Goal: Transaction & Acquisition: Purchase product/service

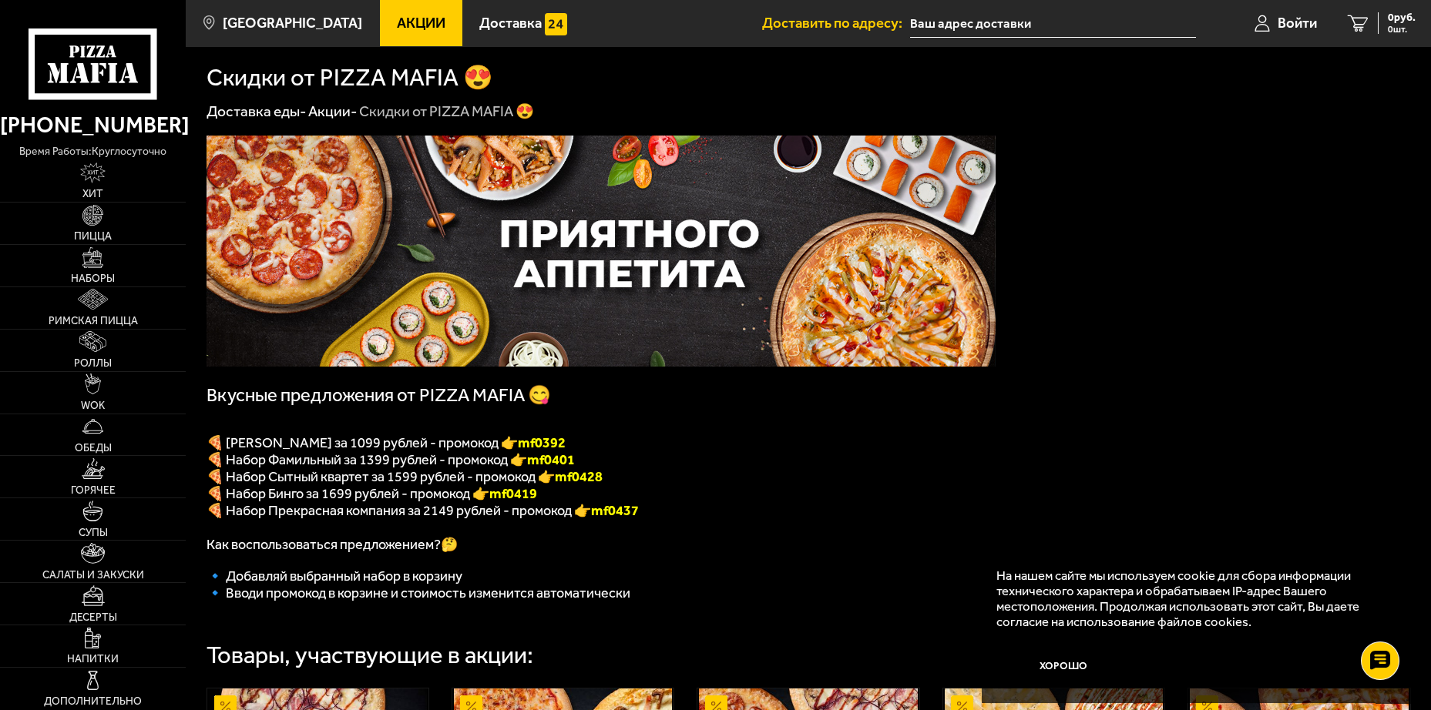
click at [559, 449] on font "mf0392" at bounding box center [542, 443] width 48 height 17
click at [559, 446] on font "mf0392" at bounding box center [542, 443] width 48 height 17
click at [559, 447] on font "mf0392" at bounding box center [542, 443] width 48 height 17
copy font "mf0392"
drag, startPoint x: 225, startPoint y: 451, endPoint x: 335, endPoint y: 450, distance: 110.2
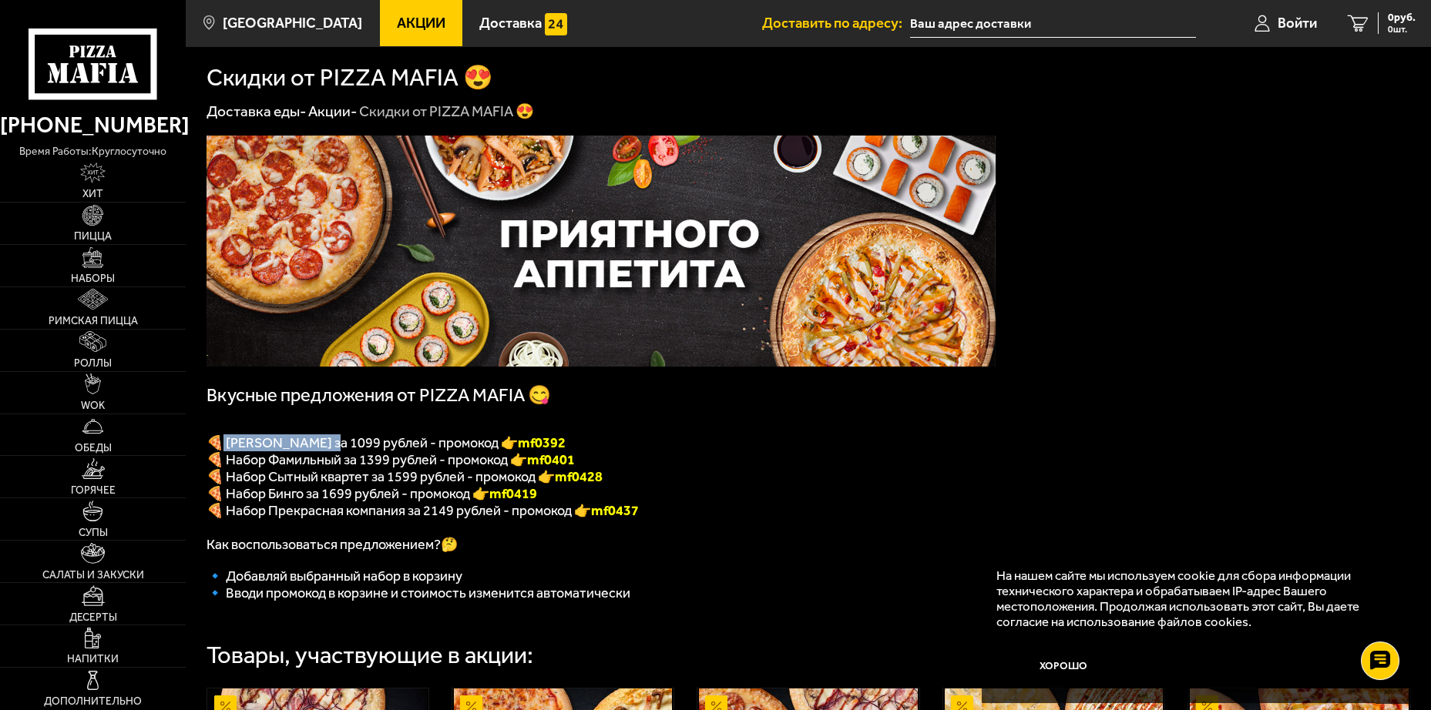
click at [339, 452] on span "🍕 Набор Вилладжио за 1099 рублей - промокод 👉 mf0392" at bounding box center [386, 443] width 359 height 17
click at [312, 443] on span "🍕 Набор Вилладжио за 1099 рублей - промокод 👉 mf0392" at bounding box center [386, 443] width 359 height 17
click at [76, 267] on link "Наборы" at bounding box center [93, 266] width 186 height 42
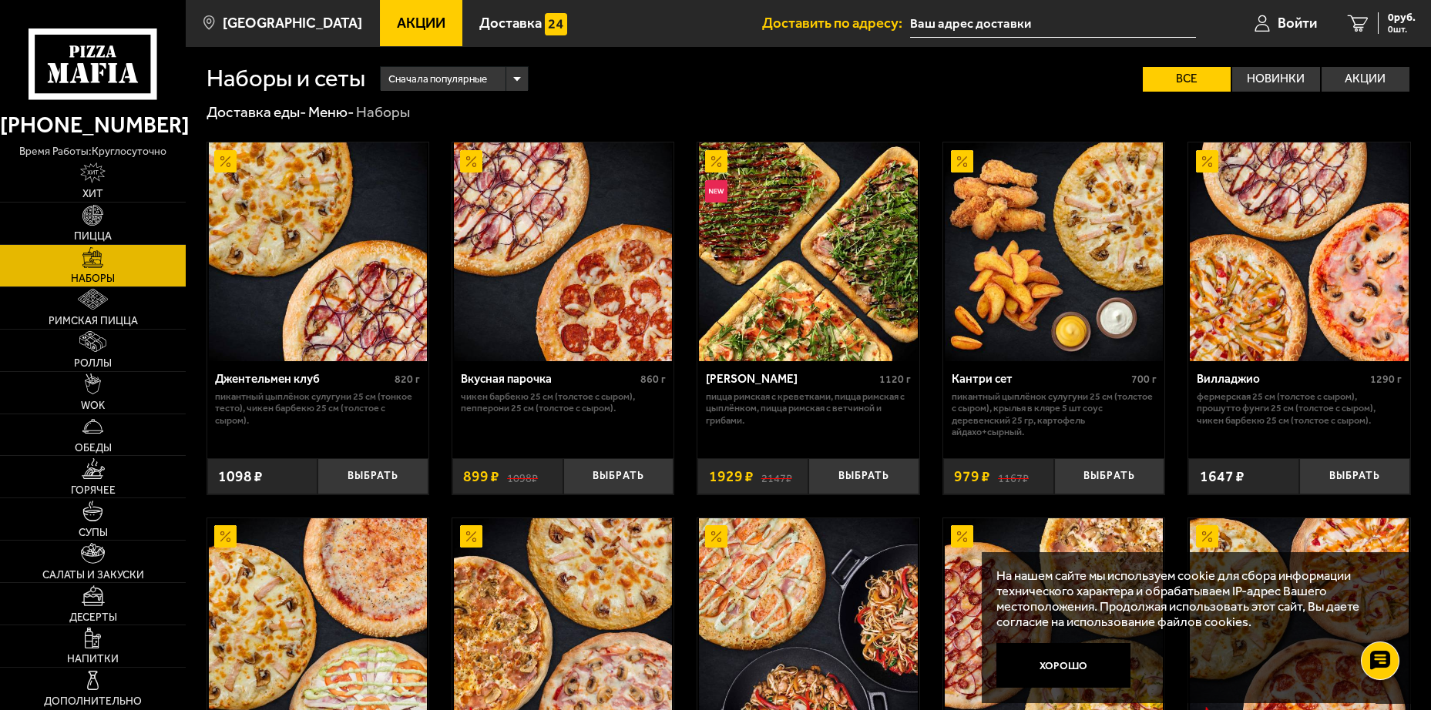
drag, startPoint x: 838, startPoint y: 230, endPoint x: 845, endPoint y: 221, distance: 11.6
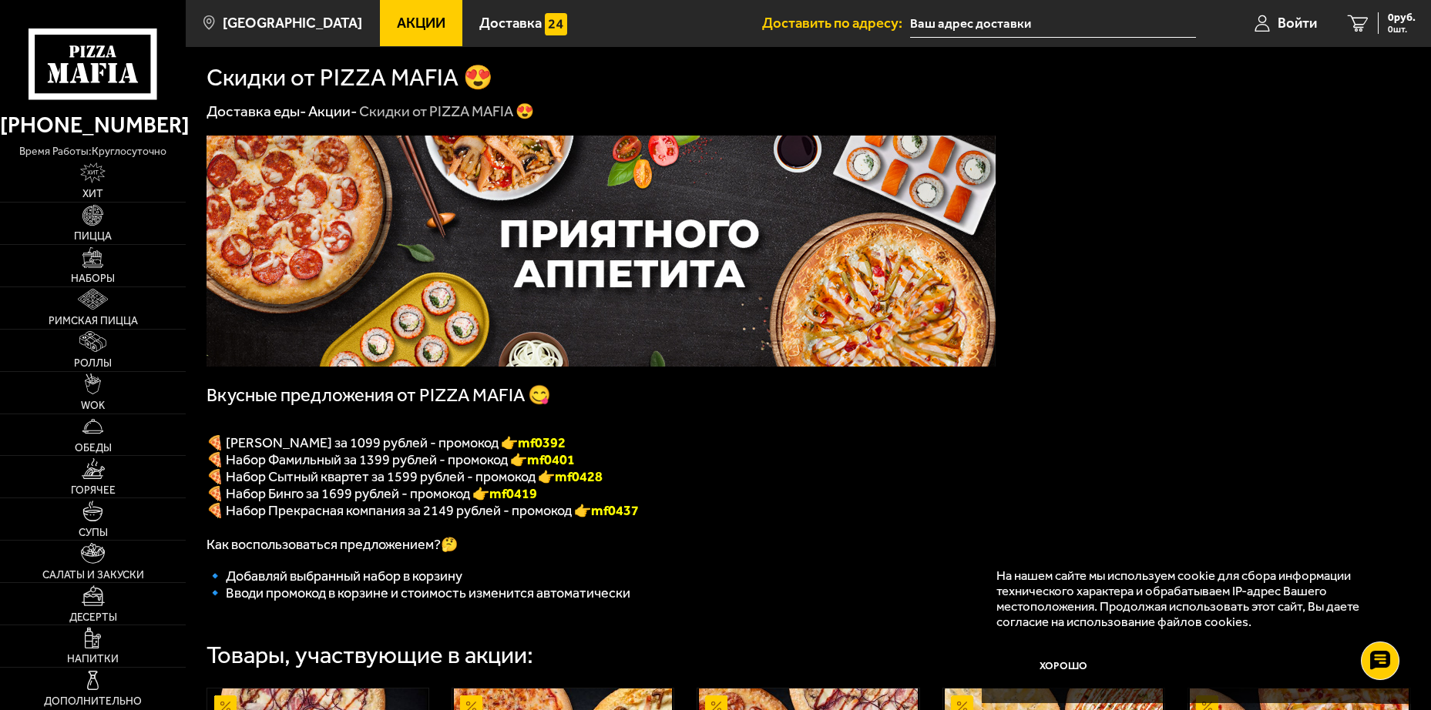
drag, startPoint x: 850, startPoint y: 220, endPoint x: 856, endPoint y: 243, distance: 23.9
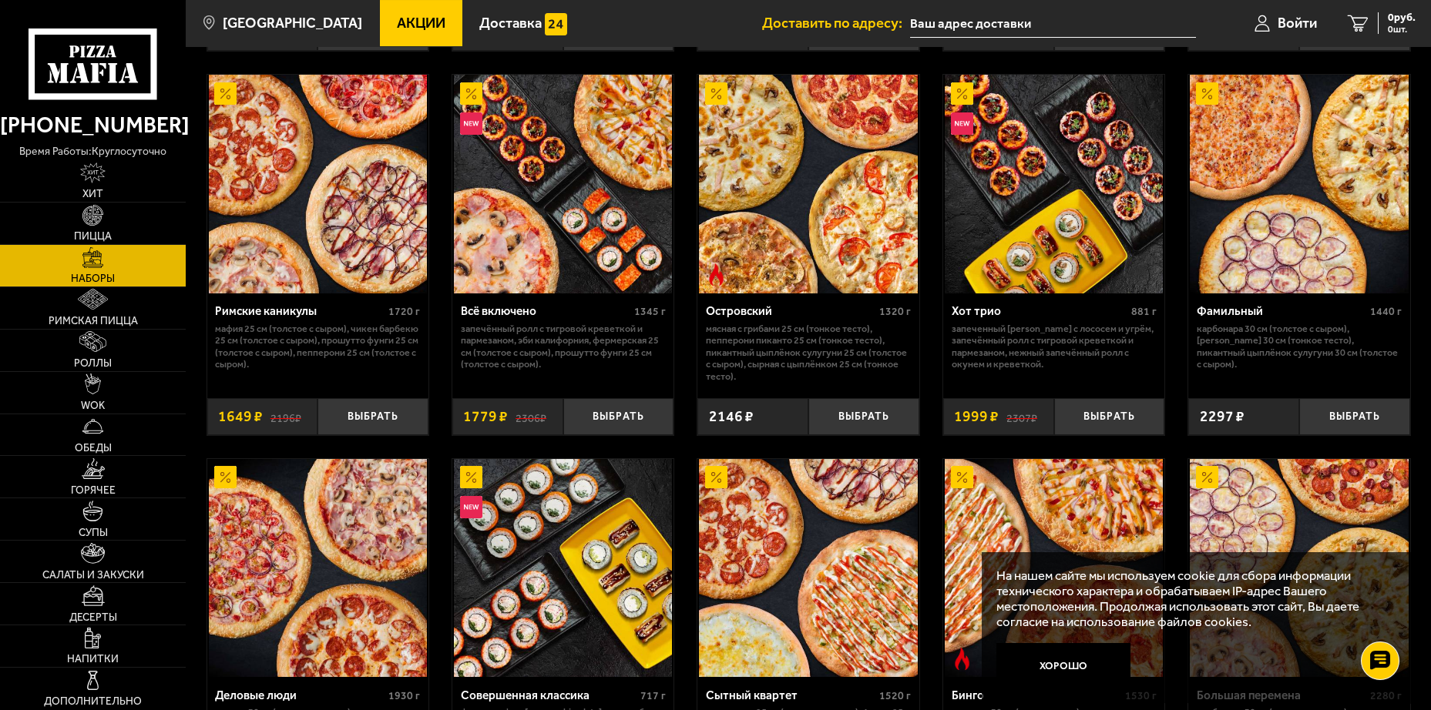
scroll to position [1191, 0]
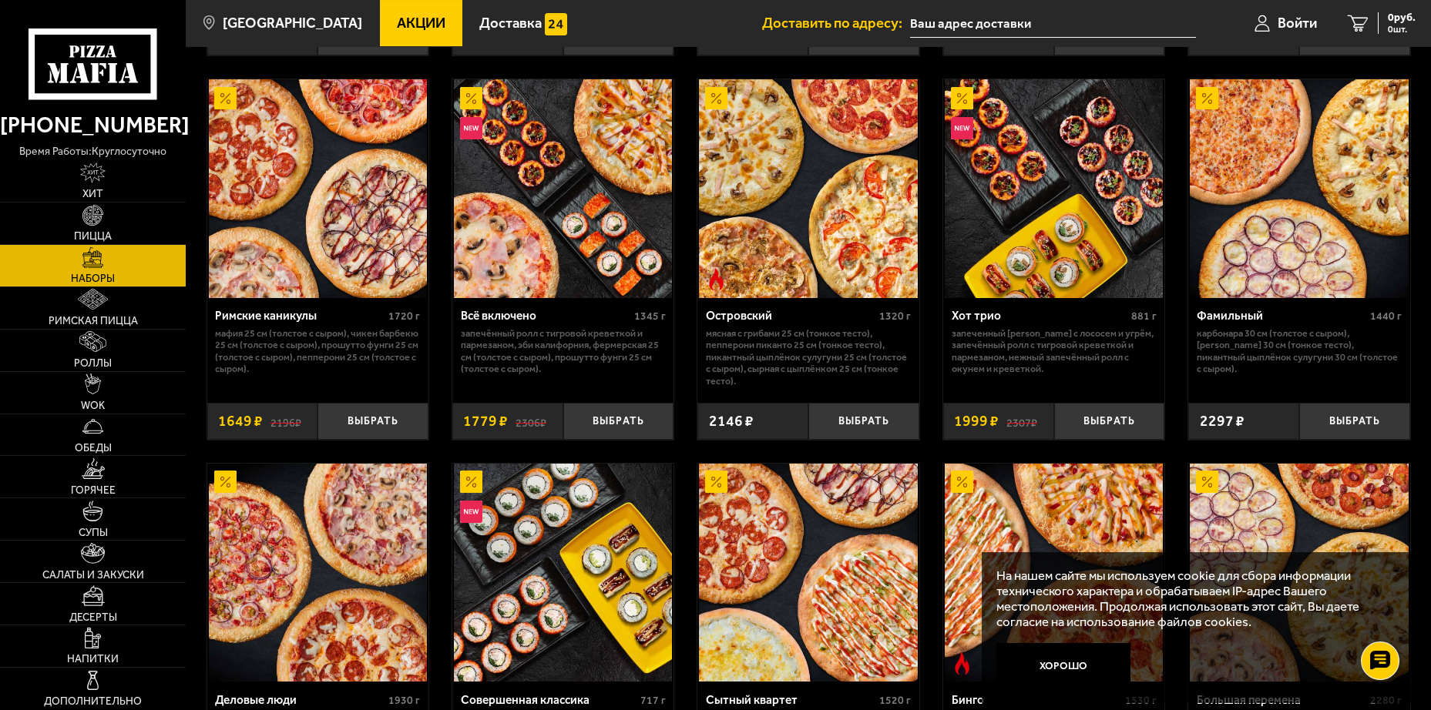
drag, startPoint x: 966, startPoint y: 182, endPoint x: 946, endPoint y: 173, distance: 22.5
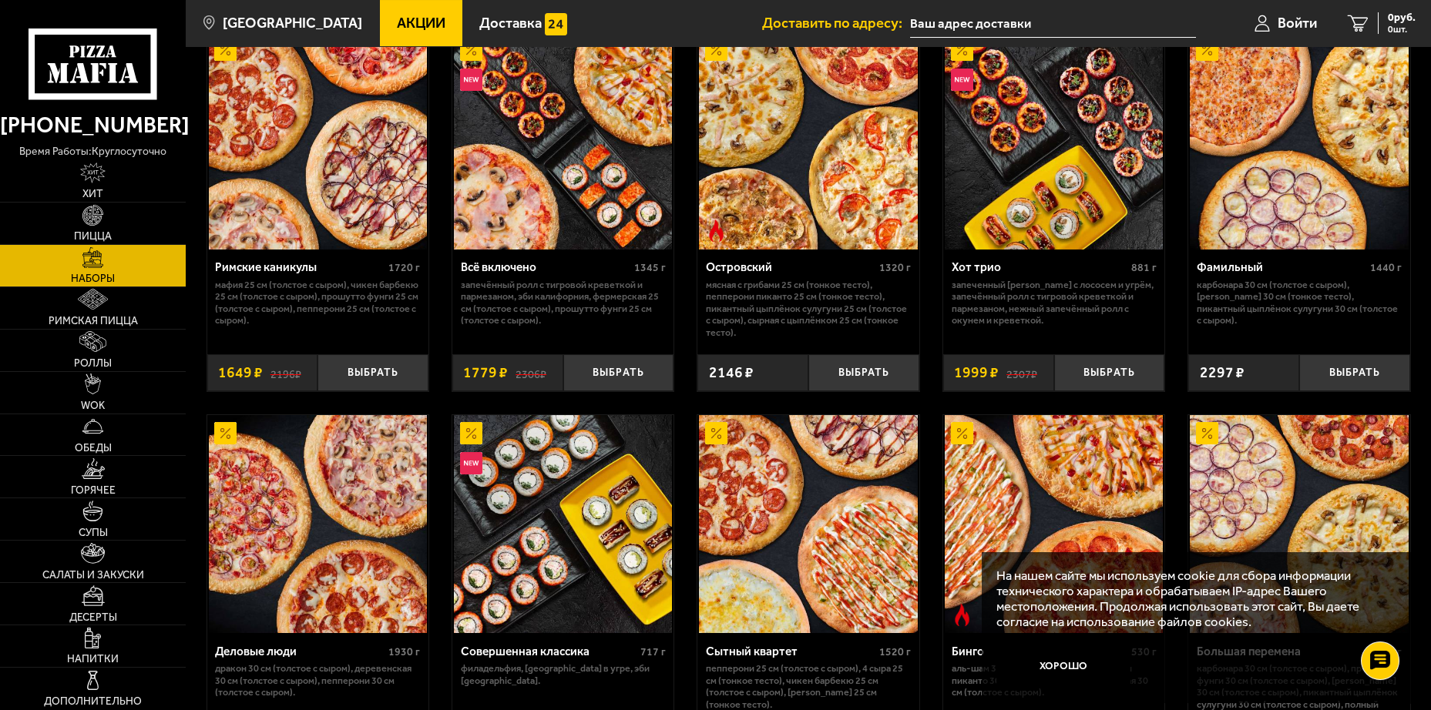
scroll to position [1401, 0]
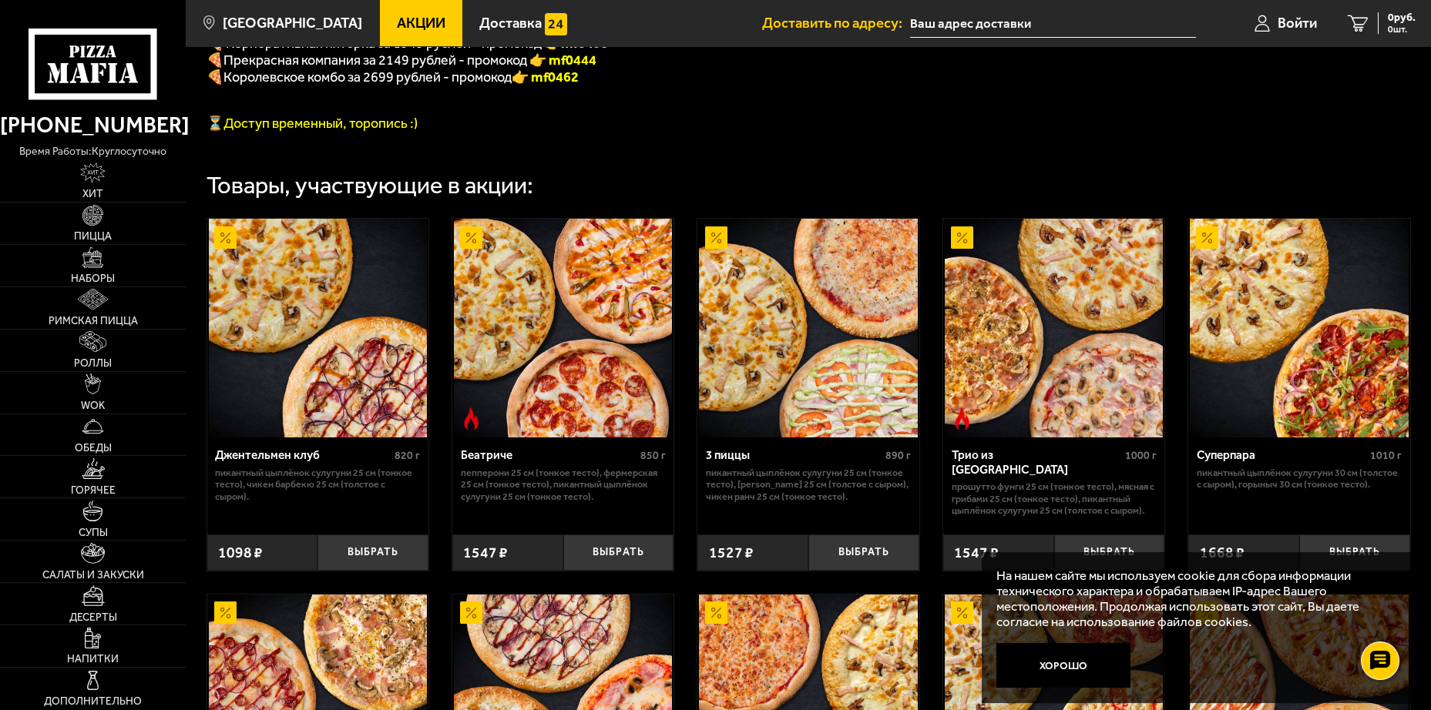
scroll to position [1013, 0]
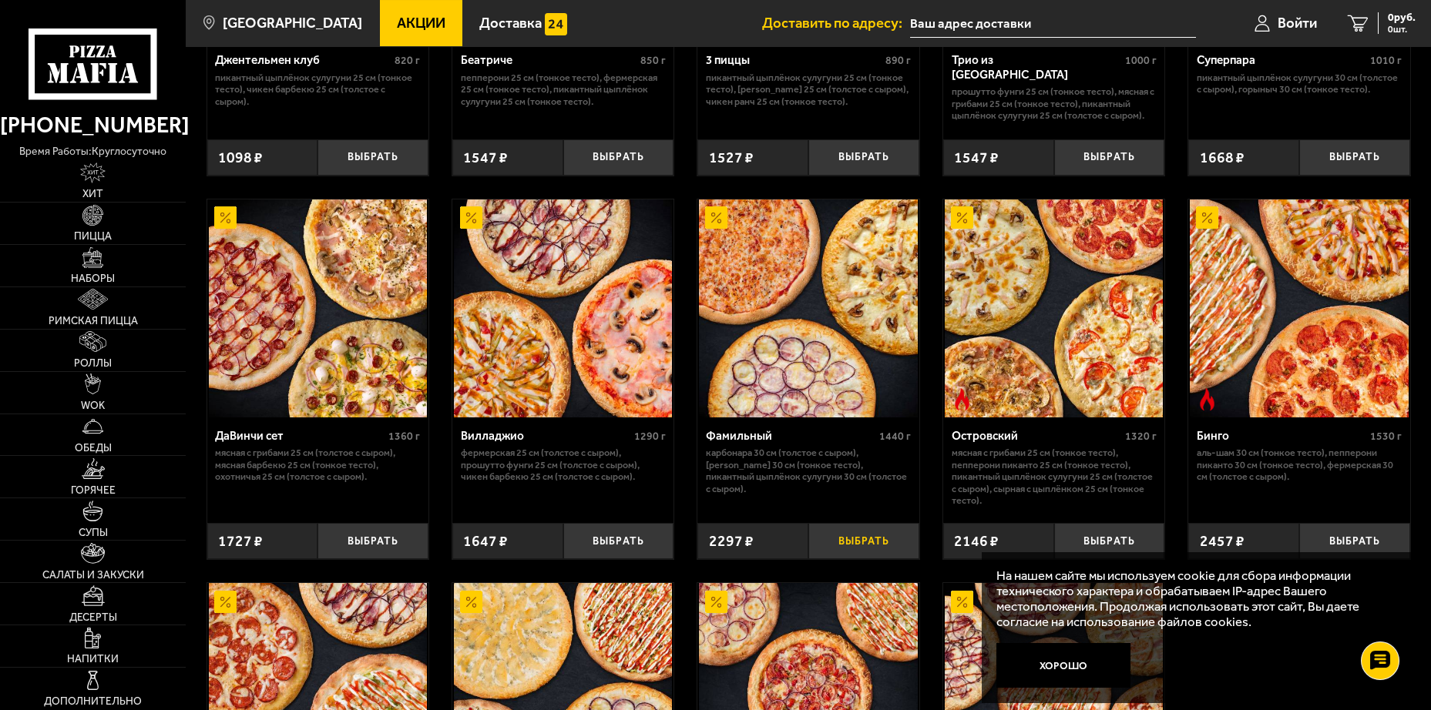
click at [840, 552] on button "Выбрать" at bounding box center [863, 541] width 111 height 36
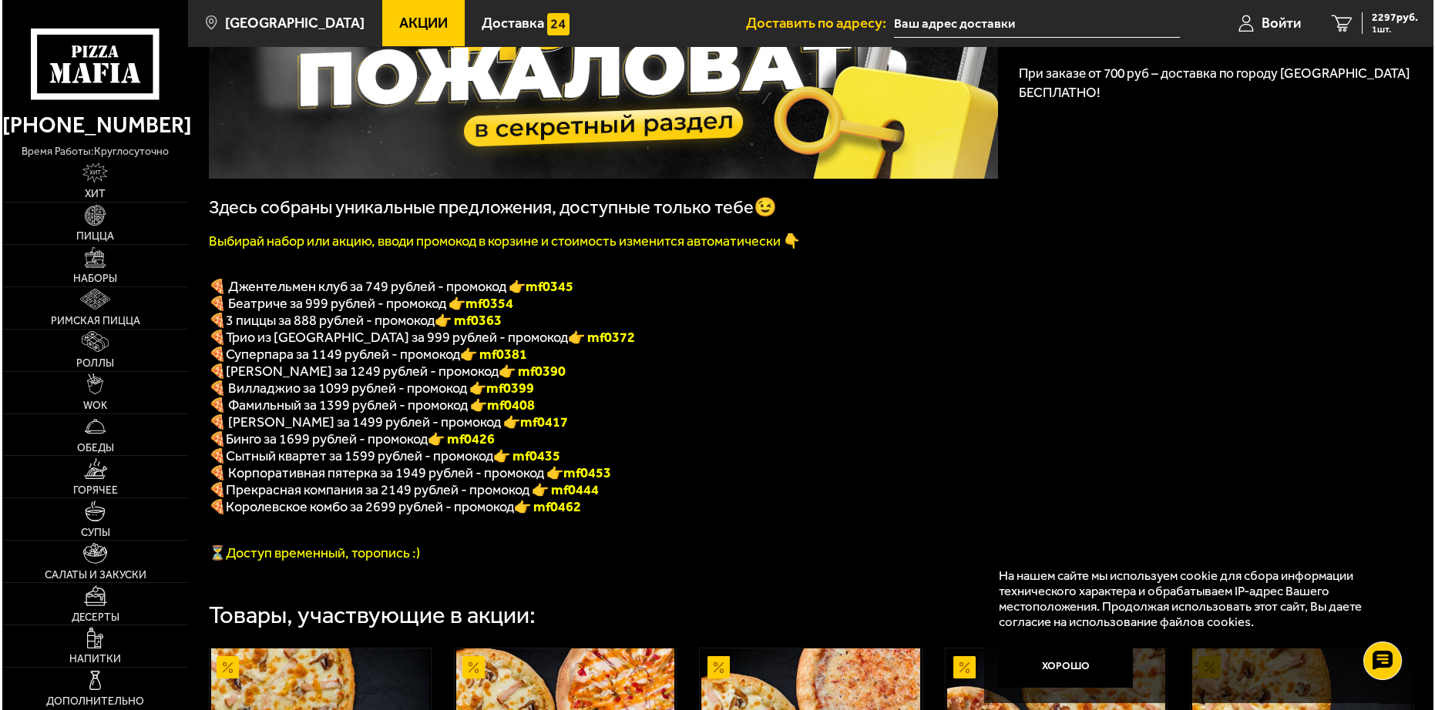
scroll to position [173, 0]
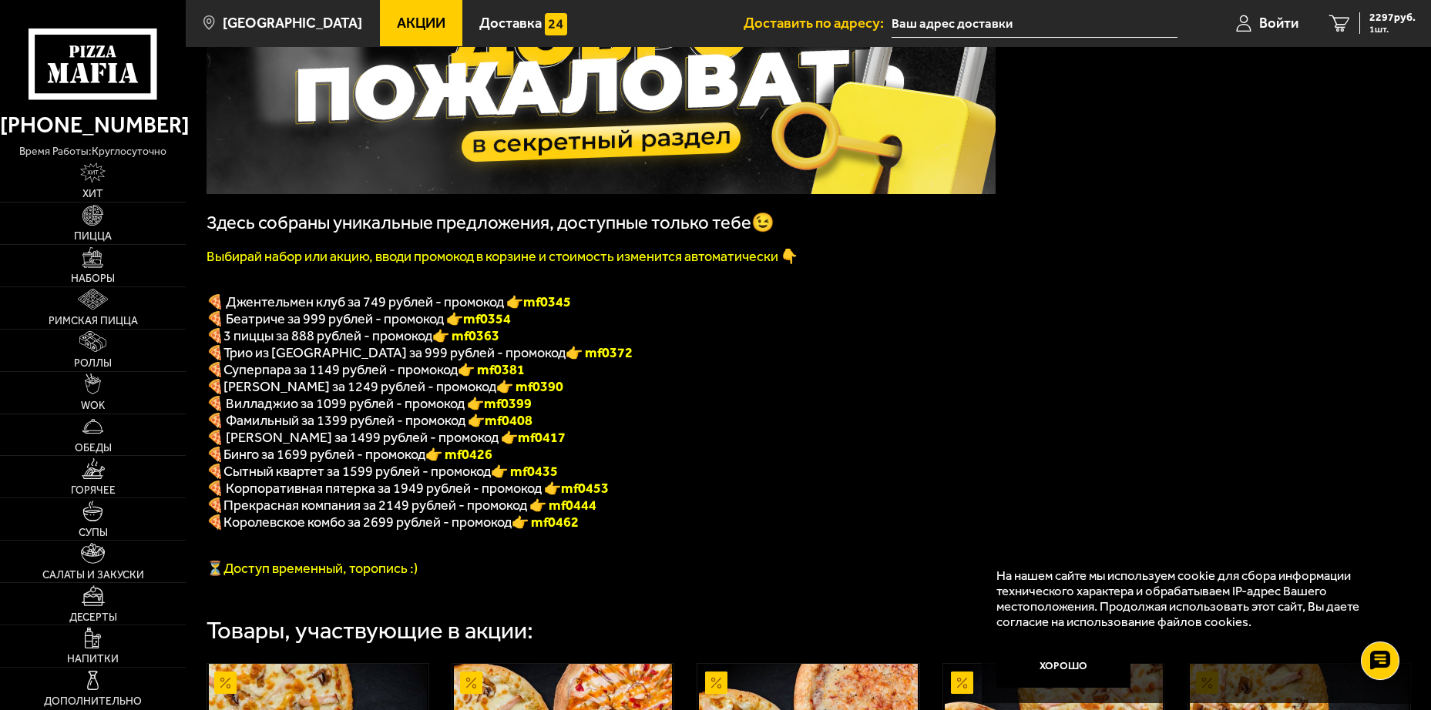
click at [511, 428] on b "mf0408" at bounding box center [509, 420] width 48 height 17
click at [510, 428] on b "mf0408" at bounding box center [509, 420] width 48 height 17
copy b "mf0408"
click at [1254, 27] on link "Войти" at bounding box center [1267, 23] width 93 height 46
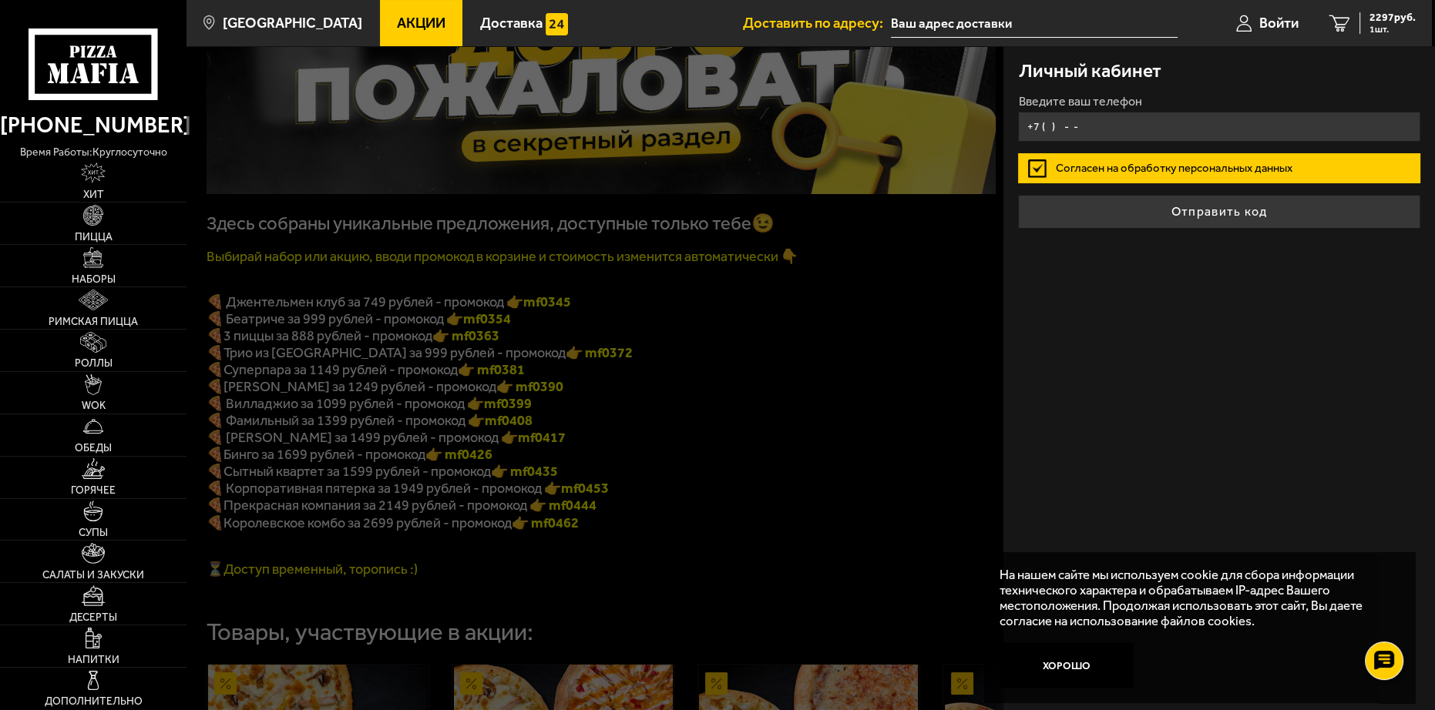
click at [1102, 123] on input "+7 ( ) - -" at bounding box center [1218, 127] width 401 height 30
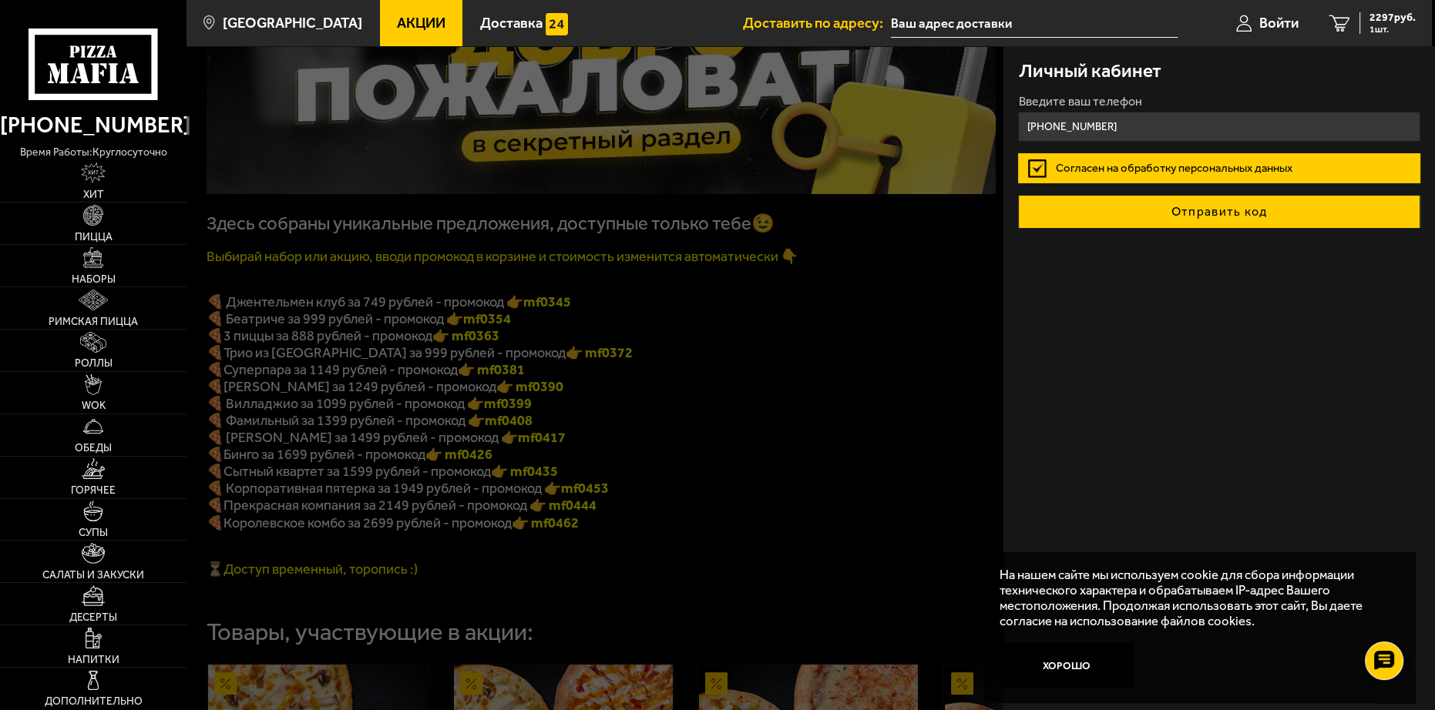
type input "+7 (991) 000-12-23"
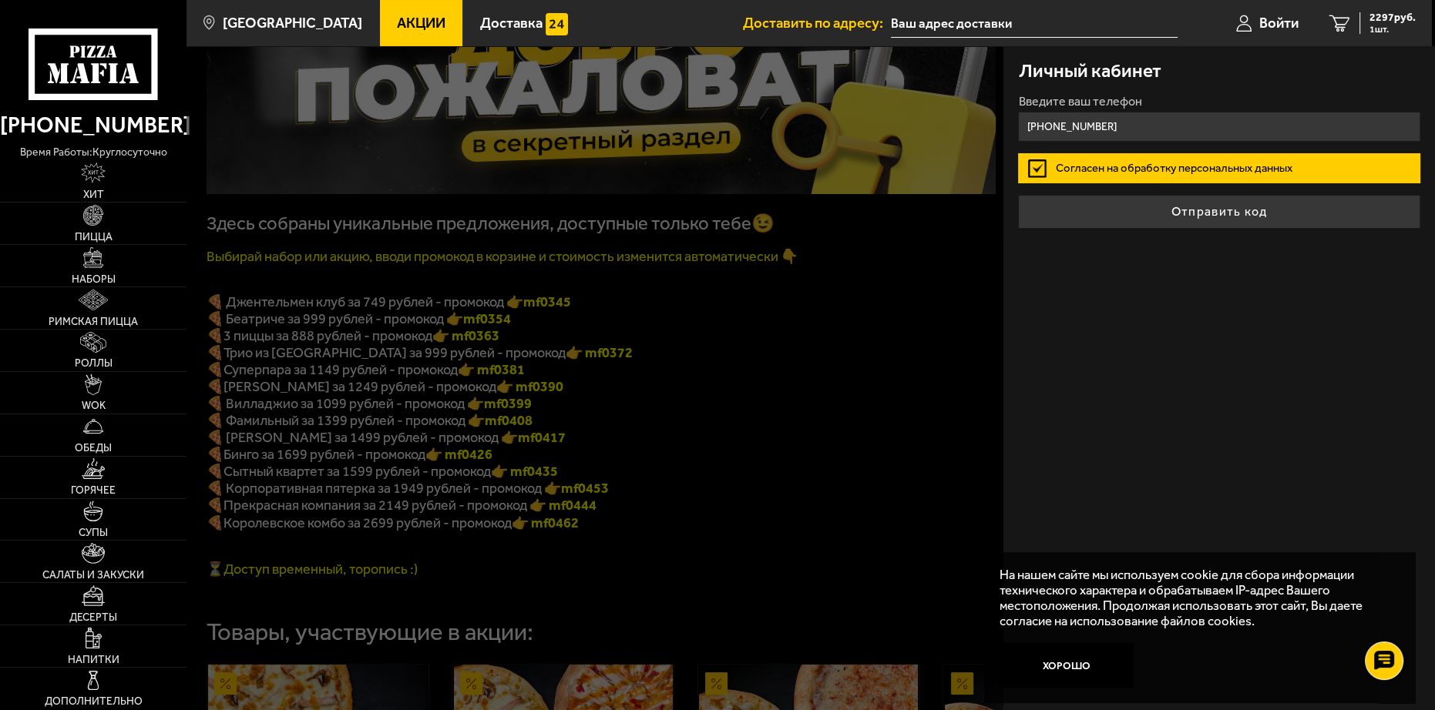
click at [1209, 221] on button "Отправить код" at bounding box center [1218, 212] width 401 height 34
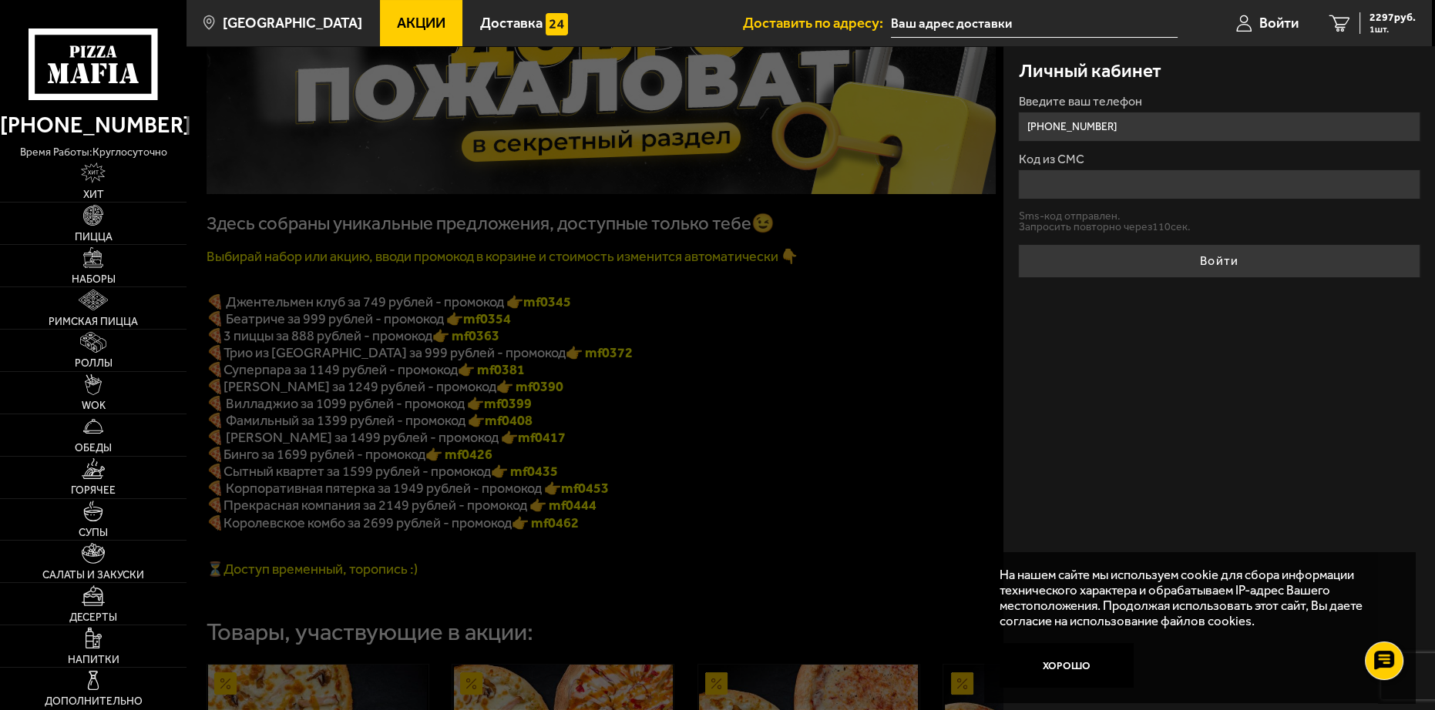
click at [1071, 672] on button "Хорошо" at bounding box center [1066, 665] width 135 height 45
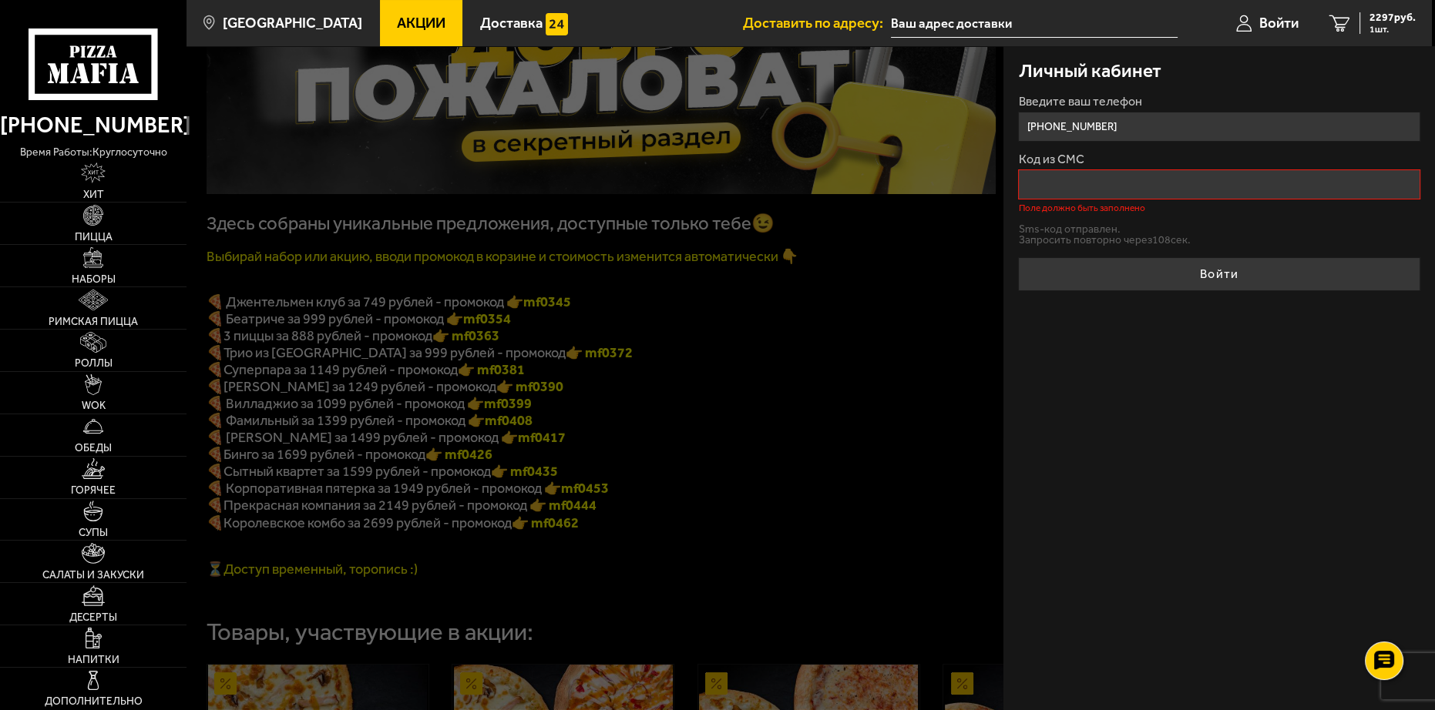
click at [1077, 197] on div "Код из СМС Поле должно быть заполнено" at bounding box center [1218, 182] width 401 height 59
click at [1076, 190] on input "Код из СМС" at bounding box center [1218, 185] width 401 height 30
click at [1056, 185] on input "Код из СМС" at bounding box center [1218, 185] width 401 height 30
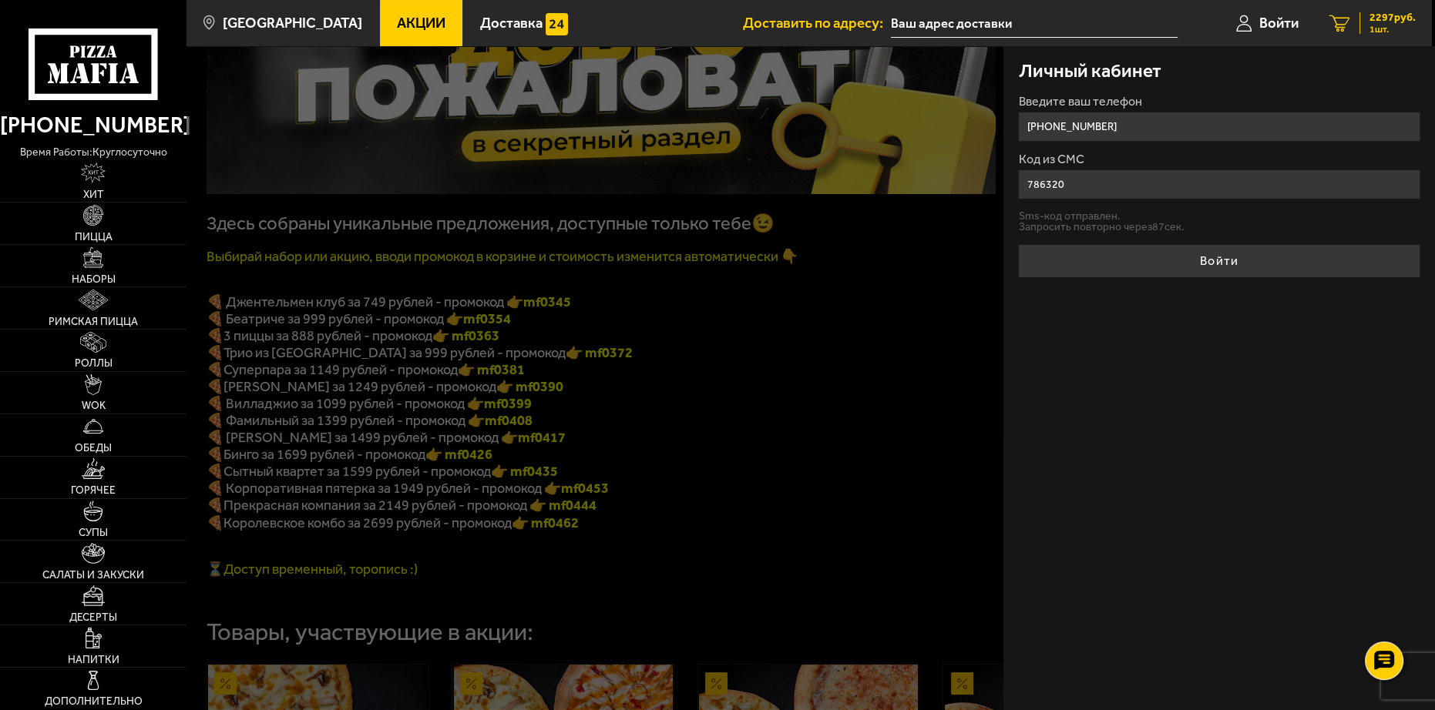
type input "786320"
click at [1018, 244] on button "Войти" at bounding box center [1218, 261] width 401 height 34
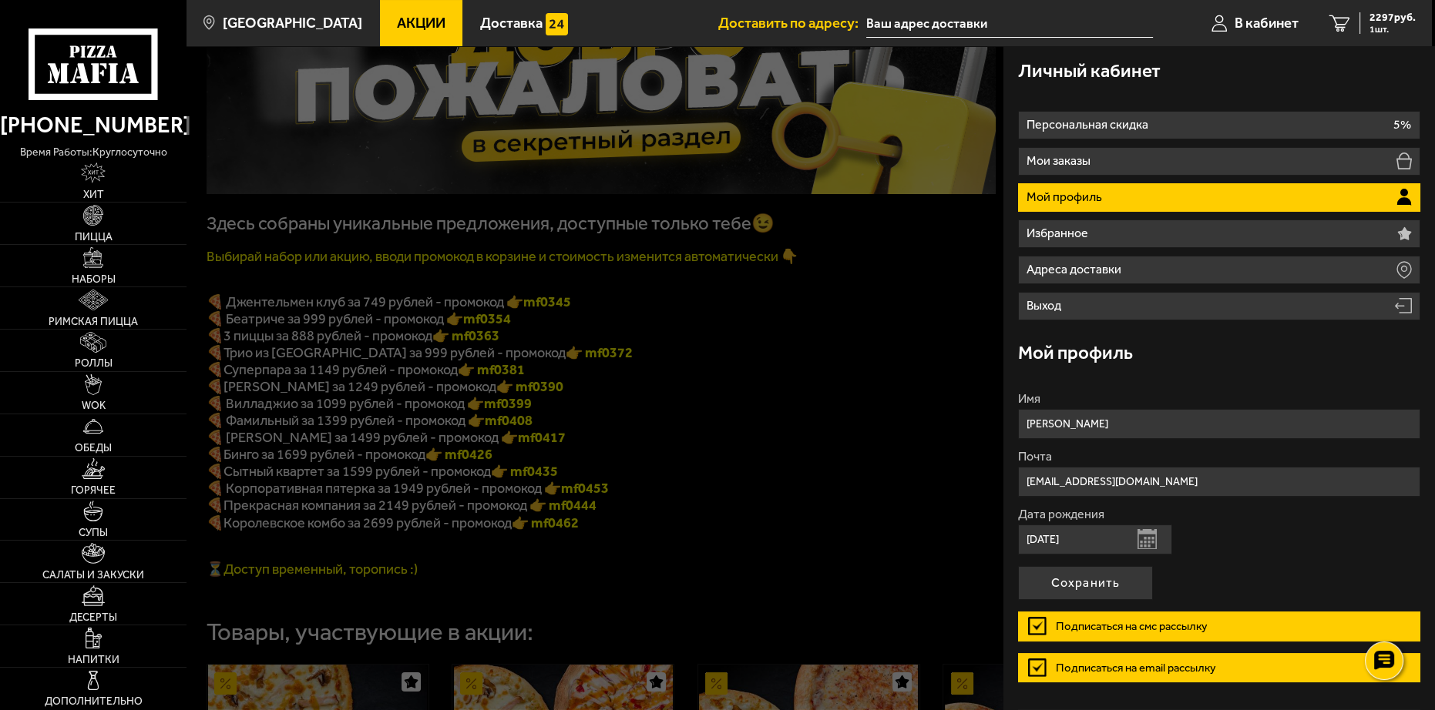
click at [1090, 177] on ul "Персональная скидка 5% Мои заказы Мой профиль Избранное Адреса доставки Выход" at bounding box center [1218, 216] width 401 height 210
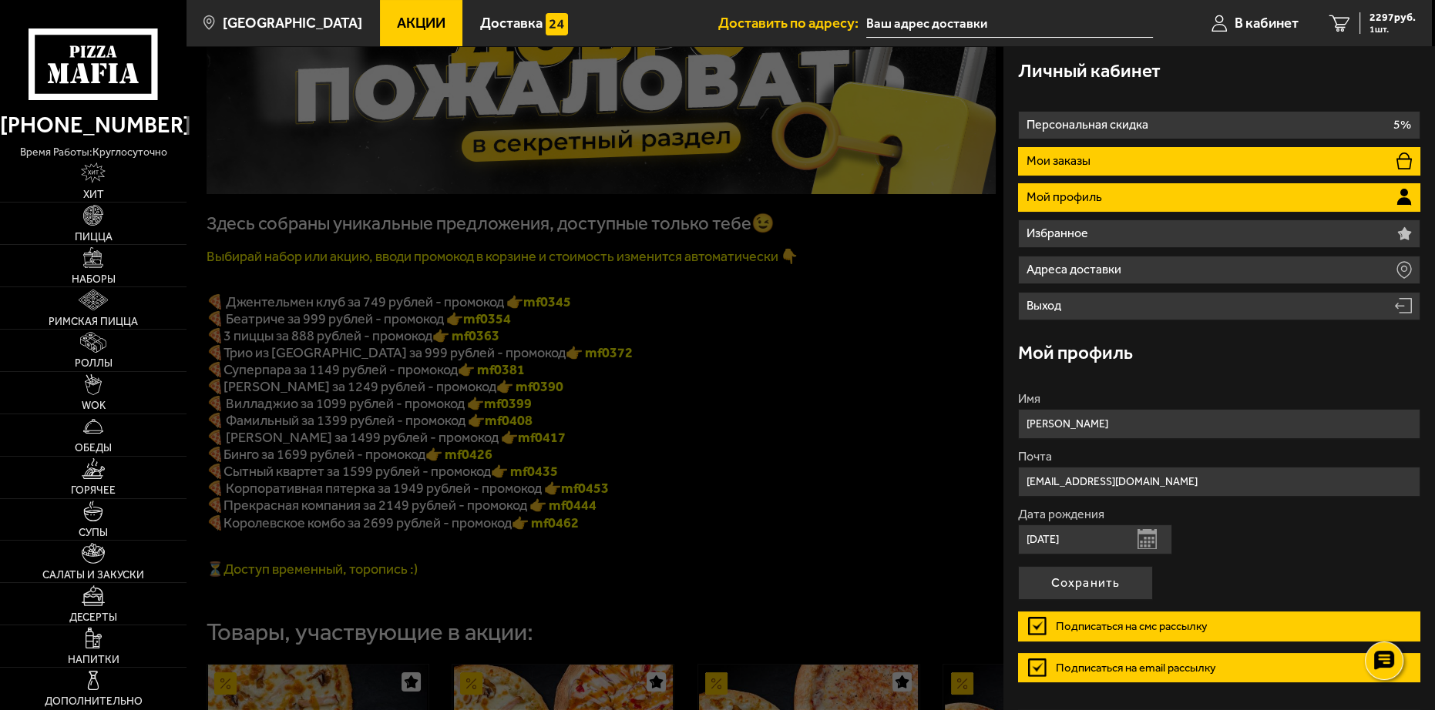
click at [1085, 159] on p "Мои заказы" at bounding box center [1060, 161] width 68 height 12
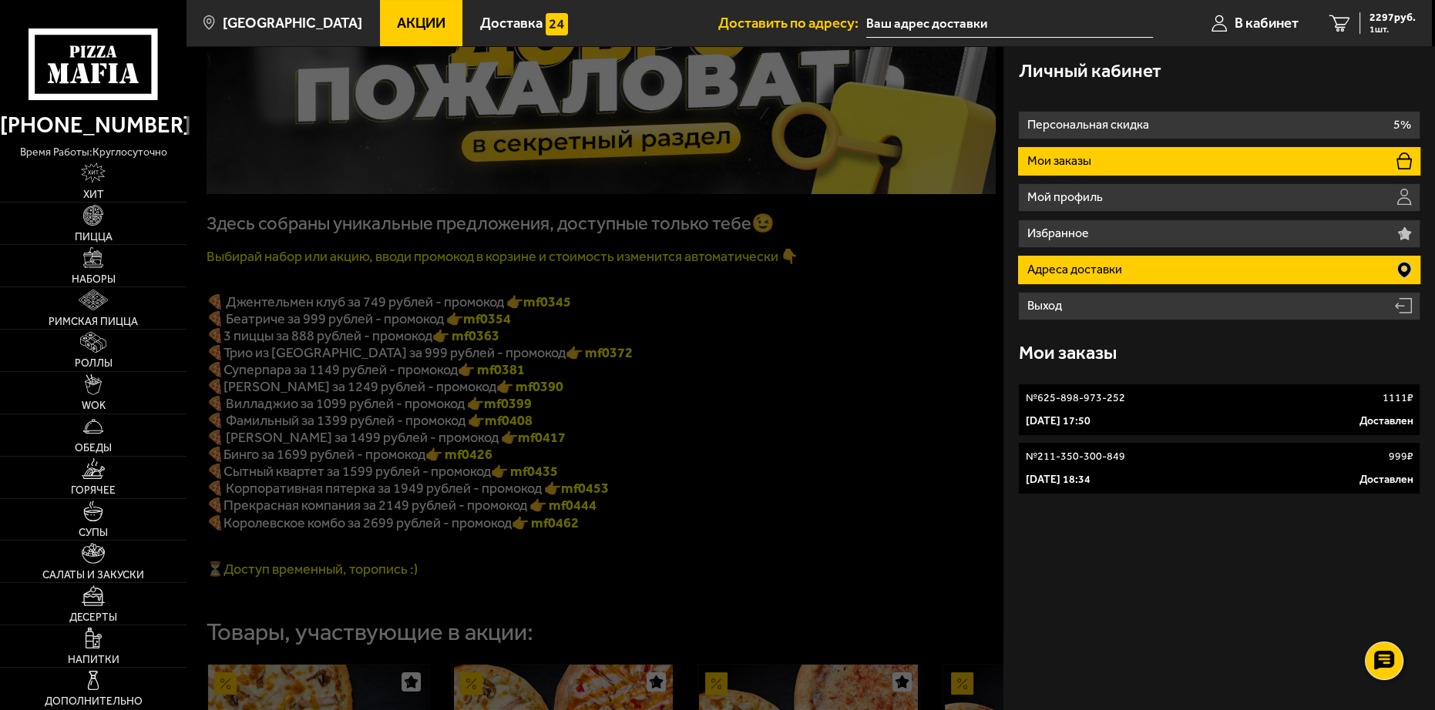
click at [1141, 277] on li "Адреса доставки" at bounding box center [1218, 270] width 401 height 29
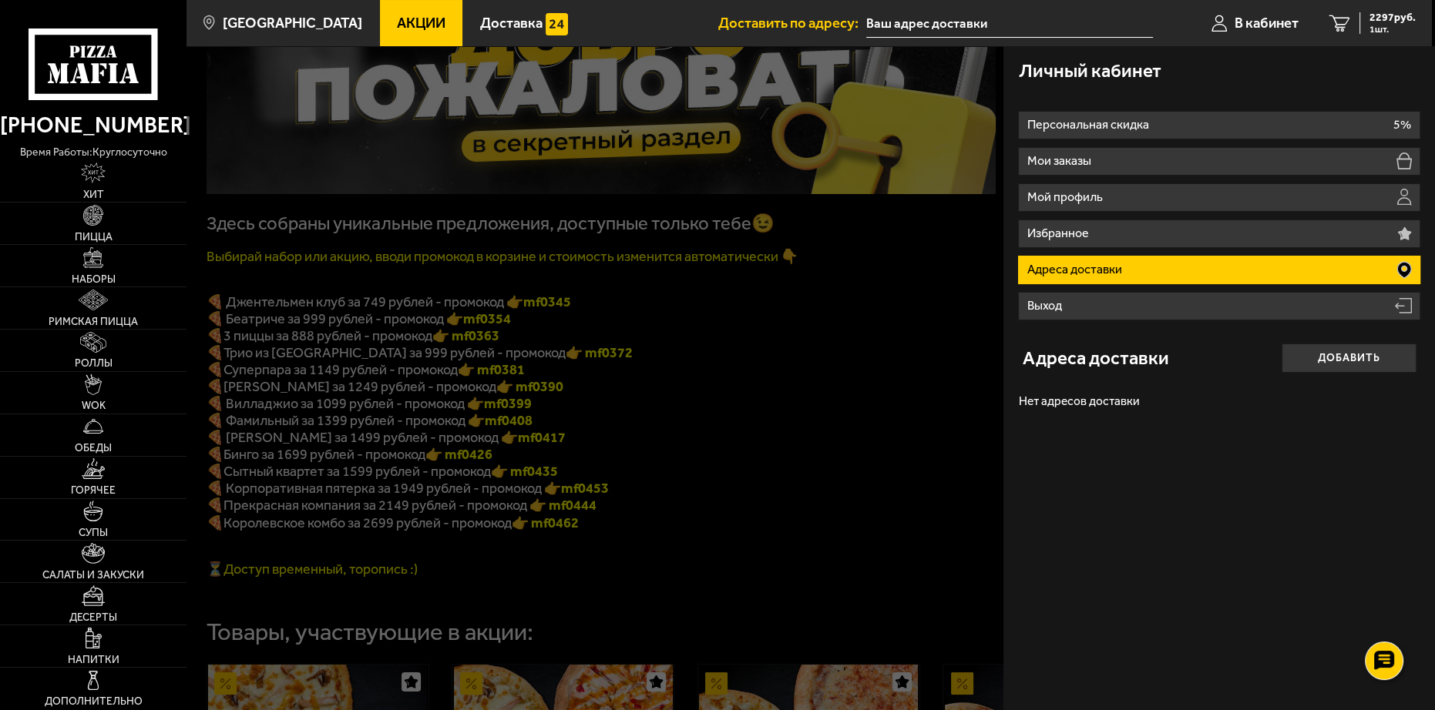
click at [1315, 363] on button "Добавить" at bounding box center [1349, 359] width 135 height 30
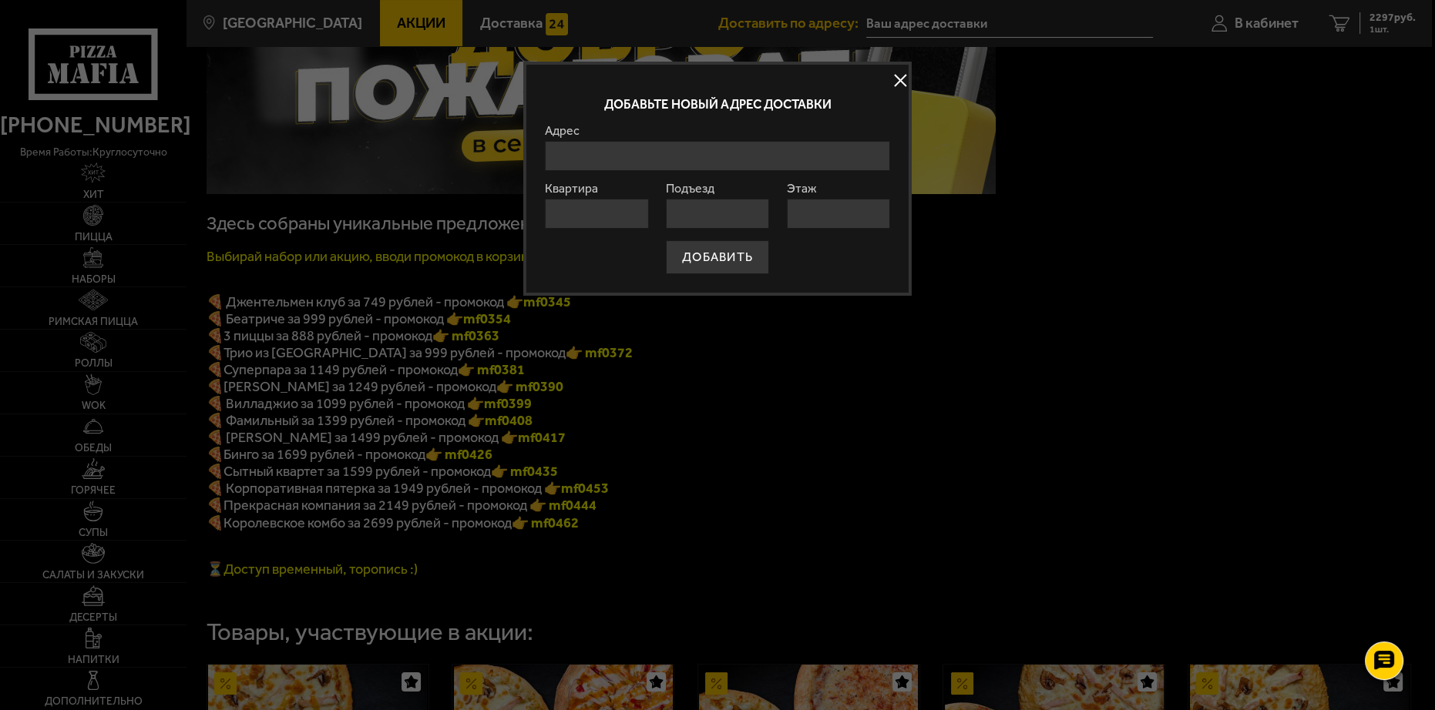
drag, startPoint x: 711, startPoint y: 176, endPoint x: 707, endPoint y: 164, distance: 12.4
click at [710, 175] on form "Адрес Квартира Подъезд Этаж ДОБАВИТЬ" at bounding box center [717, 199] width 345 height 149
click at [707, 153] on input "Адрес" at bounding box center [717, 156] width 345 height 30
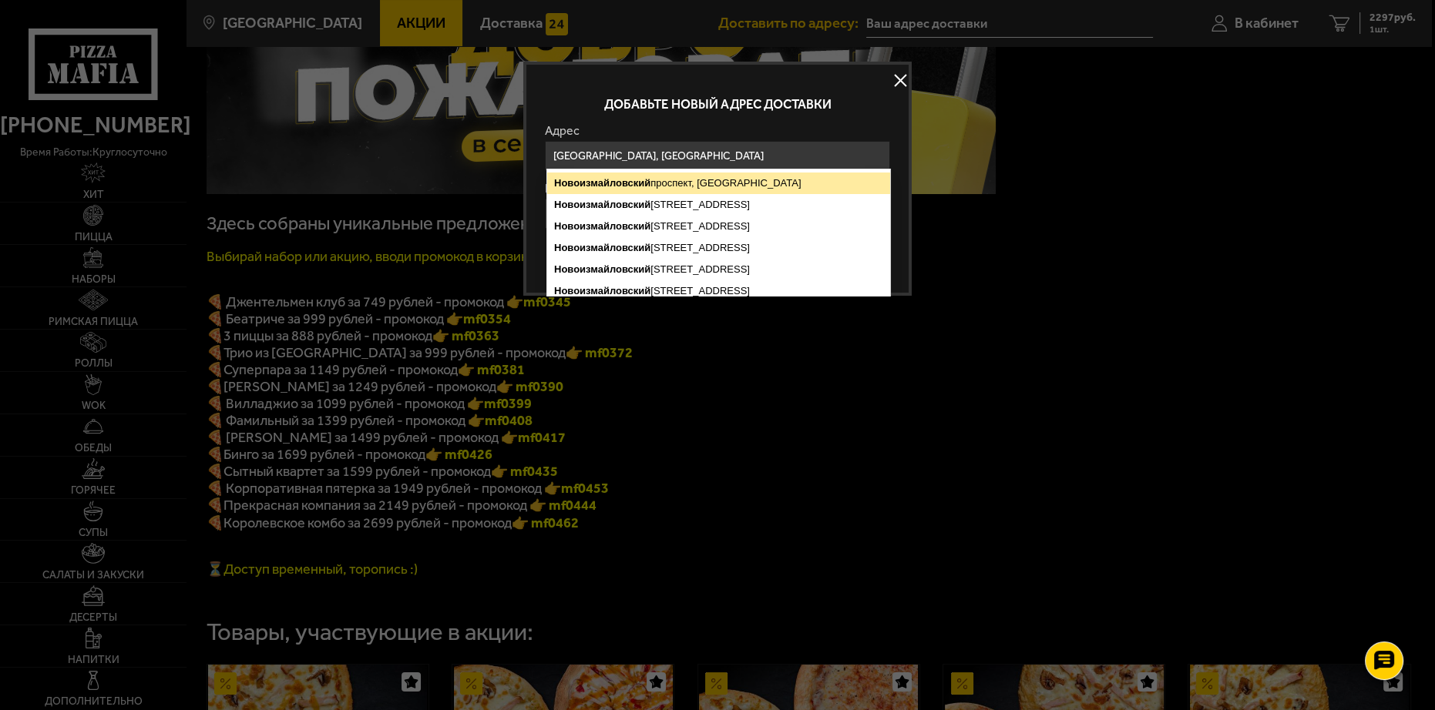
click at [666, 240] on button "ДОБАВИТЬ" at bounding box center [717, 257] width 103 height 34
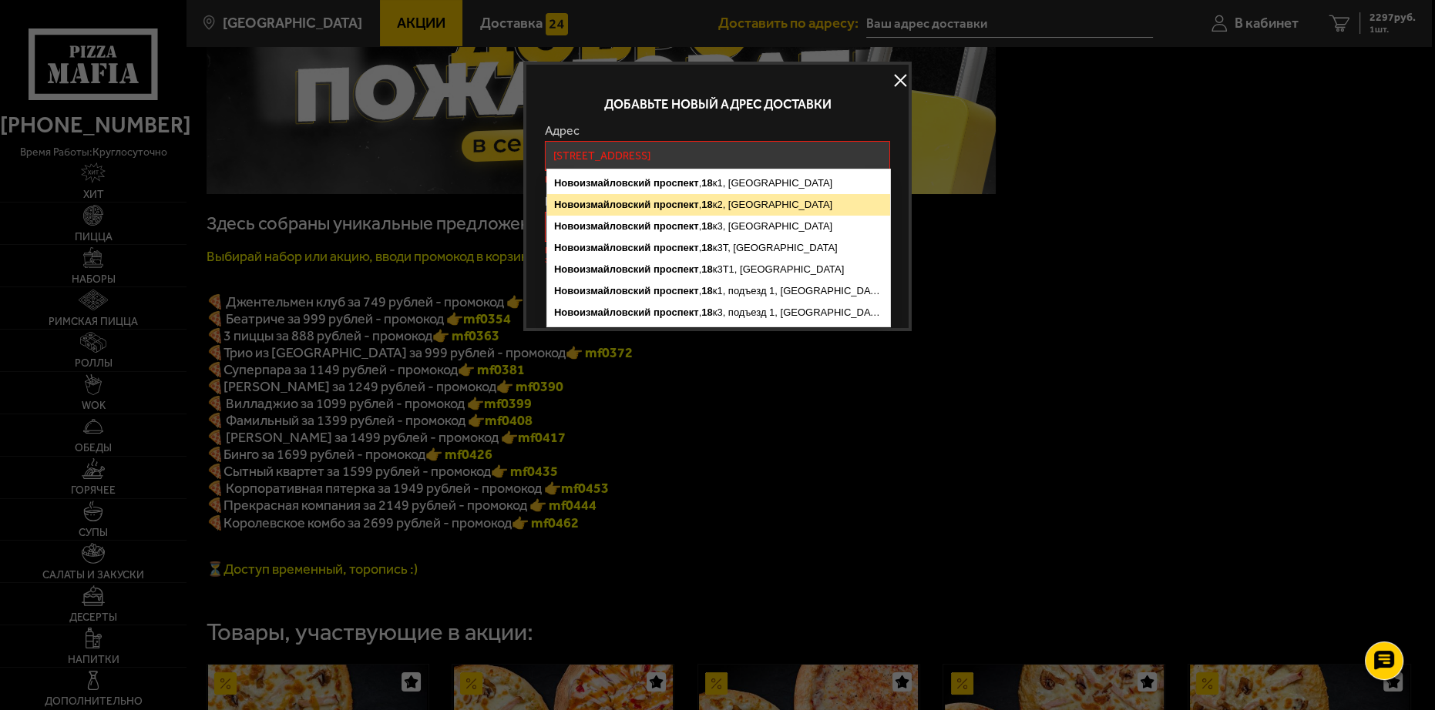
type input "Санкт-Петербург, Новоизмайловский проспект, 18к2"
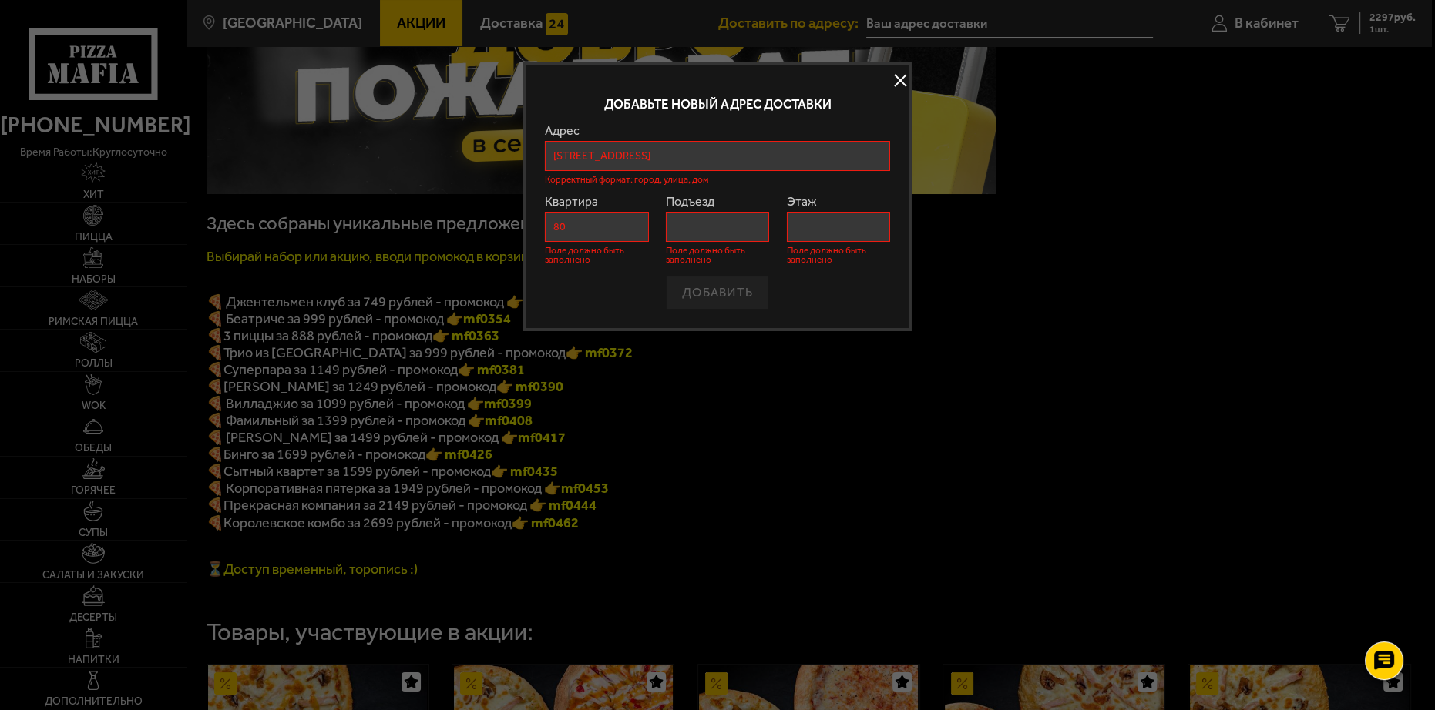
type input "80"
type input "4"
type input "5"
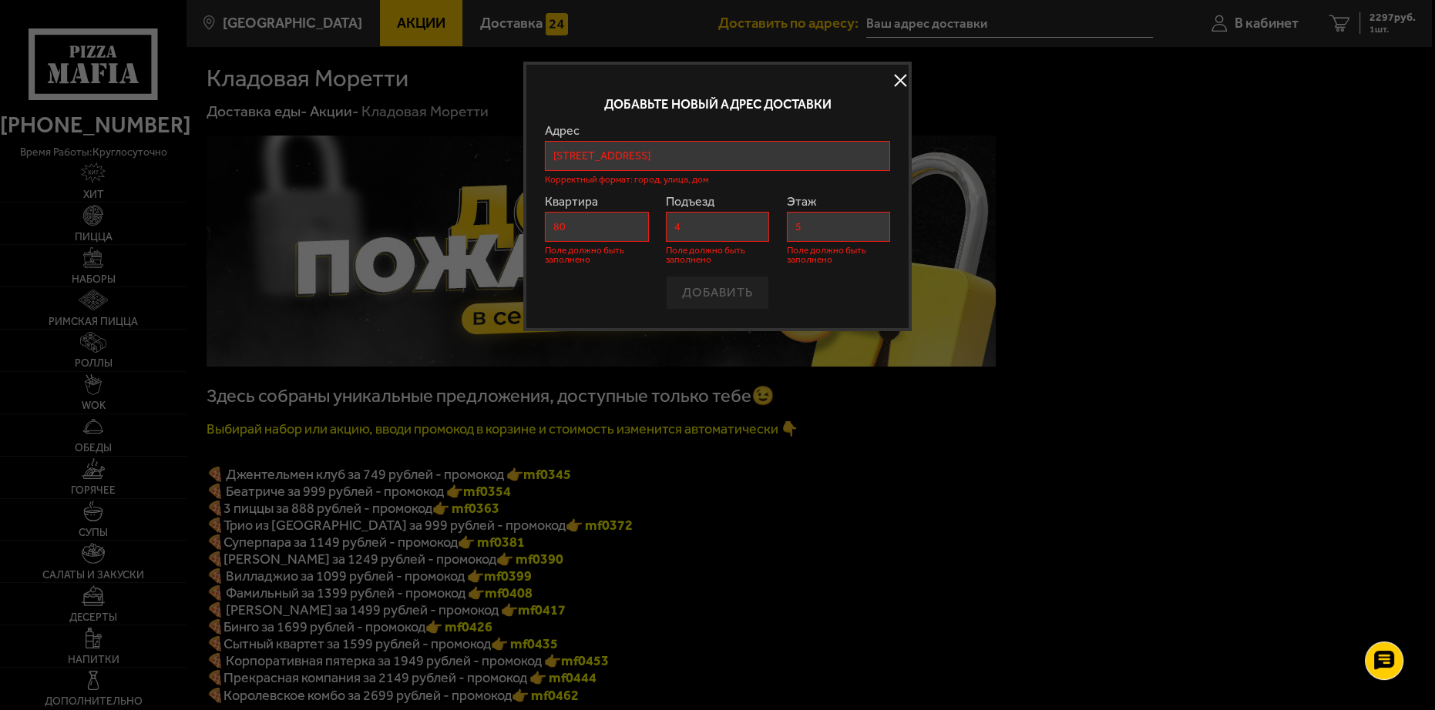
click at [882, 274] on form "Адрес Новоизмайловский проспект , 18 к1, Санкт-Петербург Новоизмайловский просп…" at bounding box center [717, 217] width 345 height 185
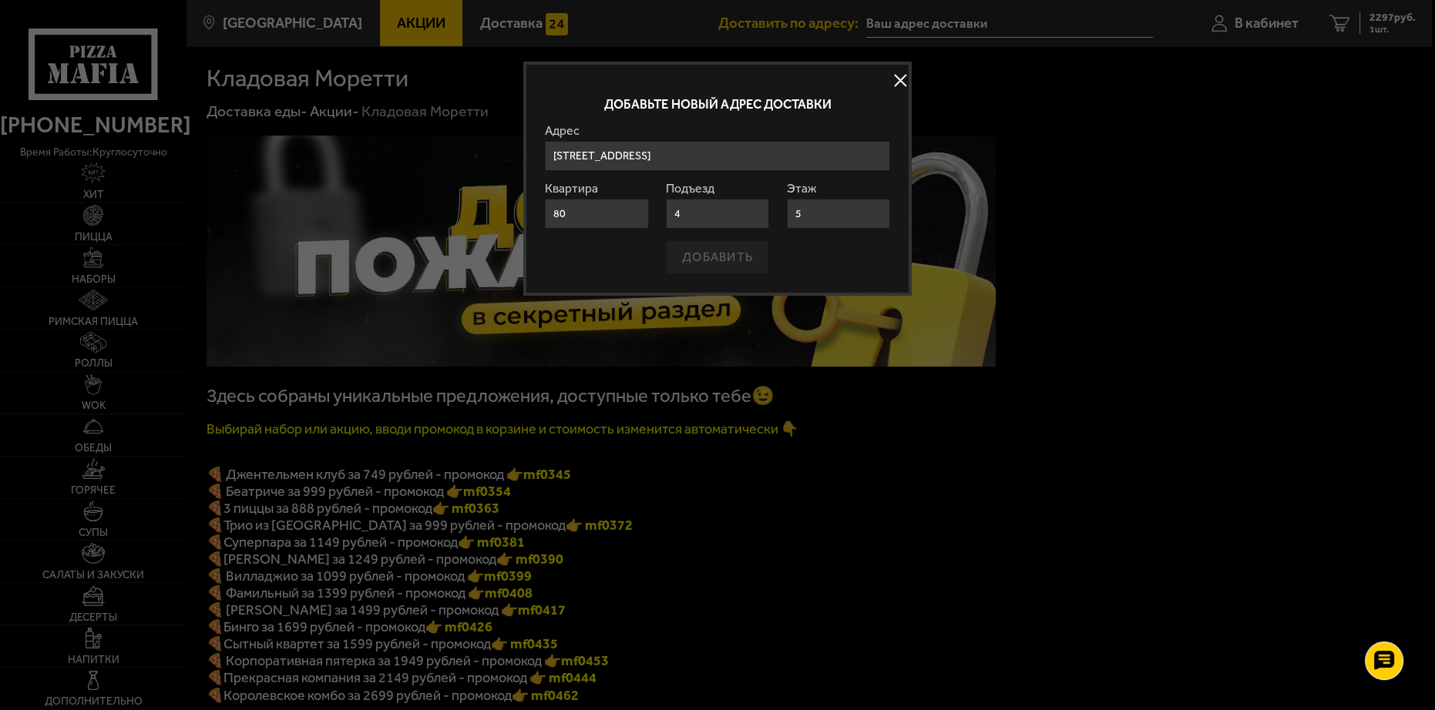
click at [835, 220] on input "5" at bounding box center [838, 214] width 103 height 30
click at [709, 258] on div "ДОБАВИТЬ" at bounding box center [717, 257] width 345 height 34
click at [600, 229] on form "Адрес Новоизмайловский проспект , 18 к1, Санкт-Петербург Новоизмайловский просп…" at bounding box center [717, 199] width 345 height 149
click at [848, 222] on input "5" at bounding box center [838, 214] width 103 height 30
click at [848, 205] on input "5" at bounding box center [838, 214] width 103 height 30
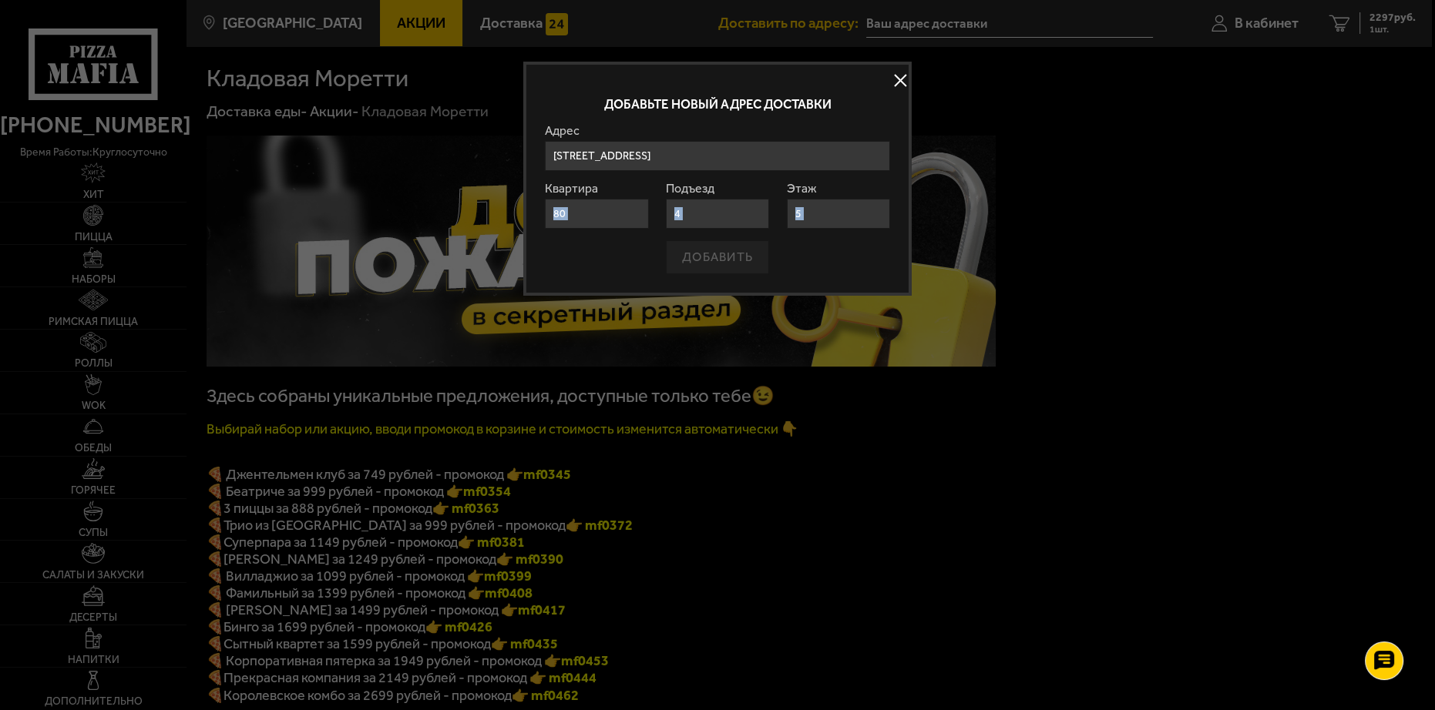
click at [814, 207] on input "5" at bounding box center [838, 214] width 103 height 30
click at [739, 257] on div "ДОБАВИТЬ" at bounding box center [717, 257] width 345 height 34
click at [721, 214] on input "4" at bounding box center [717, 214] width 103 height 30
click at [828, 210] on input "5" at bounding box center [838, 214] width 103 height 30
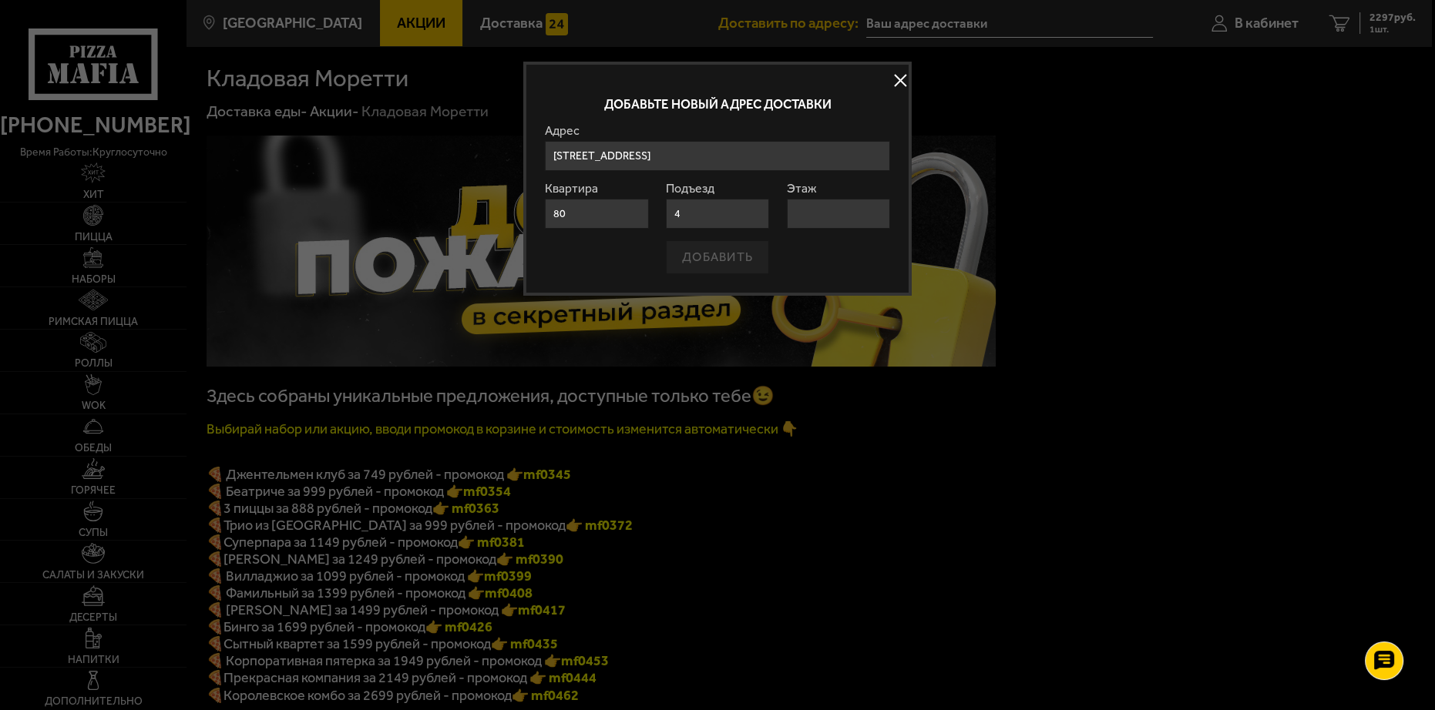
type input "5"
click at [839, 253] on div "ДОБАВИТЬ" at bounding box center [717, 257] width 345 height 34
click at [731, 256] on div "ДОБАВИТЬ" at bounding box center [717, 257] width 345 height 34
click at [731, 255] on div "ДОБАВИТЬ" at bounding box center [717, 257] width 345 height 34
drag, startPoint x: 732, startPoint y: 255, endPoint x: 850, endPoint y: 164, distance: 148.9
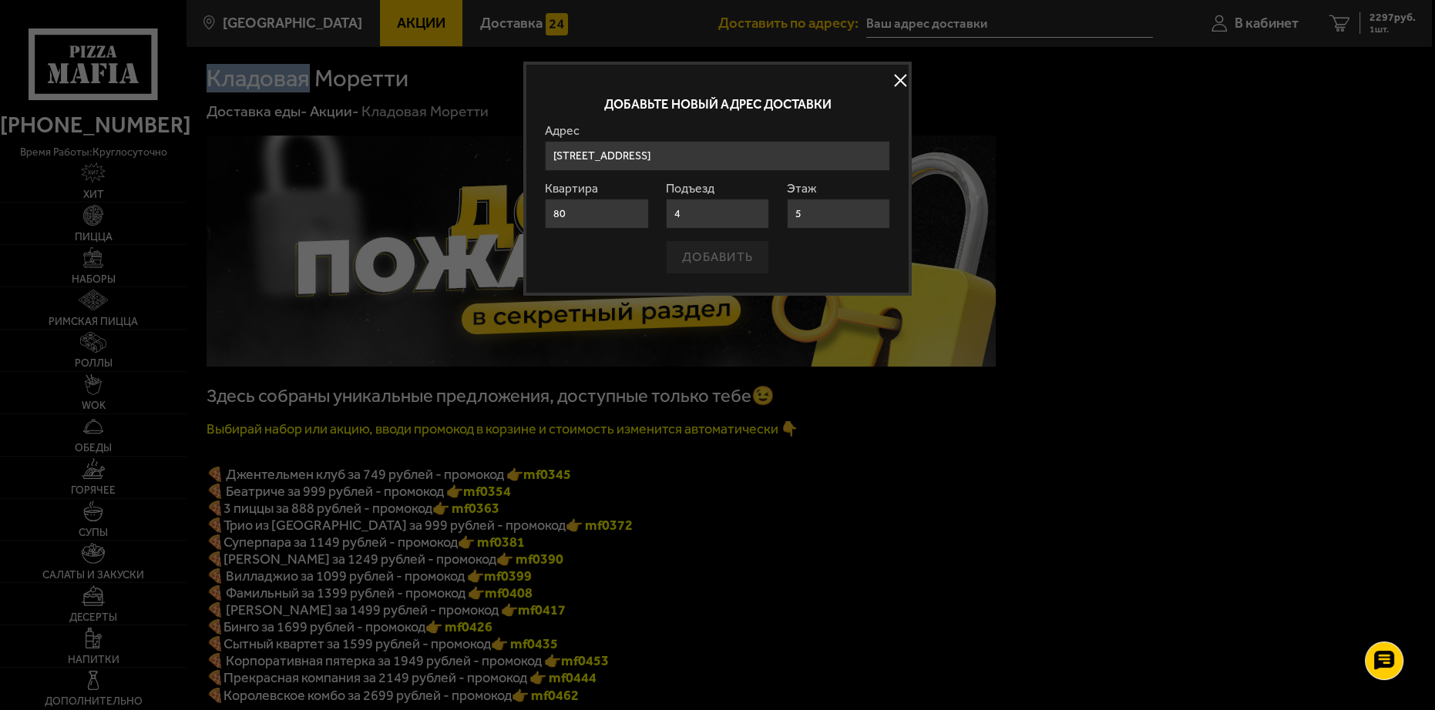
click at [737, 248] on div "ДОБАВИТЬ" at bounding box center [717, 257] width 345 height 34
click at [860, 155] on input "Санкт-Петербург, Новоизмайловский проспект, 18к2" at bounding box center [717, 156] width 345 height 30
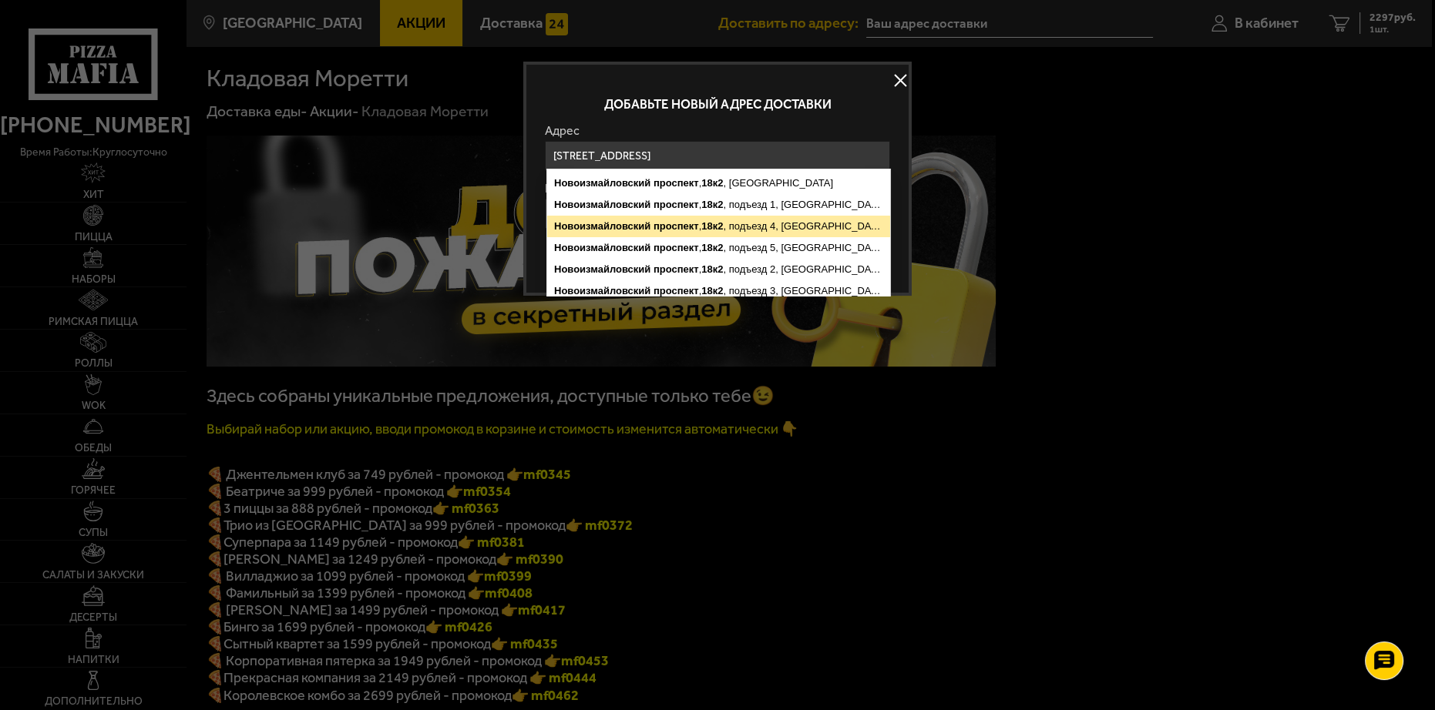
click at [816, 227] on ymaps "Новоизмайловский проспект , 18к2 , подъезд 4, Санкт-Петербург" at bounding box center [718, 227] width 343 height 22
type input "Санкт-Петербург, Новоизмайловский проспект, 18к2, подъезд 4"
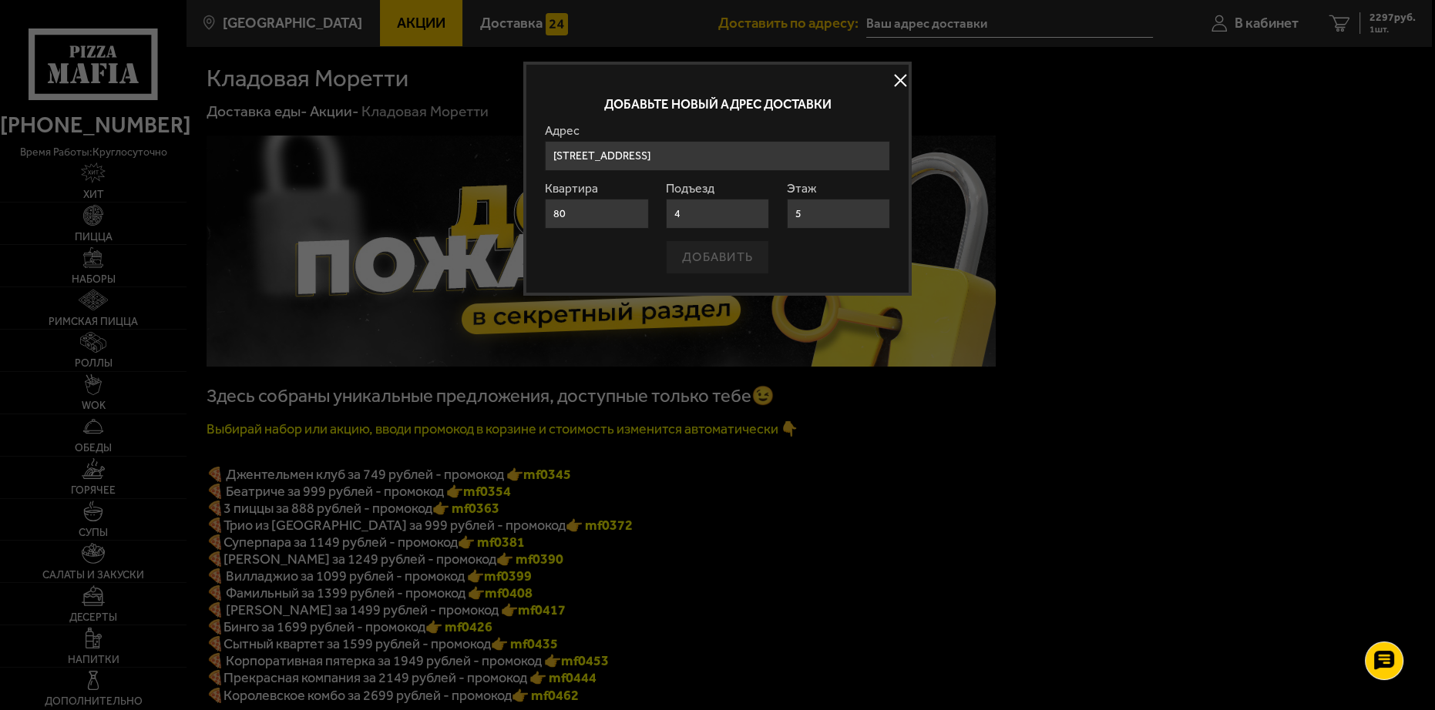
drag, startPoint x: 843, startPoint y: 266, endPoint x: 831, endPoint y: 263, distance: 12.7
click at [844, 267] on div "ДОБАВИТЬ" at bounding box center [717, 257] width 345 height 34
click at [620, 216] on input "80" at bounding box center [596, 214] width 103 height 30
click at [741, 213] on input "4" at bounding box center [717, 214] width 103 height 30
drag, startPoint x: 707, startPoint y: 211, endPoint x: 578, endPoint y: 213, distance: 129.5
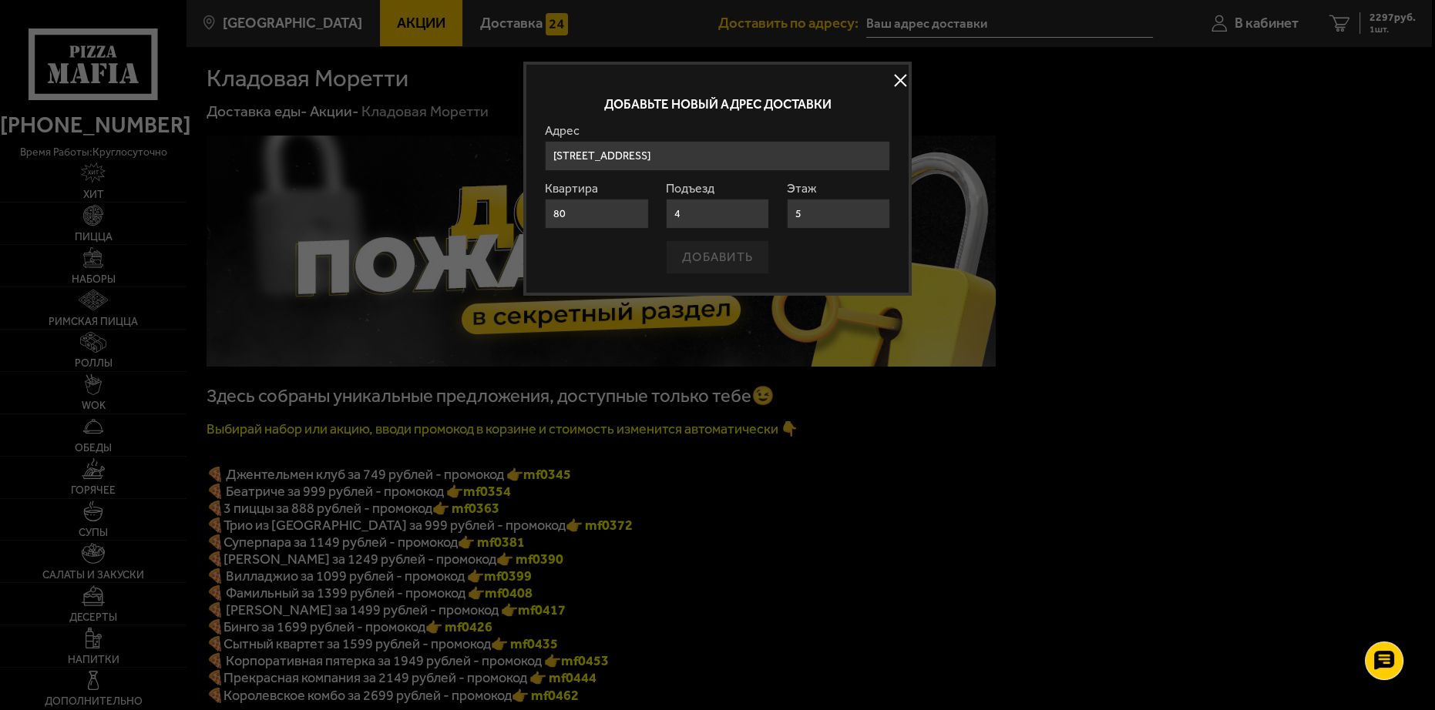
click at [573, 206] on form "Адрес Новоизмайловский проспект , 18к2 , Санкт-Петербург Новоизмайловский просп…" at bounding box center [717, 199] width 345 height 149
click at [603, 210] on input "80" at bounding box center [596, 214] width 103 height 30
type input "80"
click at [711, 258] on div "ДОБАВИТЬ" at bounding box center [717, 257] width 345 height 34
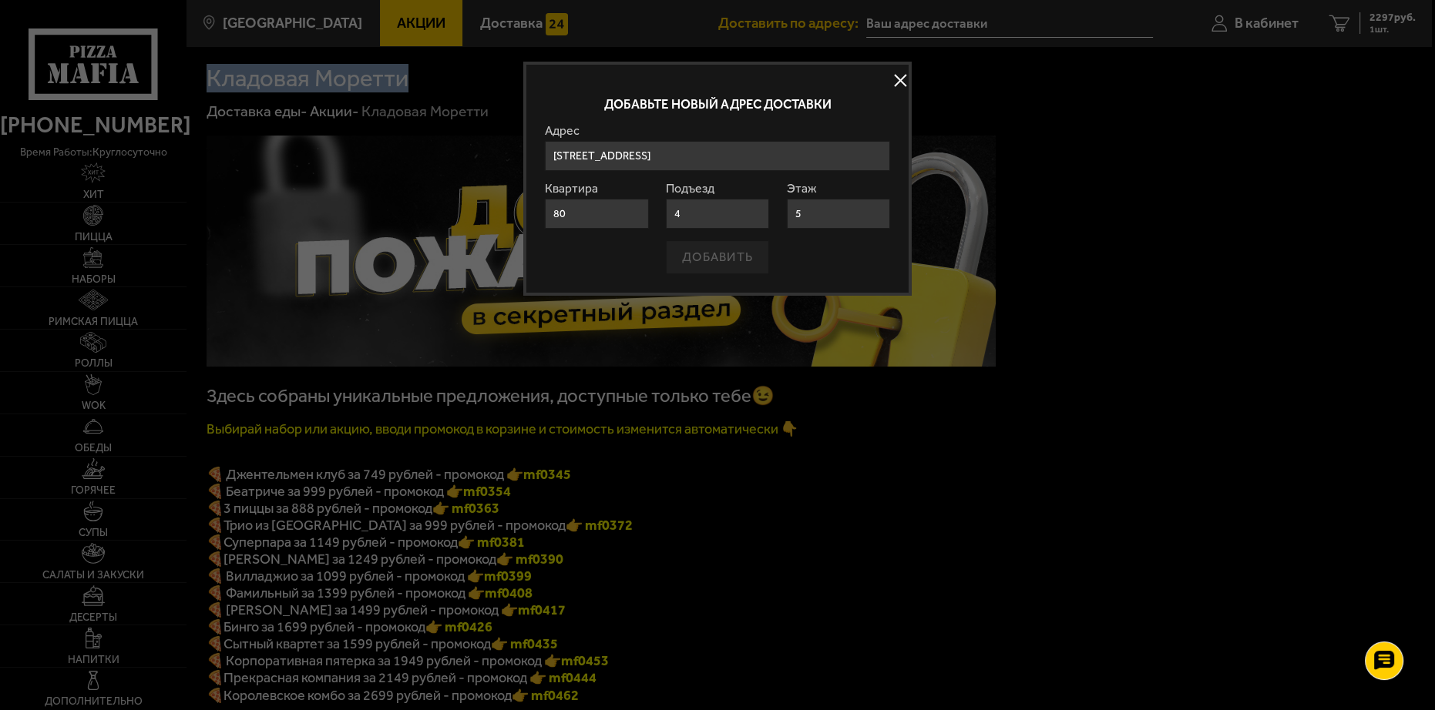
click at [711, 258] on div "ДОБАВИТЬ" at bounding box center [717, 257] width 345 height 34
click at [724, 267] on div "ДОБАВИТЬ" at bounding box center [717, 257] width 345 height 34
click at [794, 99] on p "Добавьте новый адрес доставки" at bounding box center [717, 104] width 345 height 13
click at [710, 153] on input "Санкт-Петербург, Новоизмайловский проспект, 18к2, подъезд 4" at bounding box center [717, 156] width 345 height 30
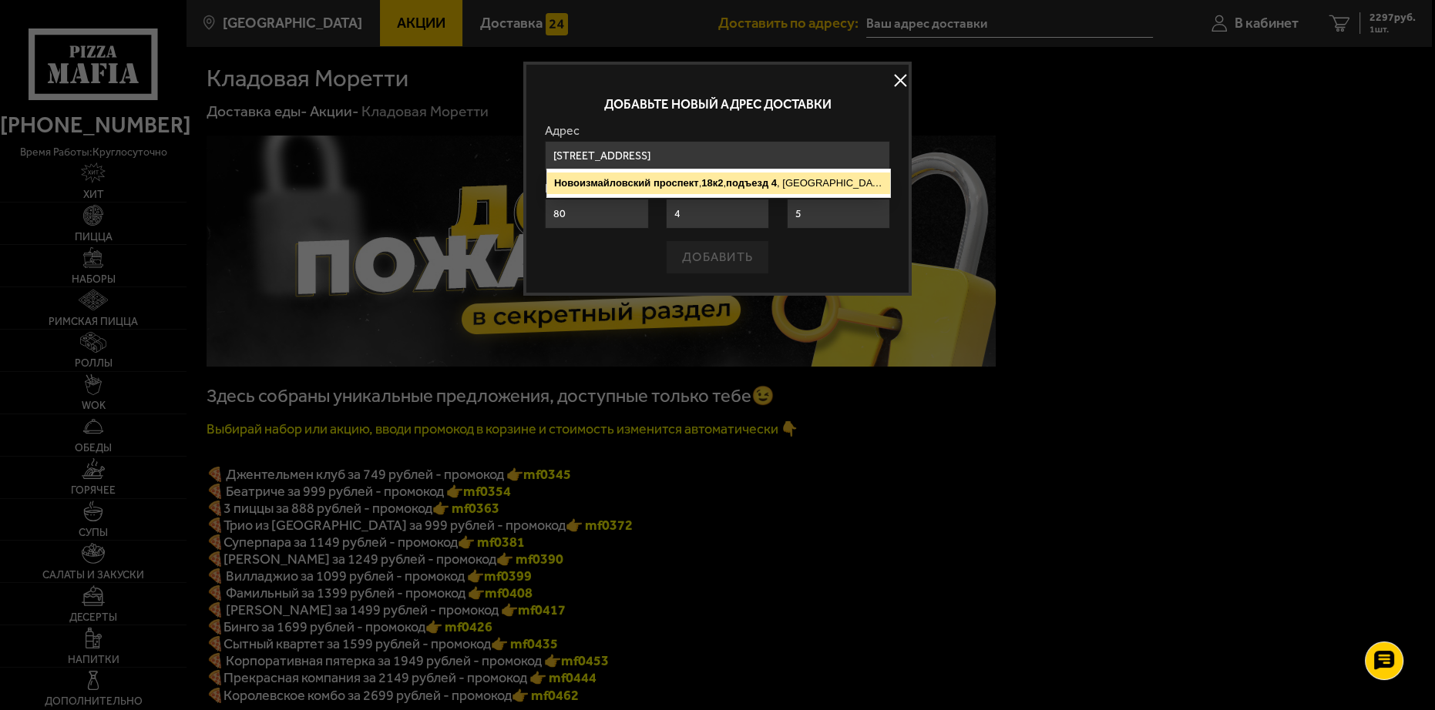
click at [734, 177] on ymaps "подъезд" at bounding box center [747, 183] width 42 height 12
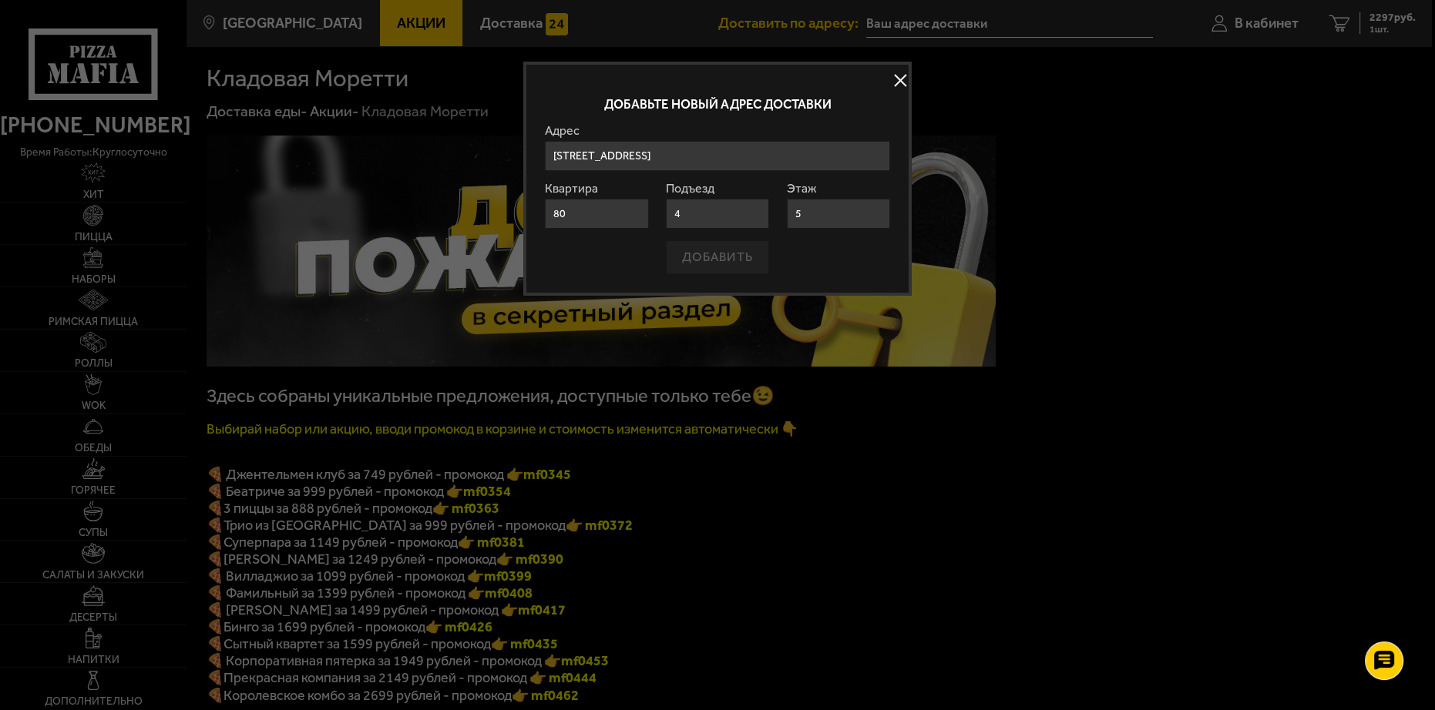
click at [600, 212] on input "80" at bounding box center [596, 214] width 103 height 30
drag, startPoint x: 731, startPoint y: 218, endPoint x: 747, endPoint y: 217, distance: 15.5
click at [734, 217] on input "4" at bounding box center [717, 214] width 103 height 30
click at [847, 213] on input "5" at bounding box center [838, 214] width 103 height 30
click at [826, 284] on div "Добавьте новый адрес доставки Адрес Новоизмайловский проспект , 18к2 , подъезд …" at bounding box center [717, 179] width 388 height 234
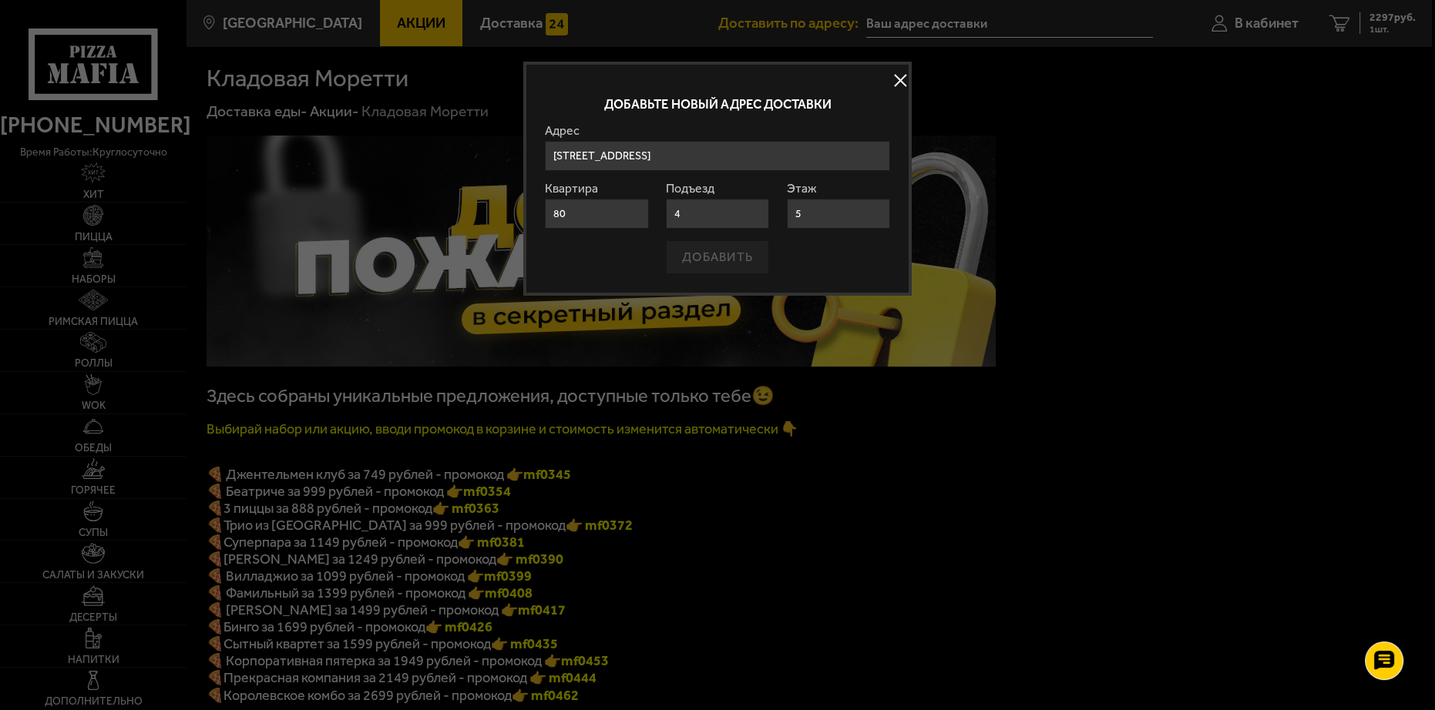
click at [863, 217] on input "5" at bounding box center [838, 214] width 103 height 30
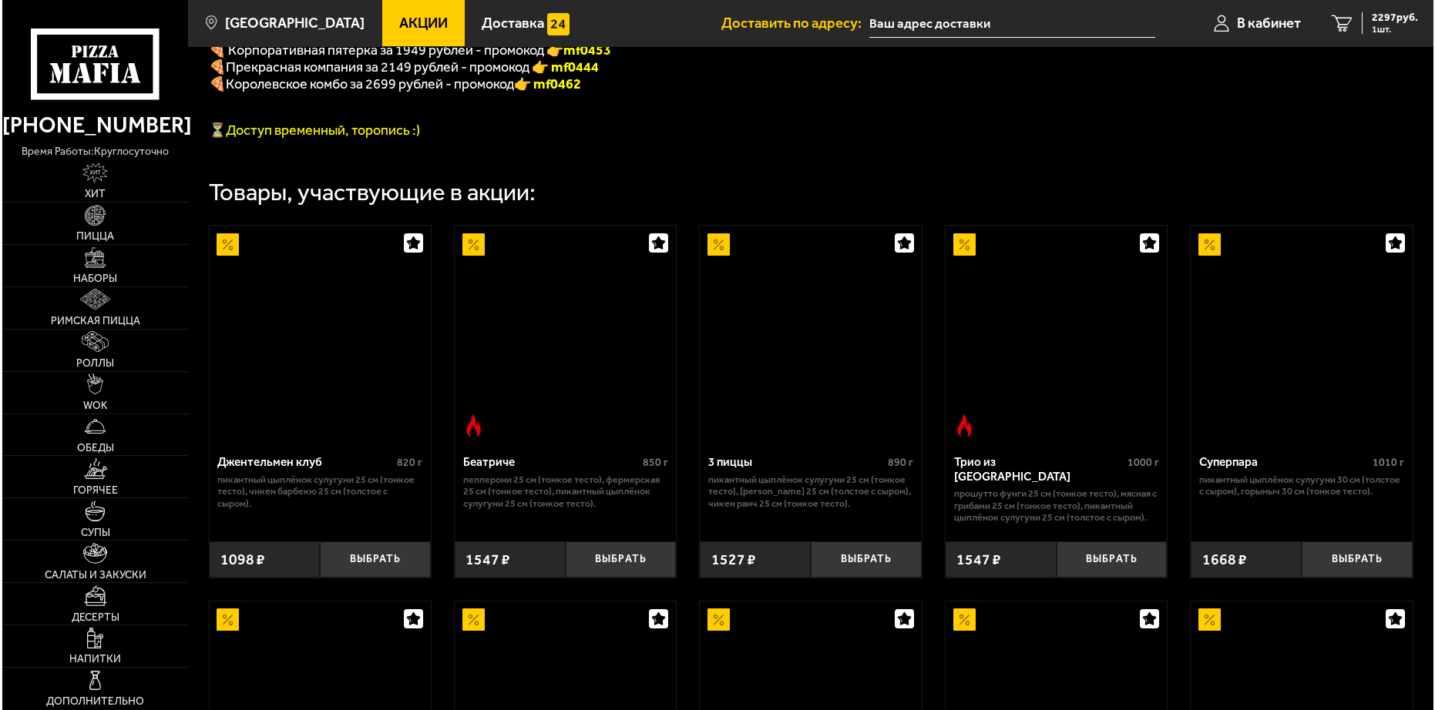
scroll to position [630, 0]
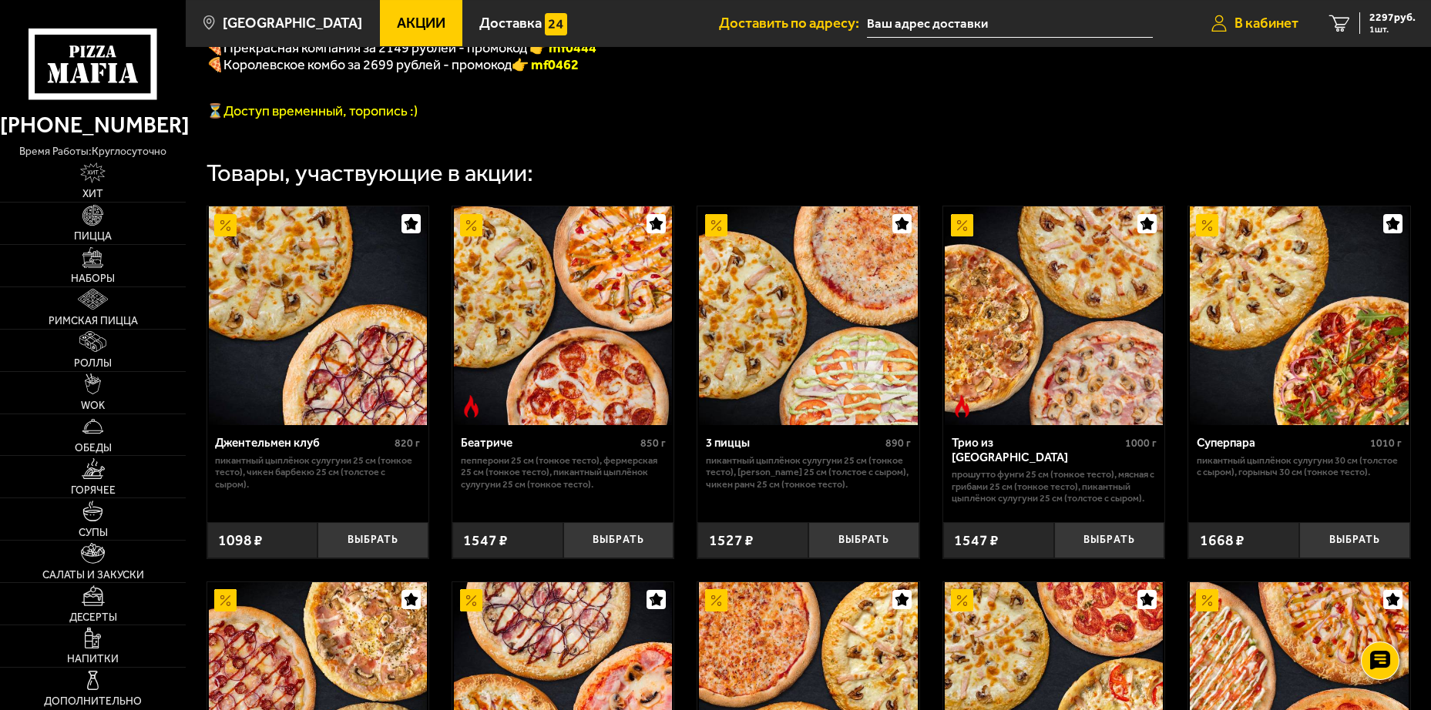
click at [1296, 25] on span "В кабинет" at bounding box center [1266, 23] width 64 height 15
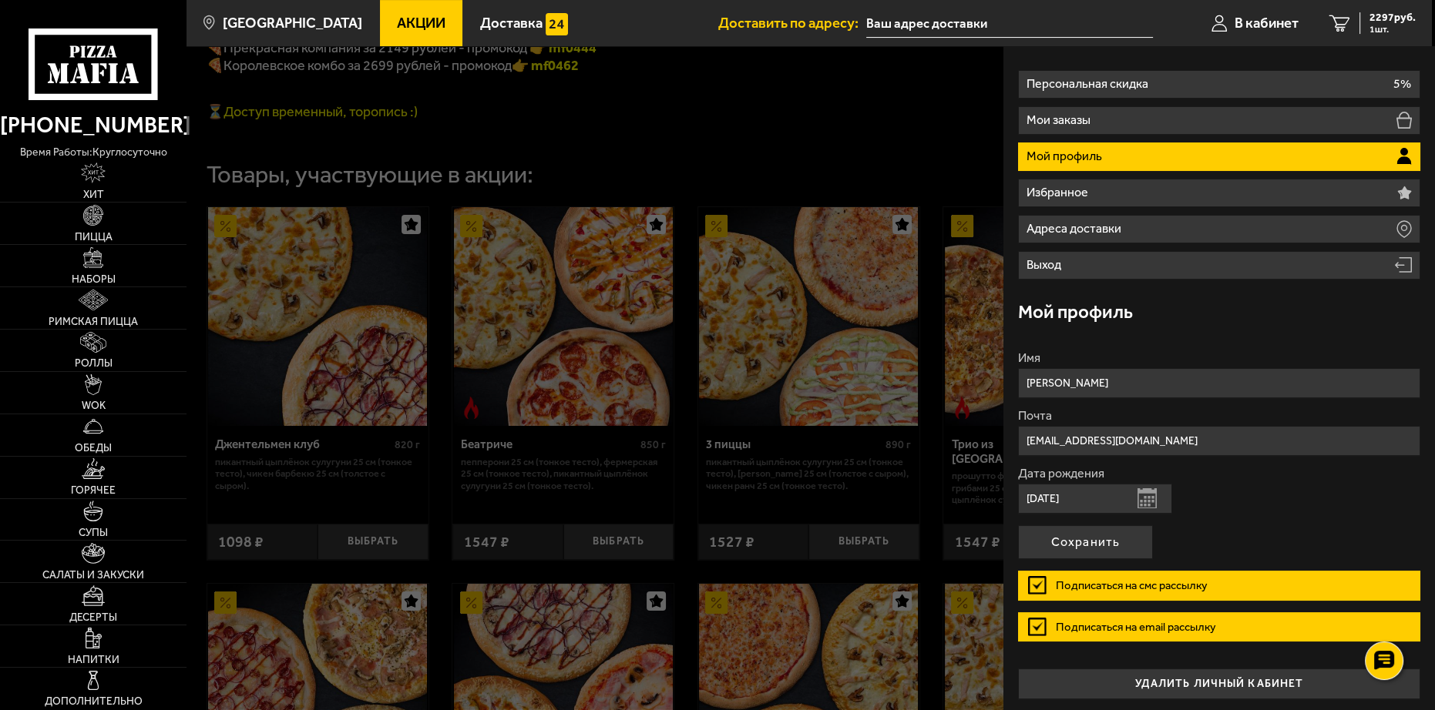
scroll to position [44, 0]
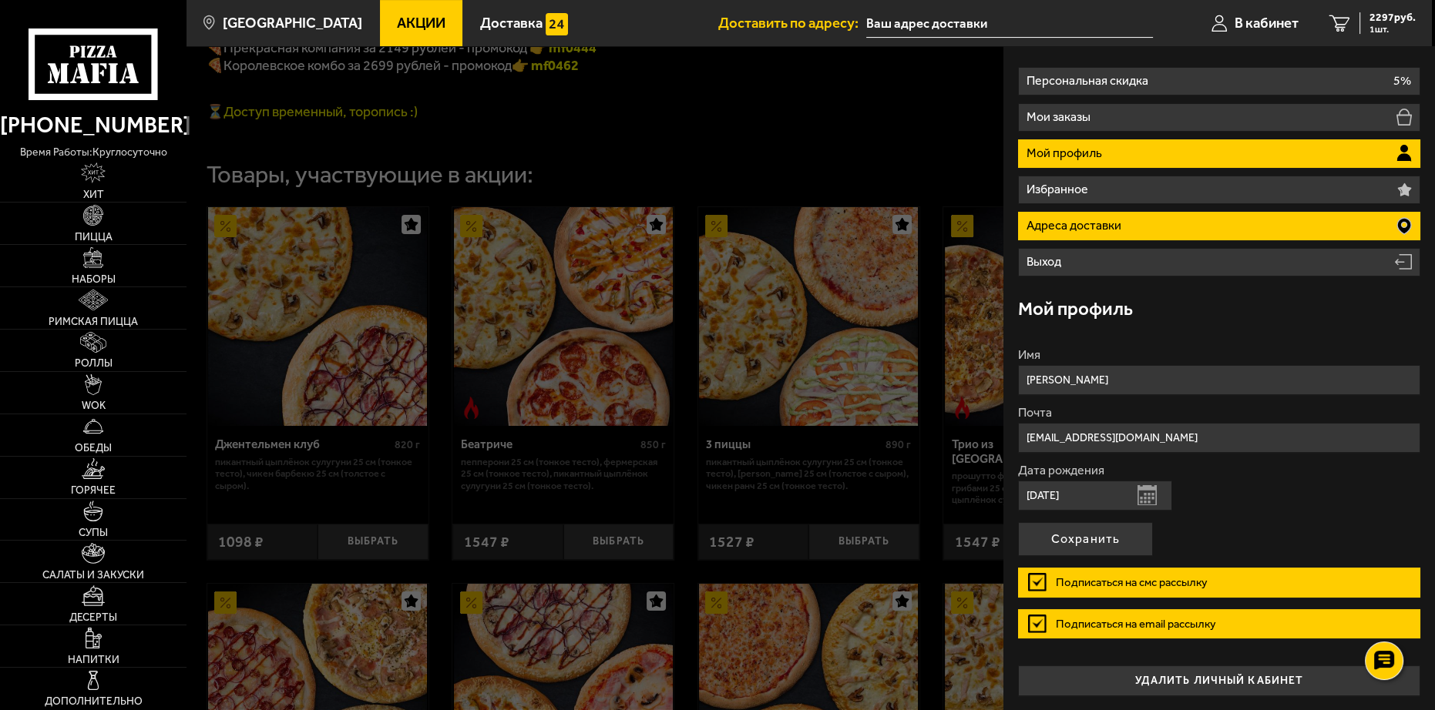
click at [1164, 227] on li "Адреса доставки" at bounding box center [1218, 226] width 401 height 29
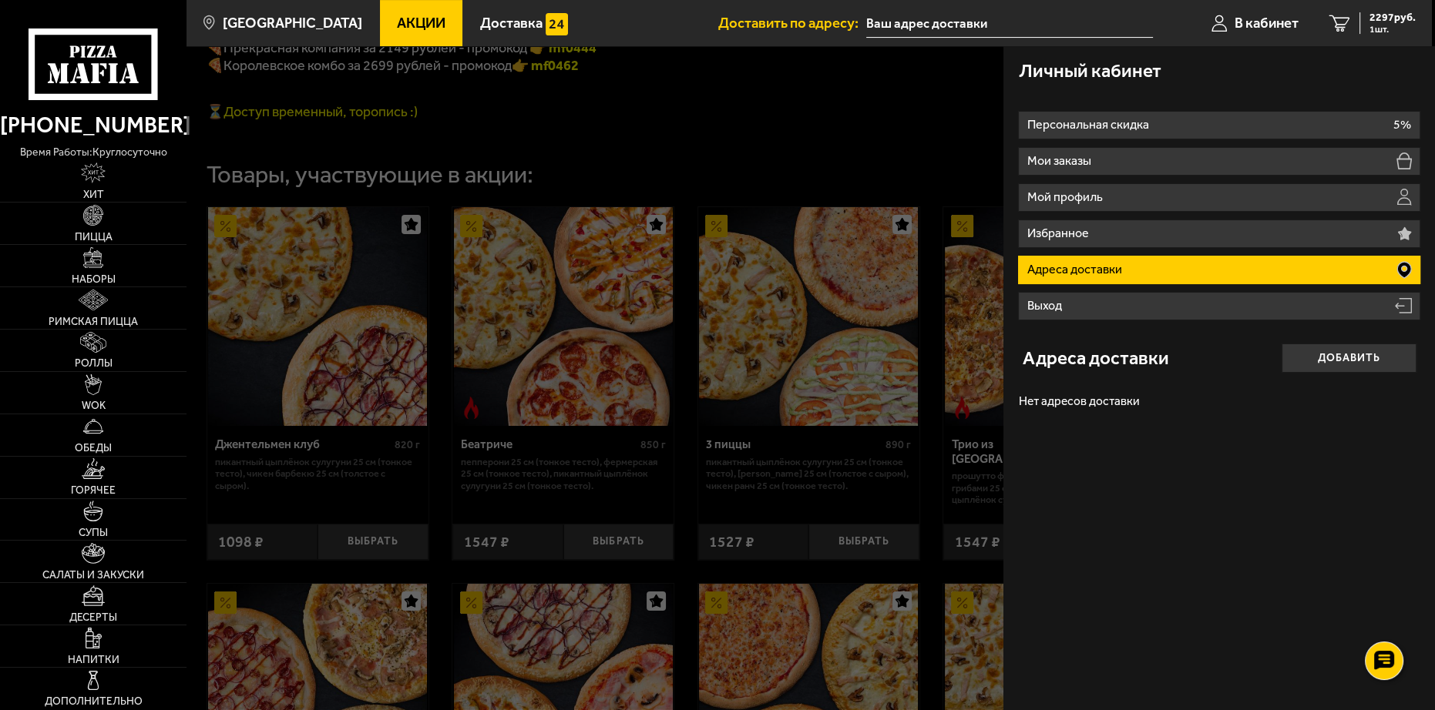
scroll to position [0, 0]
click at [1335, 364] on button "Добавить" at bounding box center [1349, 359] width 135 height 30
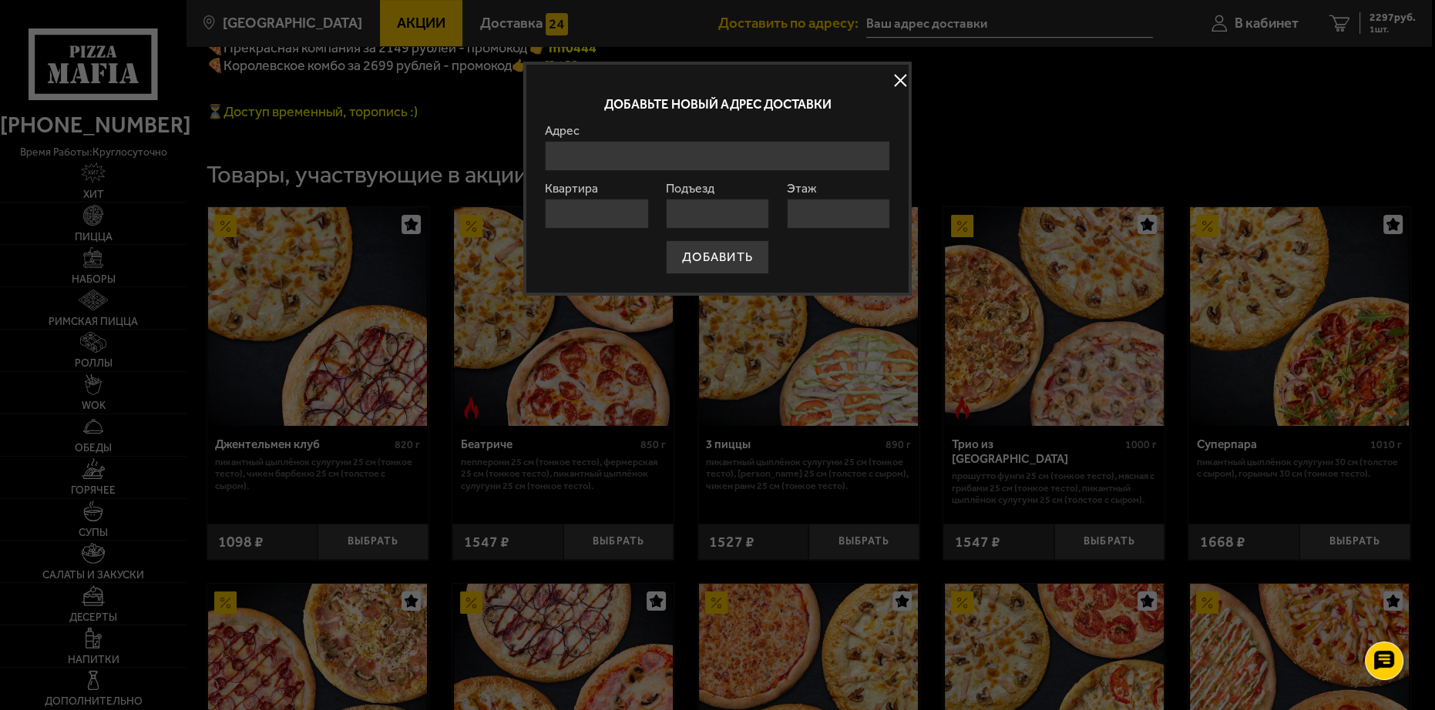
click at [677, 153] on input "Адрес" at bounding box center [717, 156] width 345 height 30
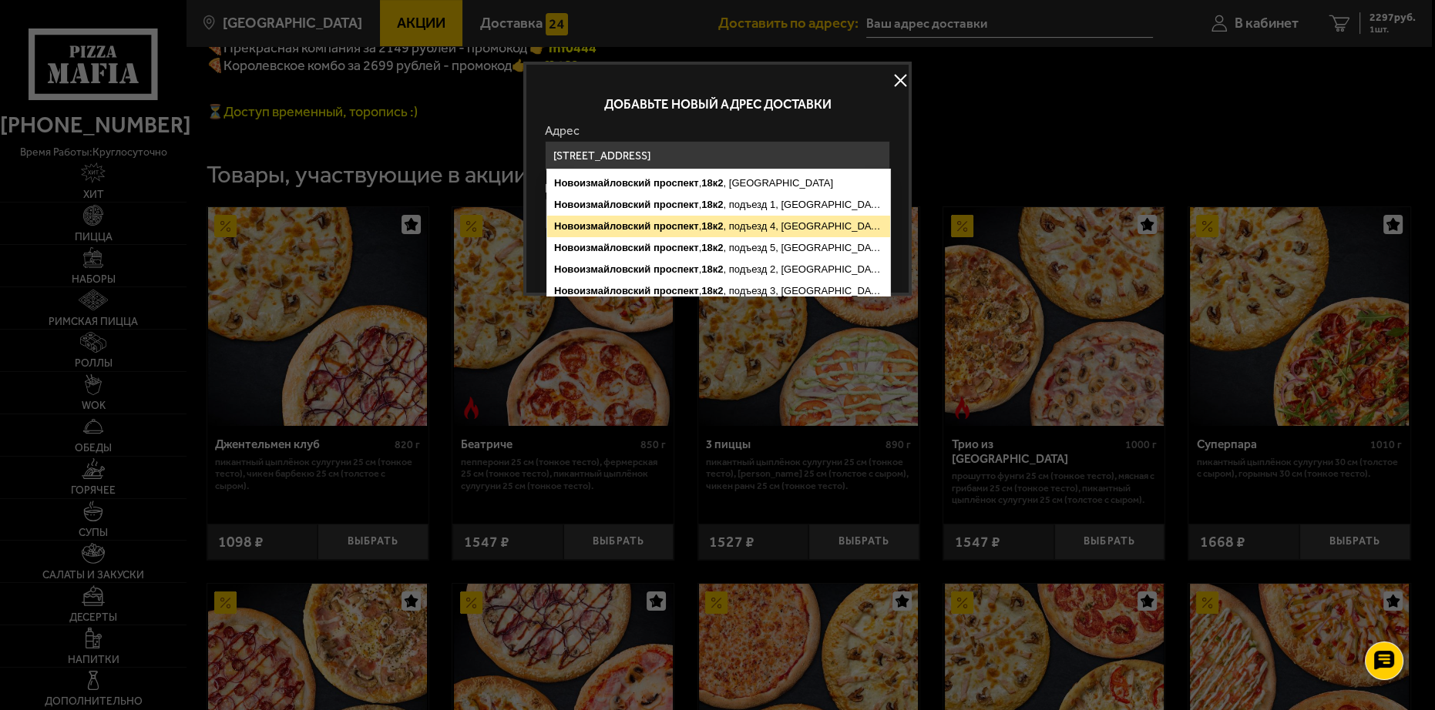
type input "Санкт-Петербург, Новоизмайловский проспект, 18к2, подъезд 4"
click at [666, 240] on button "ДОБАВИТЬ" at bounding box center [717, 257] width 103 height 34
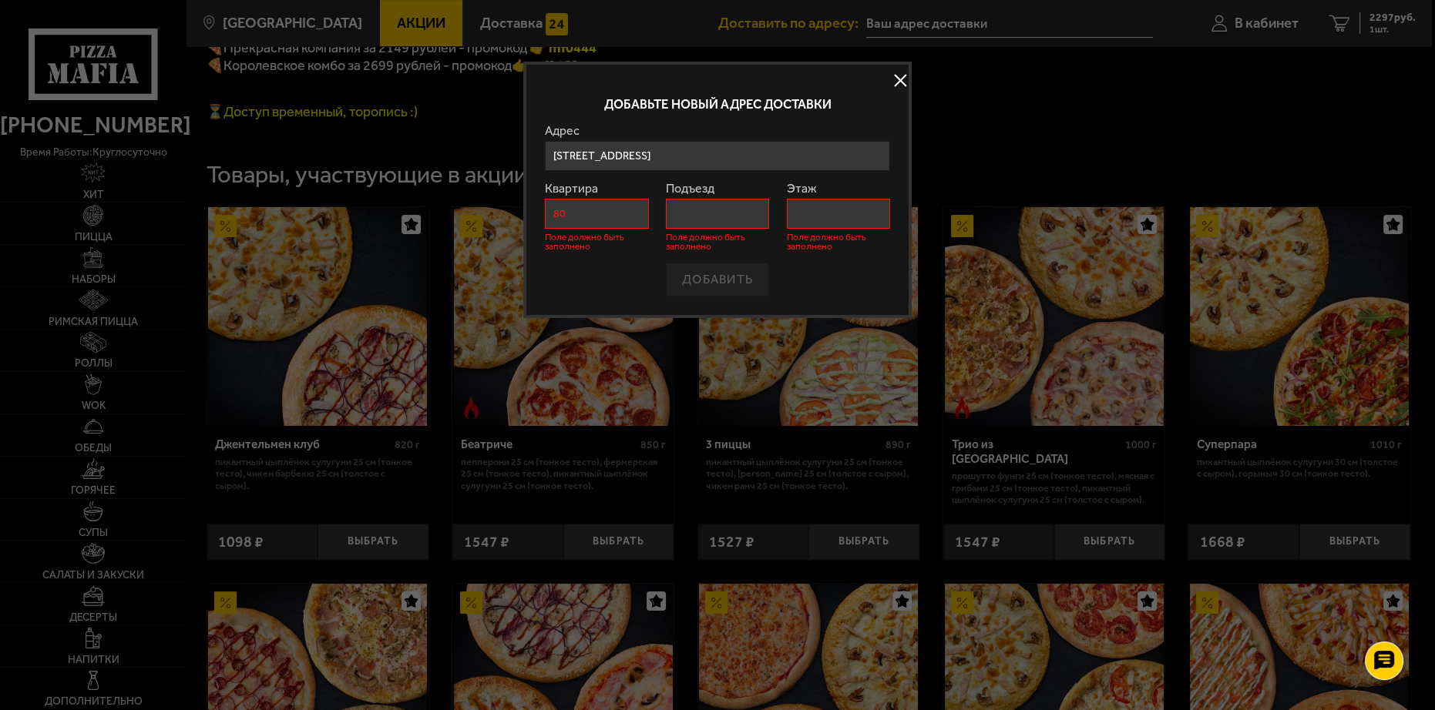
type input "80"
type input "4"
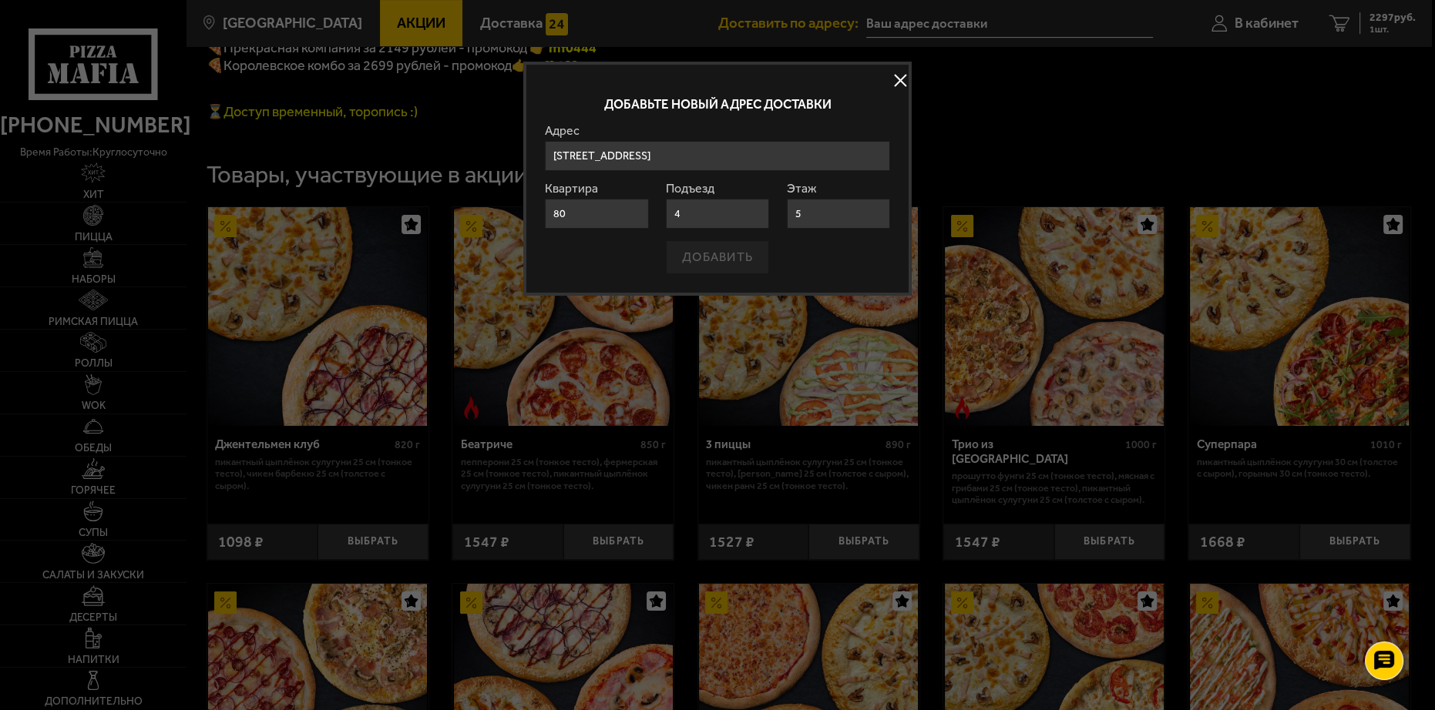
type input "5"
click at [841, 252] on div "ДОБАВИТЬ" at bounding box center [717, 257] width 345 height 34
click at [746, 263] on div "ДОБАВИТЬ" at bounding box center [717, 257] width 345 height 34
click at [838, 223] on input "5" at bounding box center [838, 214] width 103 height 30
click at [710, 262] on div "ДОБАВИТЬ" at bounding box center [717, 257] width 345 height 34
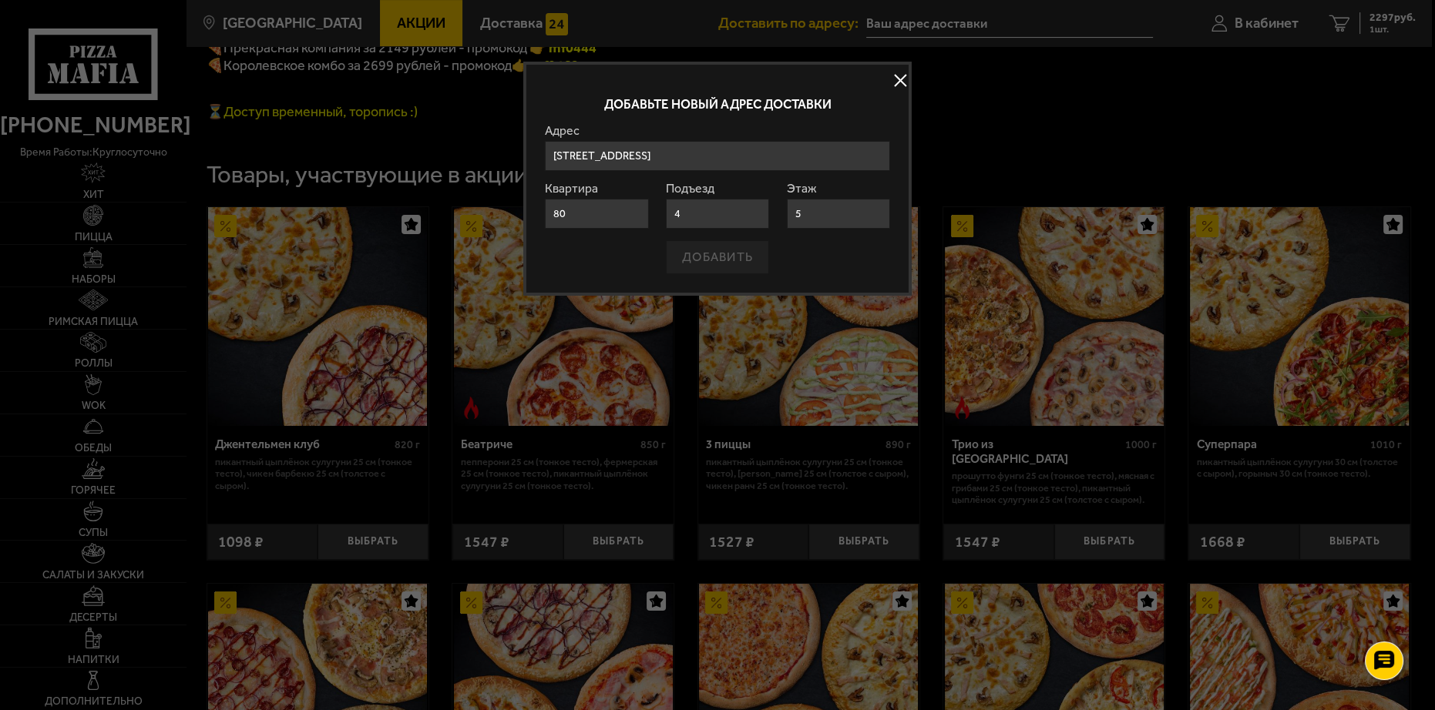
click at [710, 262] on div "ДОБАВИТЬ" at bounding box center [717, 257] width 345 height 34
click at [719, 253] on div "ДОБАВИТЬ" at bounding box center [717, 257] width 345 height 34
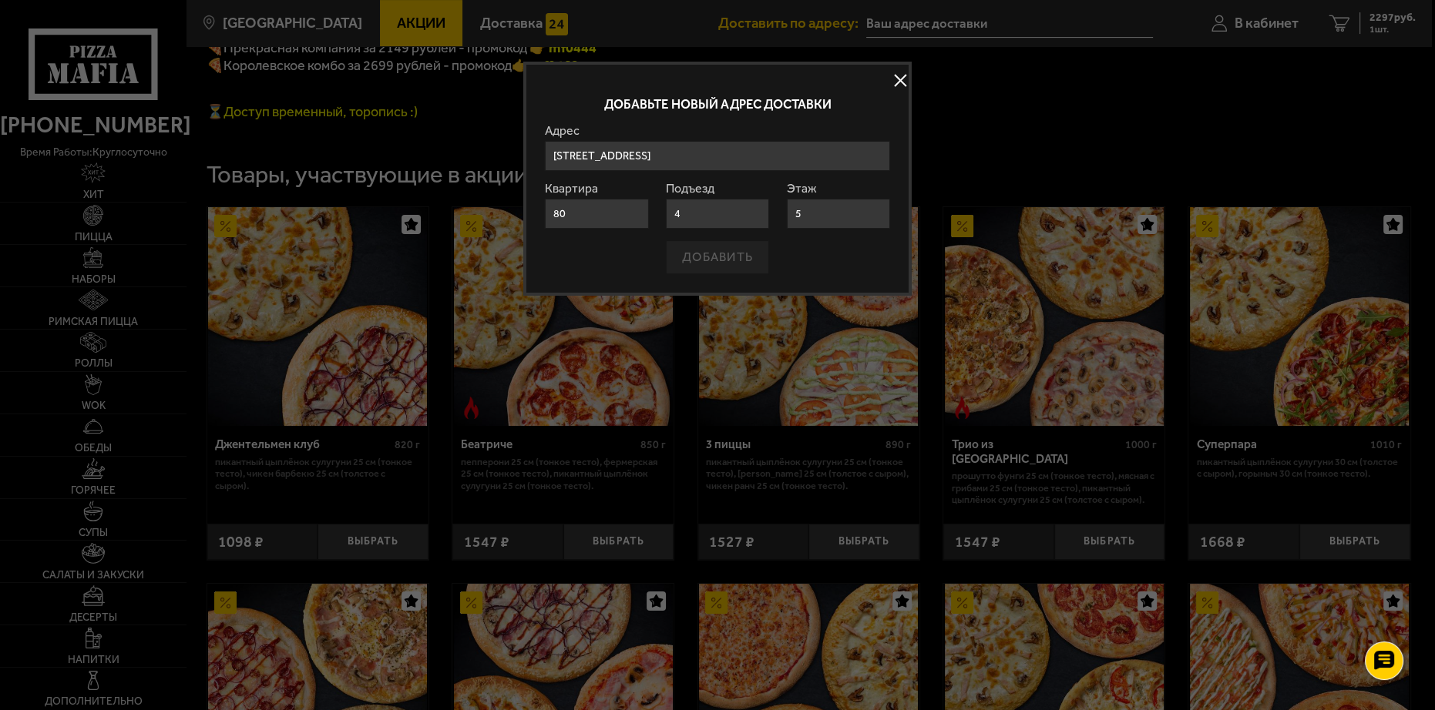
click at [720, 252] on div "ДОБАВИТЬ" at bounding box center [717, 257] width 345 height 34
click at [721, 252] on div "ДОБАВИТЬ" at bounding box center [717, 257] width 345 height 34
click at [875, 162] on input "Санкт-Петербург, Новоизмайловский проспект, 18к2, подъезд 4" at bounding box center [717, 156] width 345 height 30
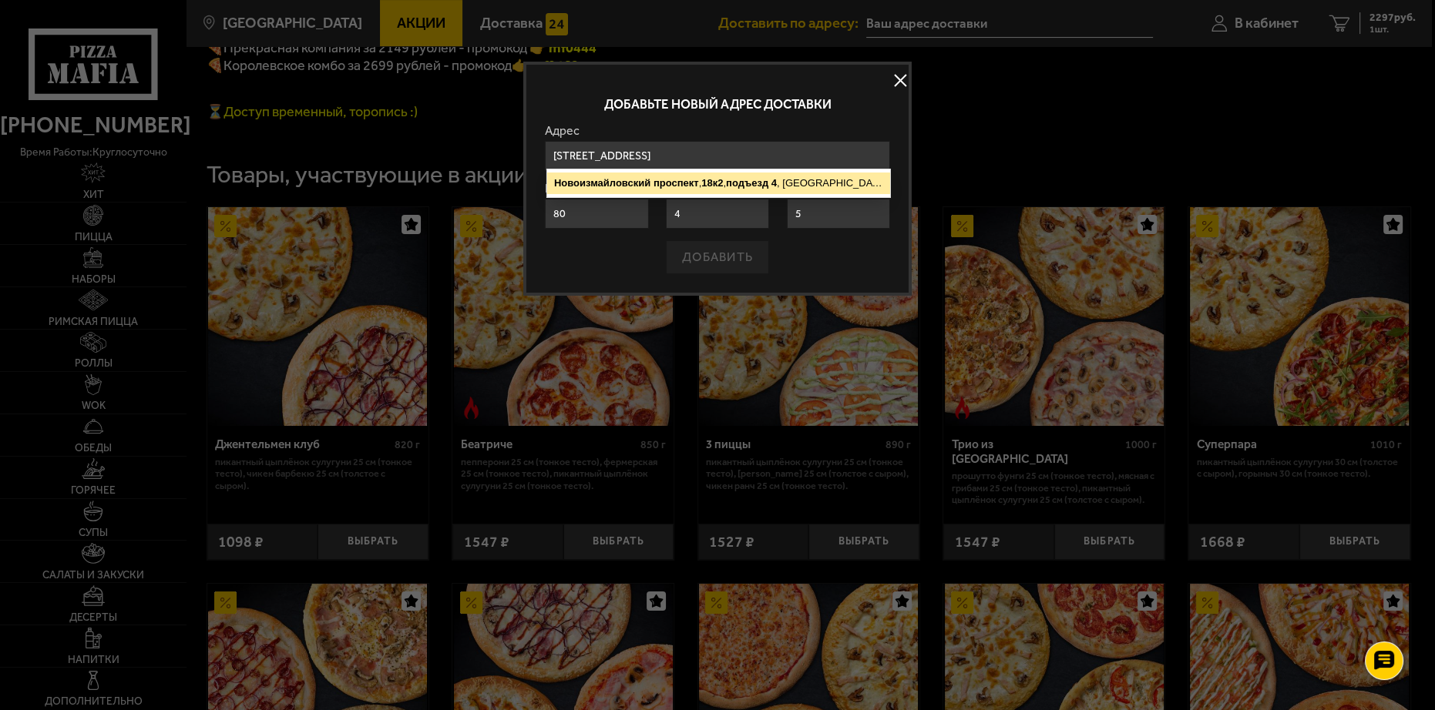
click at [838, 184] on ymaps "Новоизмайловский проспект , 18к2 , подъезд 4 , Санкт-Петербург" at bounding box center [718, 184] width 343 height 22
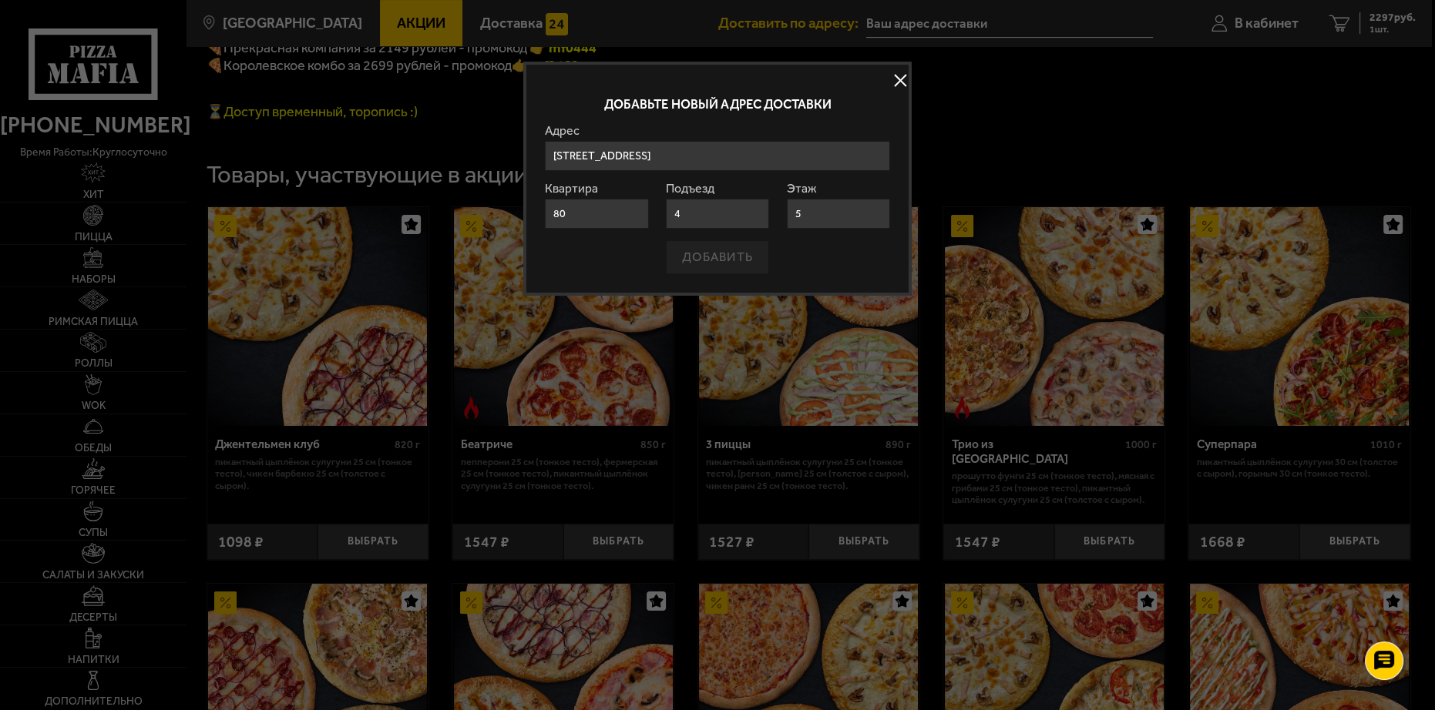
drag, startPoint x: 630, startPoint y: 209, endPoint x: 655, endPoint y: 213, distance: 25.0
click at [631, 209] on input "80" at bounding box center [596, 214] width 103 height 30
click at [727, 213] on input "4" at bounding box center [717, 214] width 103 height 30
click at [831, 216] on input "5" at bounding box center [838, 214] width 103 height 30
click at [737, 257] on div "ДОБАВИТЬ" at bounding box center [717, 257] width 345 height 34
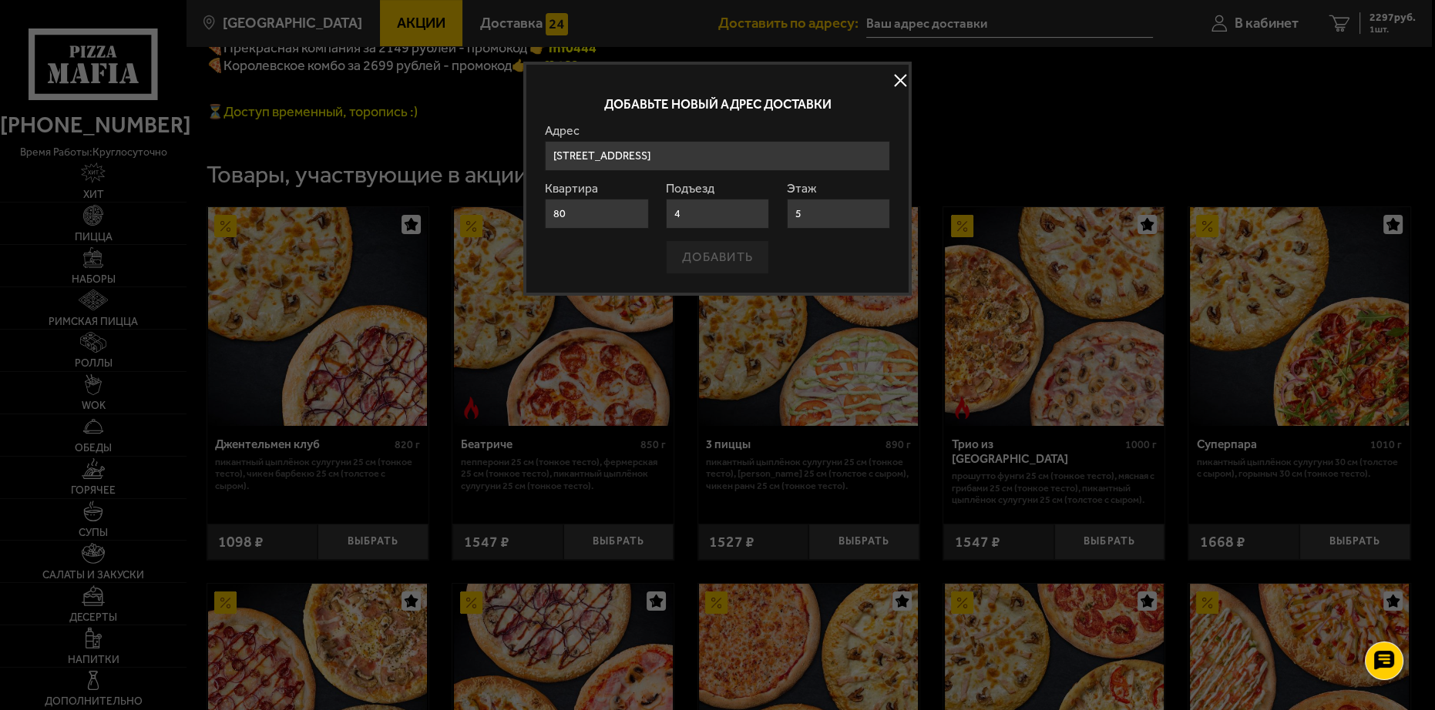
click at [736, 225] on input "4" at bounding box center [717, 214] width 103 height 30
click at [824, 263] on div "ДОБАВИТЬ" at bounding box center [717, 257] width 345 height 34
drag, startPoint x: 673, startPoint y: 265, endPoint x: 598, endPoint y: 267, distance: 74.8
click at [672, 267] on div "ДОБАВИТЬ" at bounding box center [717, 257] width 345 height 34
drag, startPoint x: 590, startPoint y: 265, endPoint x: 598, endPoint y: 244, distance: 22.2
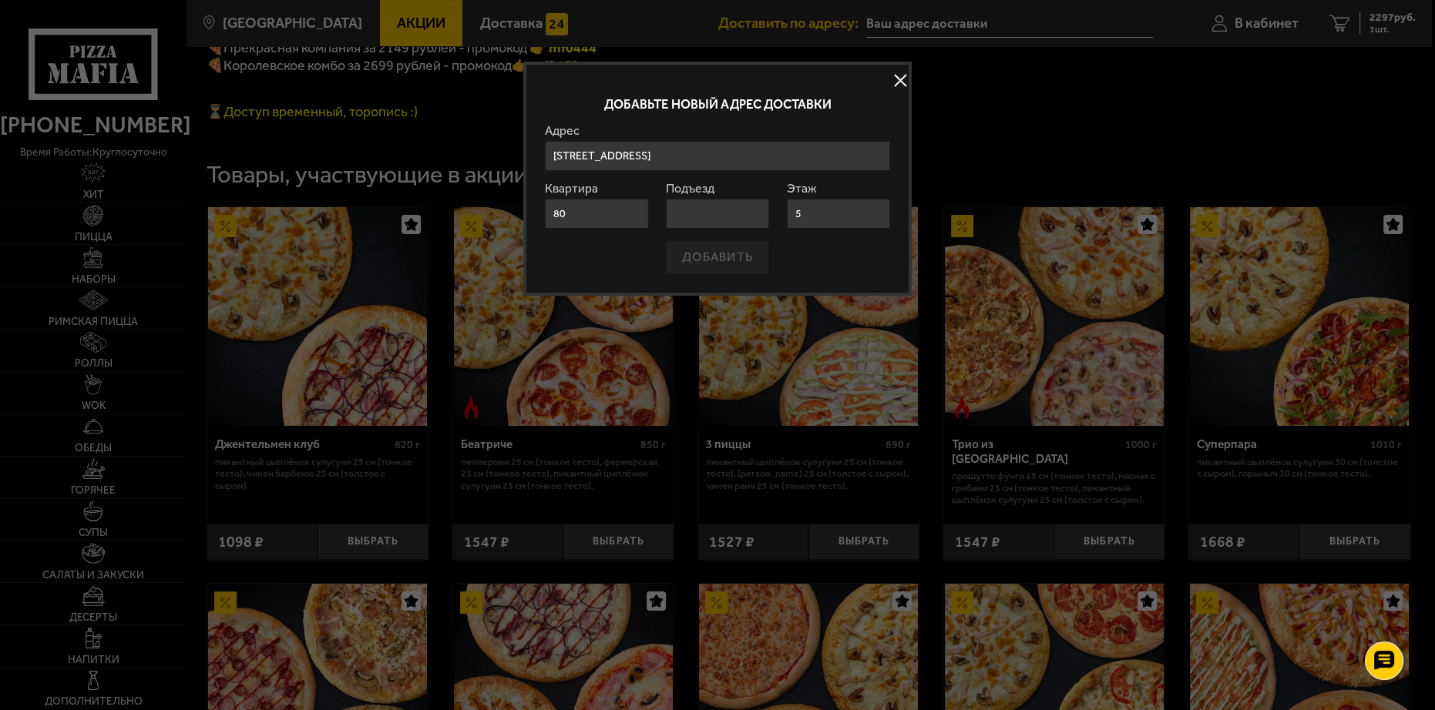
click at [591, 264] on div "ДОБАВИТЬ" at bounding box center [717, 257] width 345 height 34
click at [599, 229] on form "Адрес Новоизмайловский проспект , 18к2 , подъезд 4 , Санкт-Петербург Санкт-Пете…" at bounding box center [717, 199] width 345 height 149
click at [599, 213] on input "80" at bounding box center [596, 214] width 103 height 30
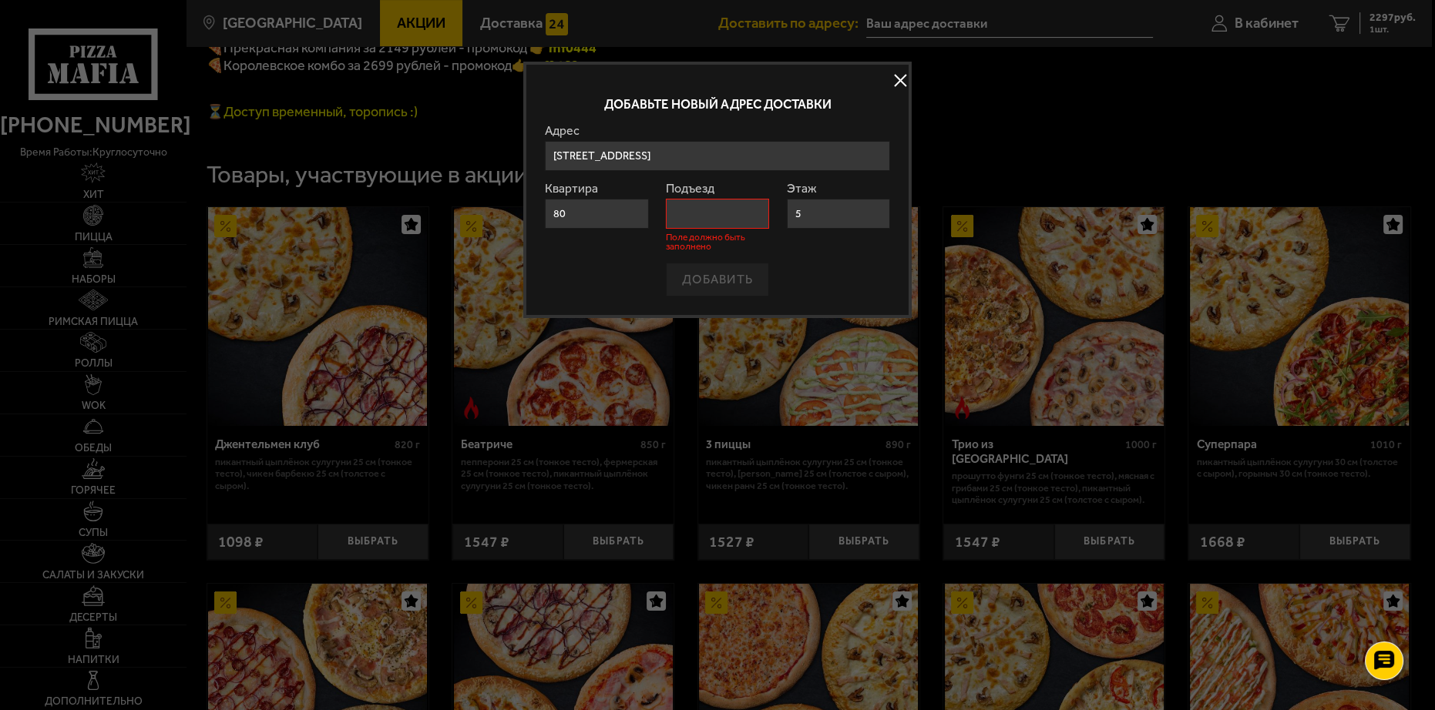
click at [702, 217] on input "Подъезд" at bounding box center [717, 214] width 103 height 30
click at [811, 273] on div "ДОБАВИТЬ" at bounding box center [717, 280] width 345 height 34
click at [838, 218] on input "5" at bounding box center [838, 214] width 103 height 30
click at [615, 261] on form "Адрес Новоизмайловский проспект , 18к2 , подъезд 4 , Санкт-Петербург Санкт-Пете…" at bounding box center [717, 211] width 345 height 172
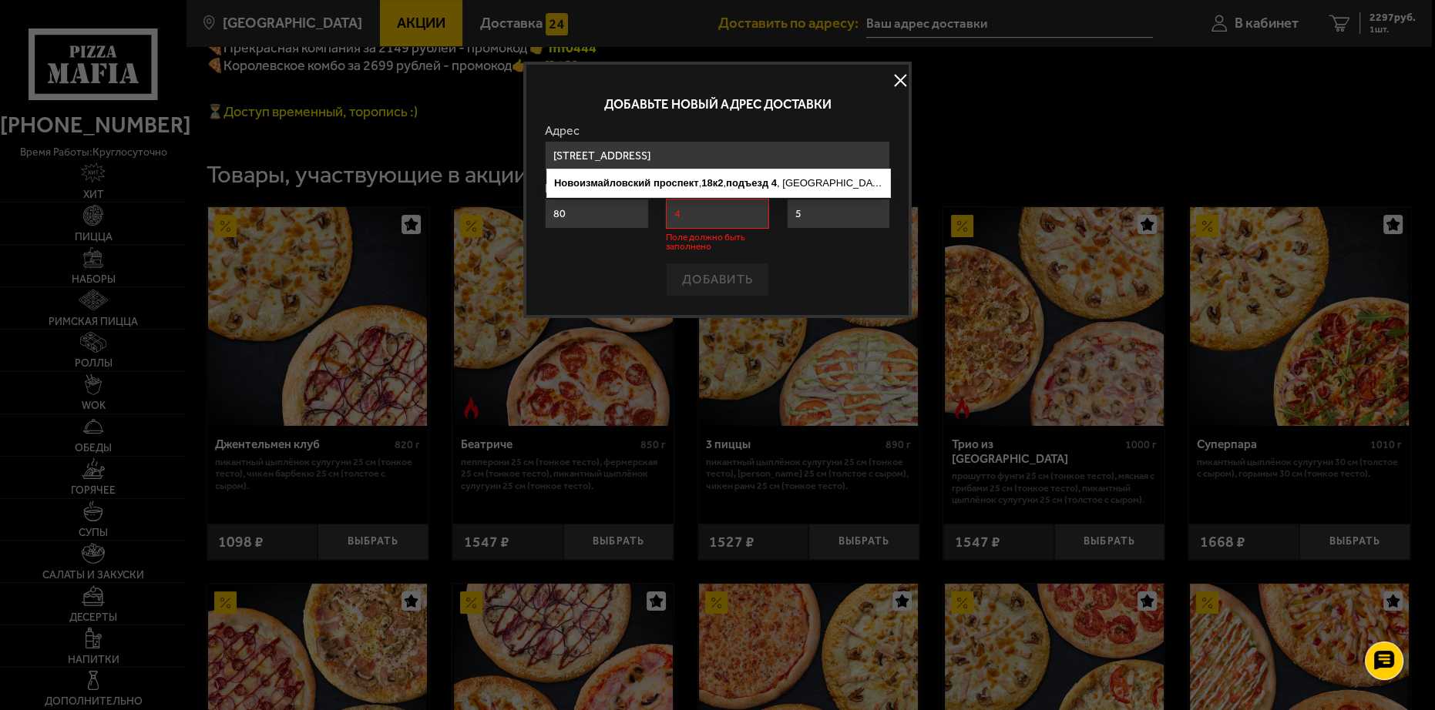
click at [620, 160] on input "Санкт-Петербург, Новоизмайловский проспект, 18к2, подъезд 4" at bounding box center [717, 156] width 345 height 30
click at [600, 227] on input "80" at bounding box center [596, 214] width 103 height 30
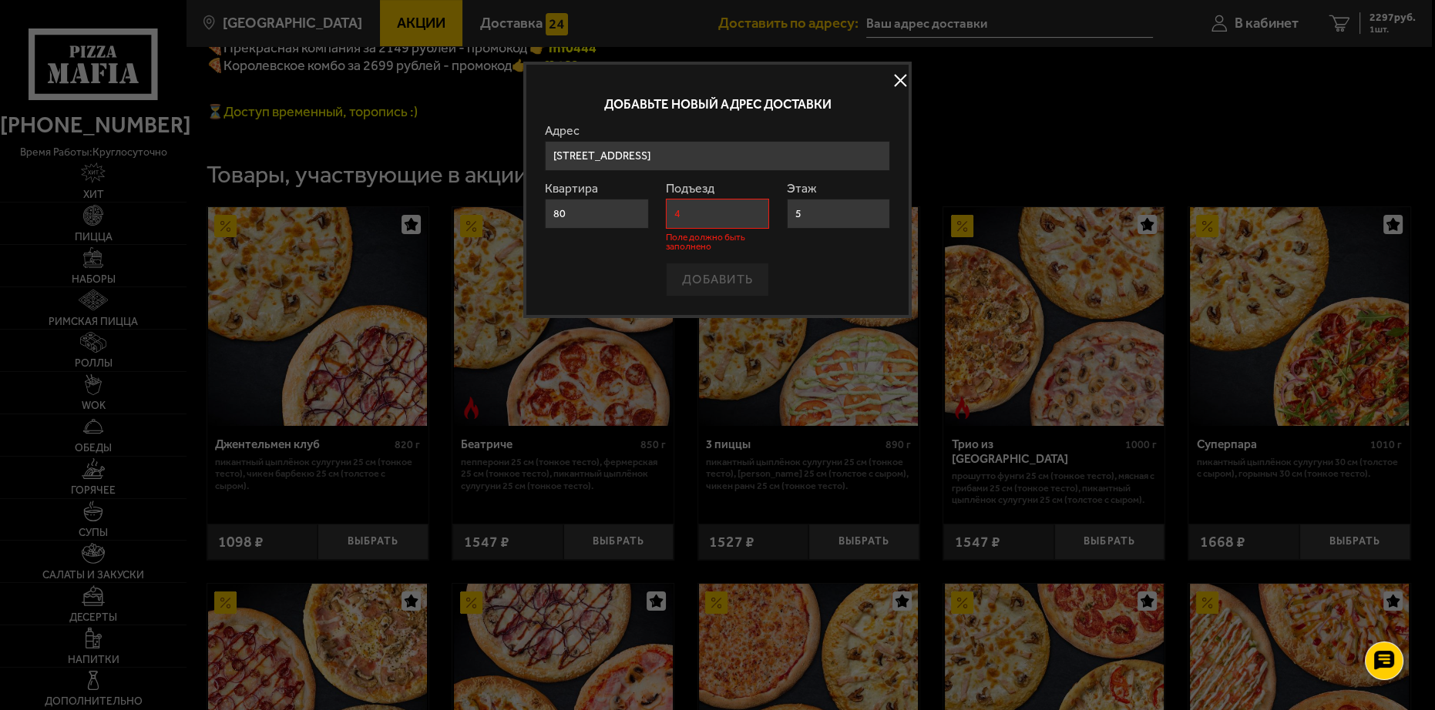
click at [711, 216] on input "4" at bounding box center [717, 214] width 103 height 30
type input "4"
click at [832, 259] on form "Адрес Новоизмайловский проспект , 18к2 , подъезд 4 , Санкт-Петербург Санкт-Пете…" at bounding box center [717, 211] width 345 height 172
click at [849, 211] on input "5" at bounding box center [838, 214] width 103 height 30
click at [727, 224] on input "4" at bounding box center [717, 214] width 103 height 30
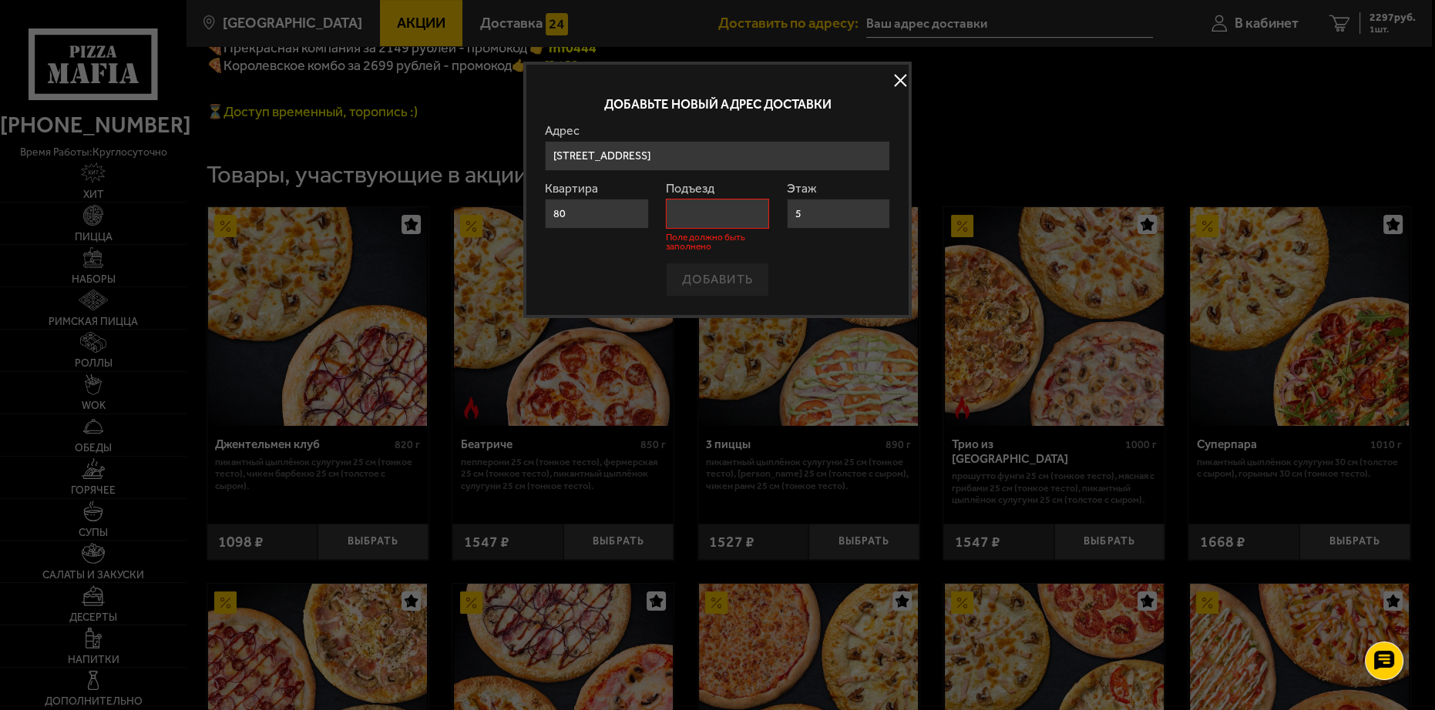
type input "4"
drag, startPoint x: 800, startPoint y: 277, endPoint x: 810, endPoint y: 280, distance: 10.5
click at [802, 277] on div "ДОБАВИТЬ" at bounding box center [717, 280] width 345 height 34
click at [841, 192] on label "Этаж" at bounding box center [838, 189] width 103 height 12
click at [841, 199] on input "5" at bounding box center [838, 214] width 103 height 30
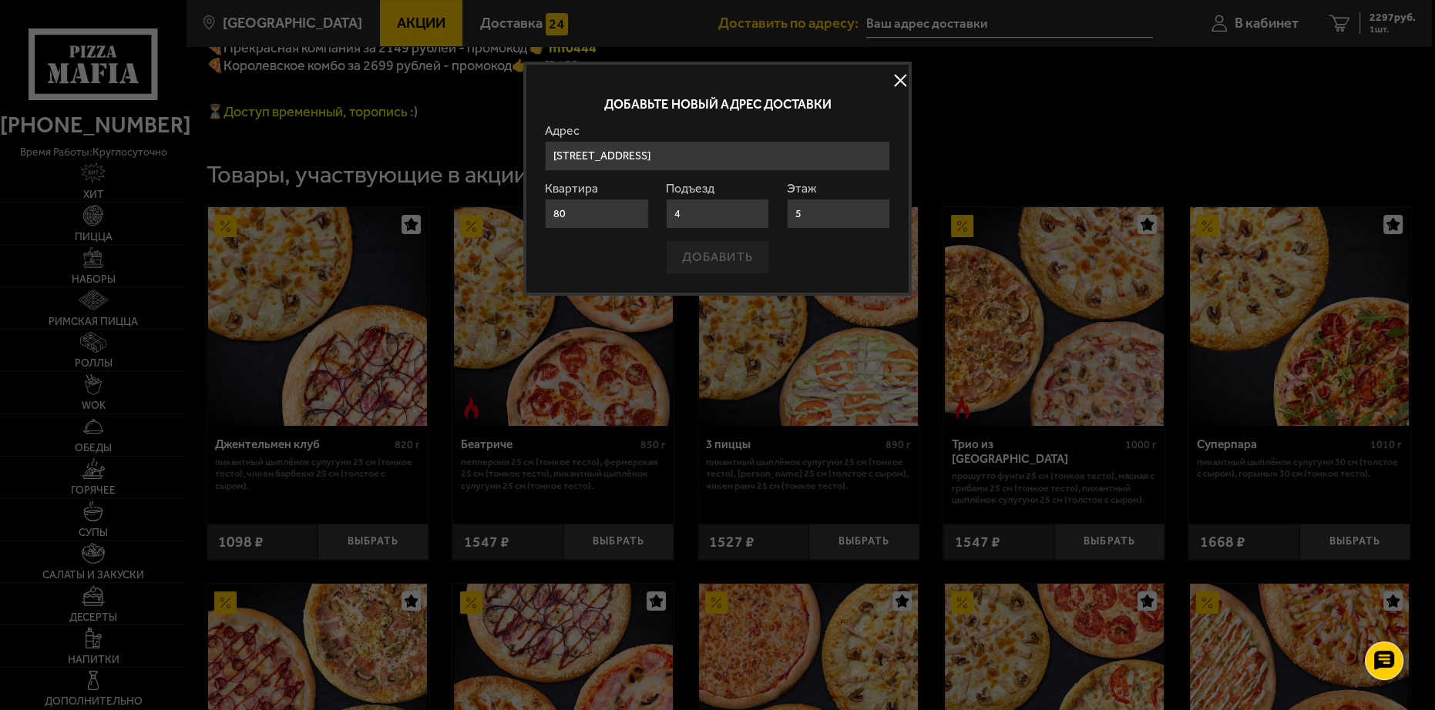
click at [727, 252] on div "ДОБАВИТЬ" at bounding box center [717, 257] width 345 height 34
click at [727, 254] on div "ДОБАВИТЬ" at bounding box center [717, 257] width 345 height 34
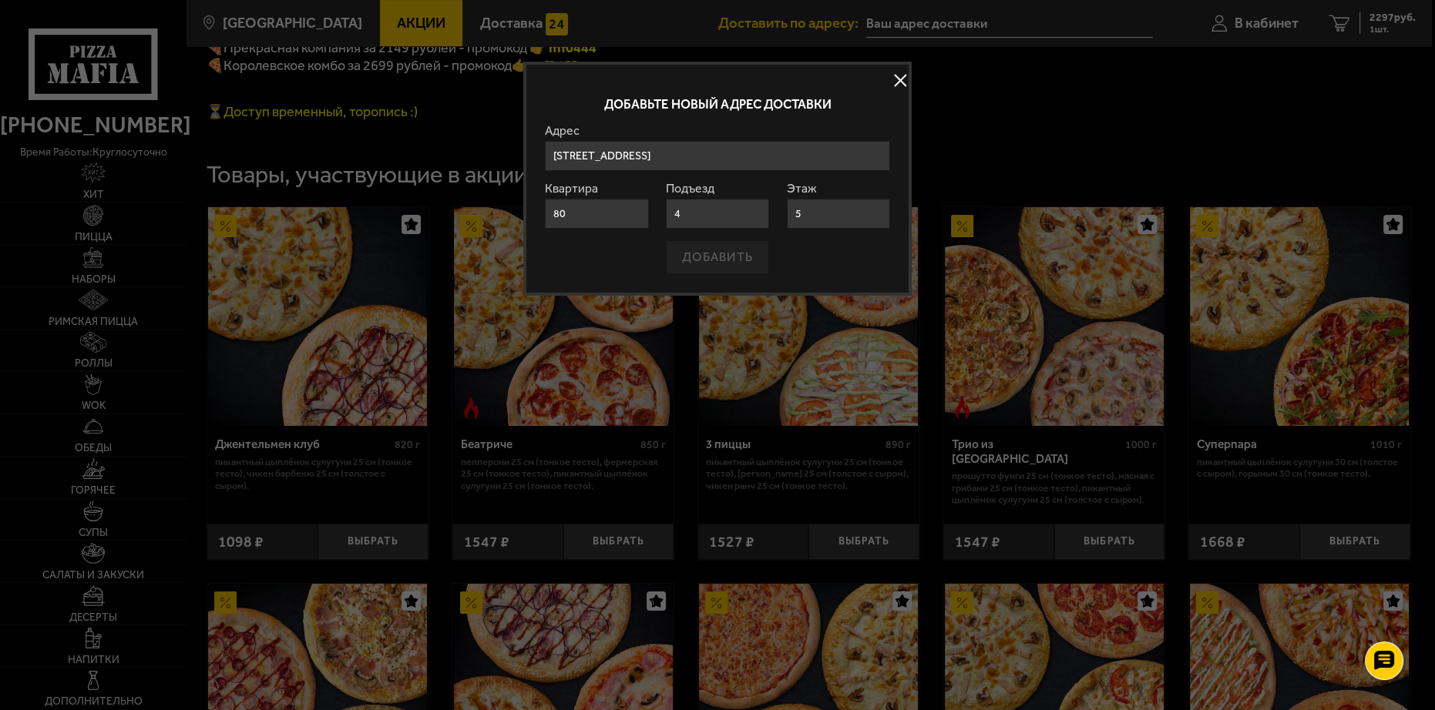
click at [724, 257] on div "ДОБАВИТЬ" at bounding box center [717, 257] width 345 height 34
click at [724, 256] on div "ДОБАВИТЬ" at bounding box center [717, 257] width 345 height 34
click at [724, 258] on div "ДОБАВИТЬ" at bounding box center [717, 257] width 345 height 34
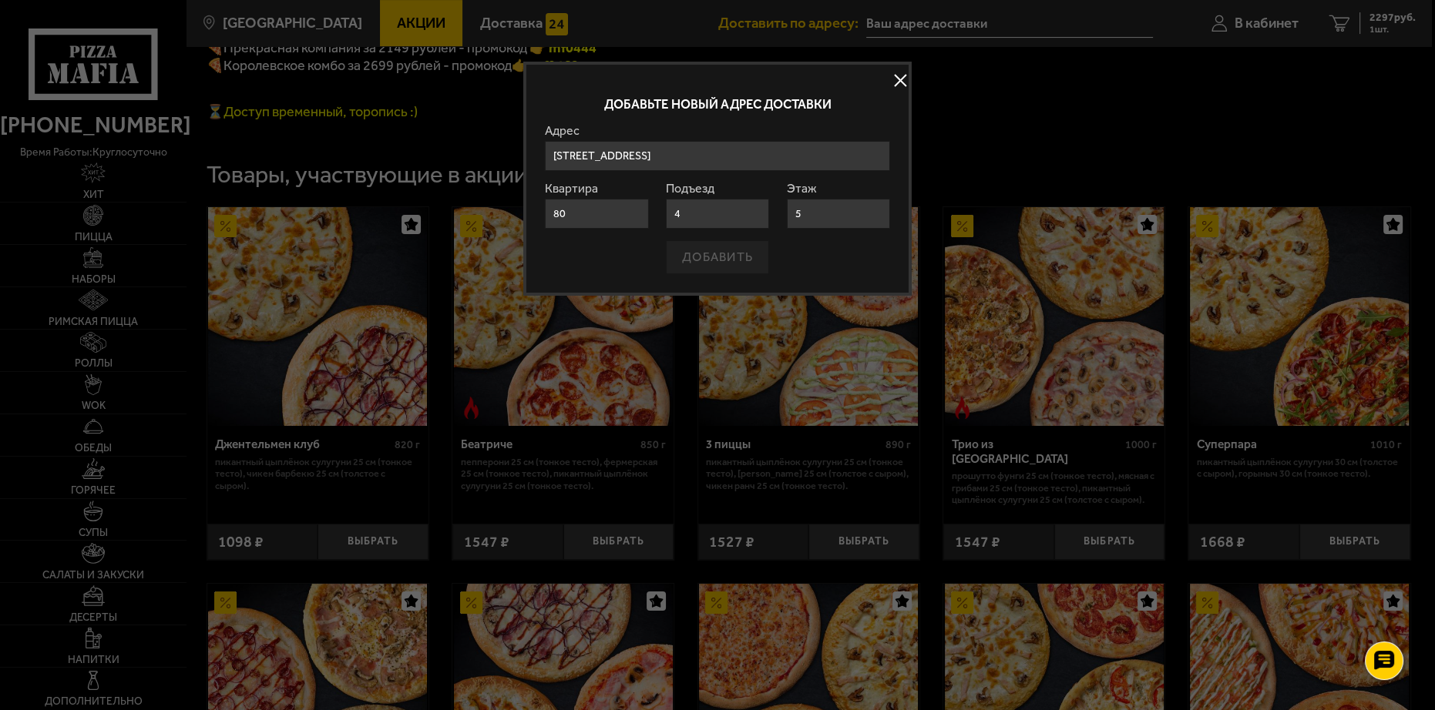
click at [725, 257] on div "ДОБАВИТЬ" at bounding box center [717, 257] width 345 height 34
click at [725, 254] on div "ДОБАВИТЬ" at bounding box center [717, 257] width 345 height 34
click at [725, 248] on div "ДОБАВИТЬ" at bounding box center [717, 257] width 345 height 34
click at [725, 249] on div "ДОБАВИТЬ" at bounding box center [717, 257] width 345 height 34
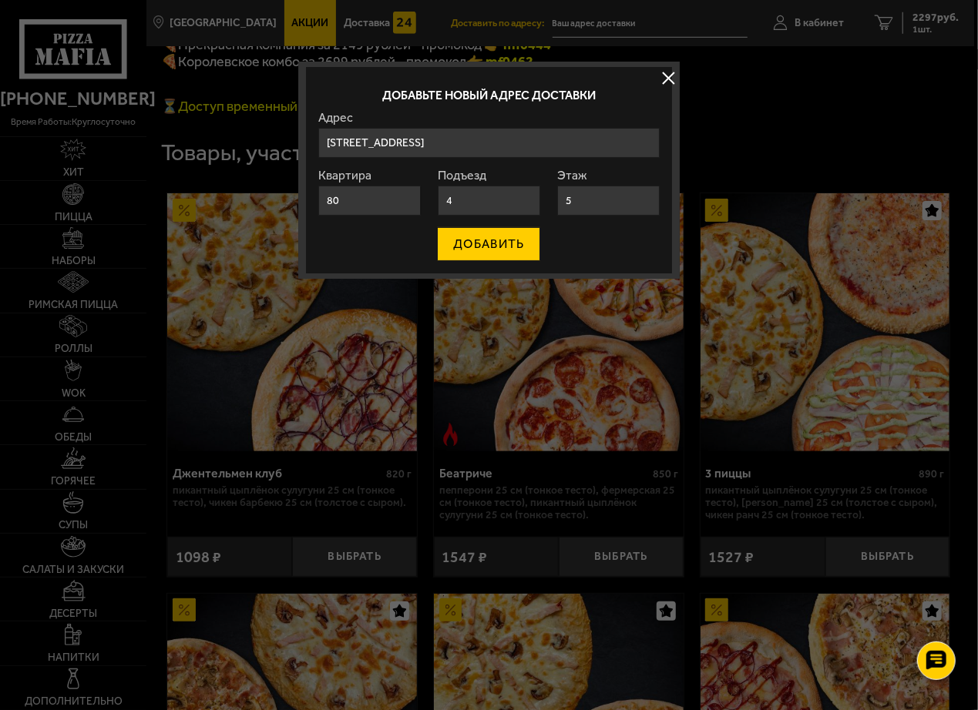
click at [486, 242] on button "ДОБАВИТЬ" at bounding box center [488, 244] width 103 height 34
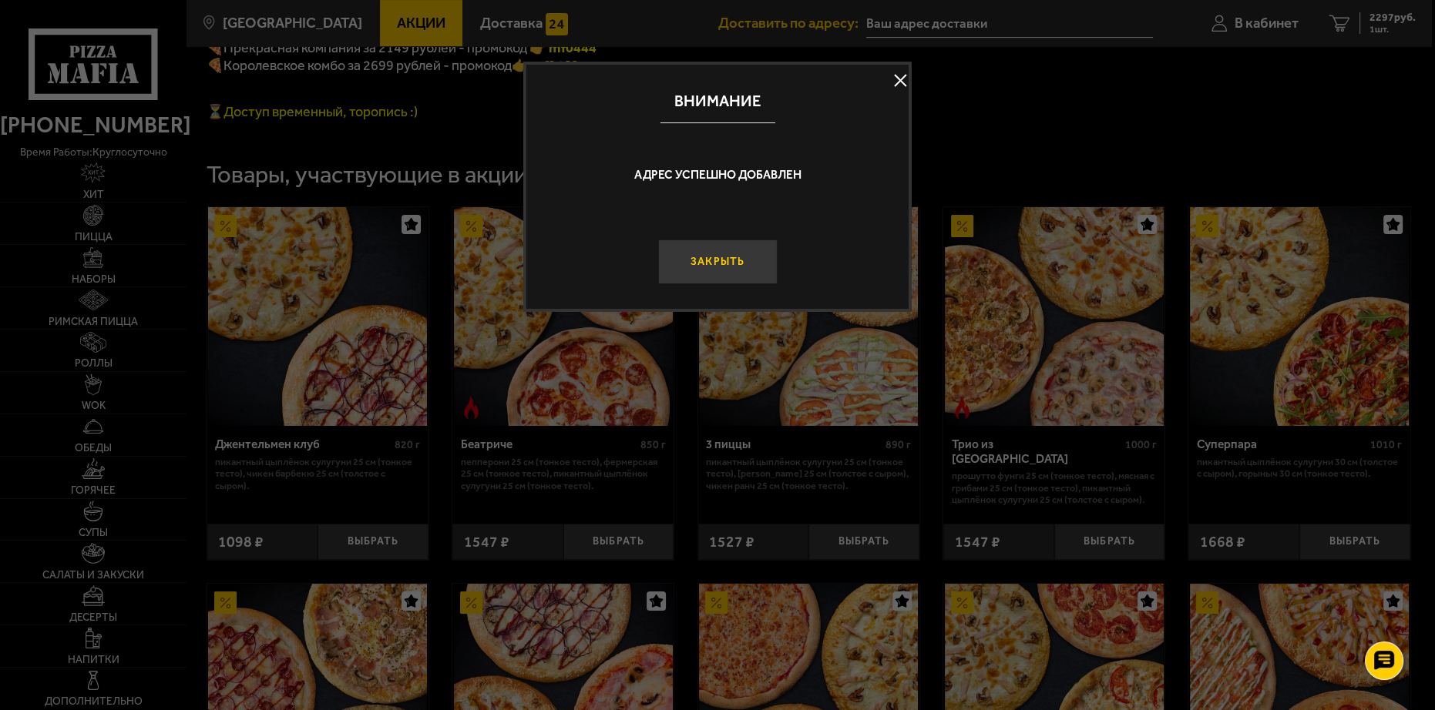
click at [715, 264] on button "Закрыть" at bounding box center [716, 262] width 119 height 45
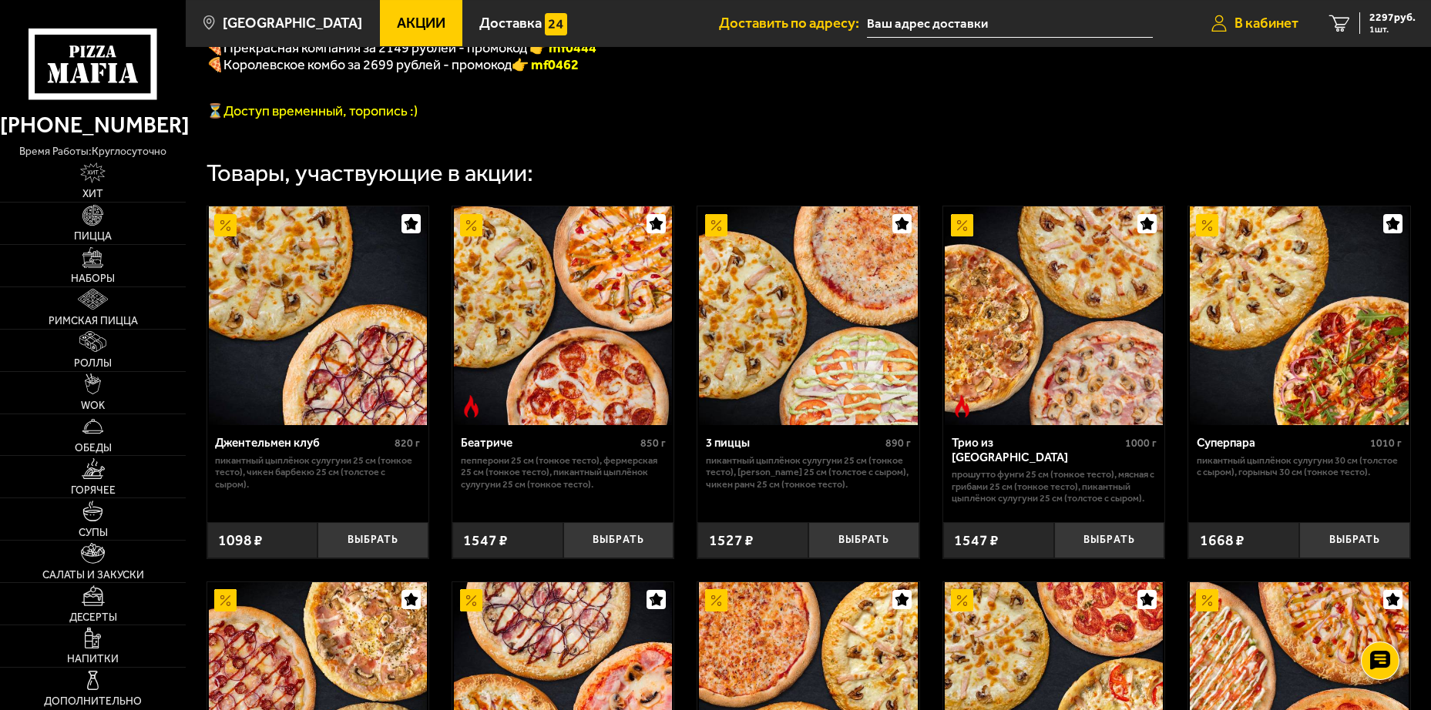
click at [1279, 25] on span "В кабинет" at bounding box center [1266, 23] width 64 height 15
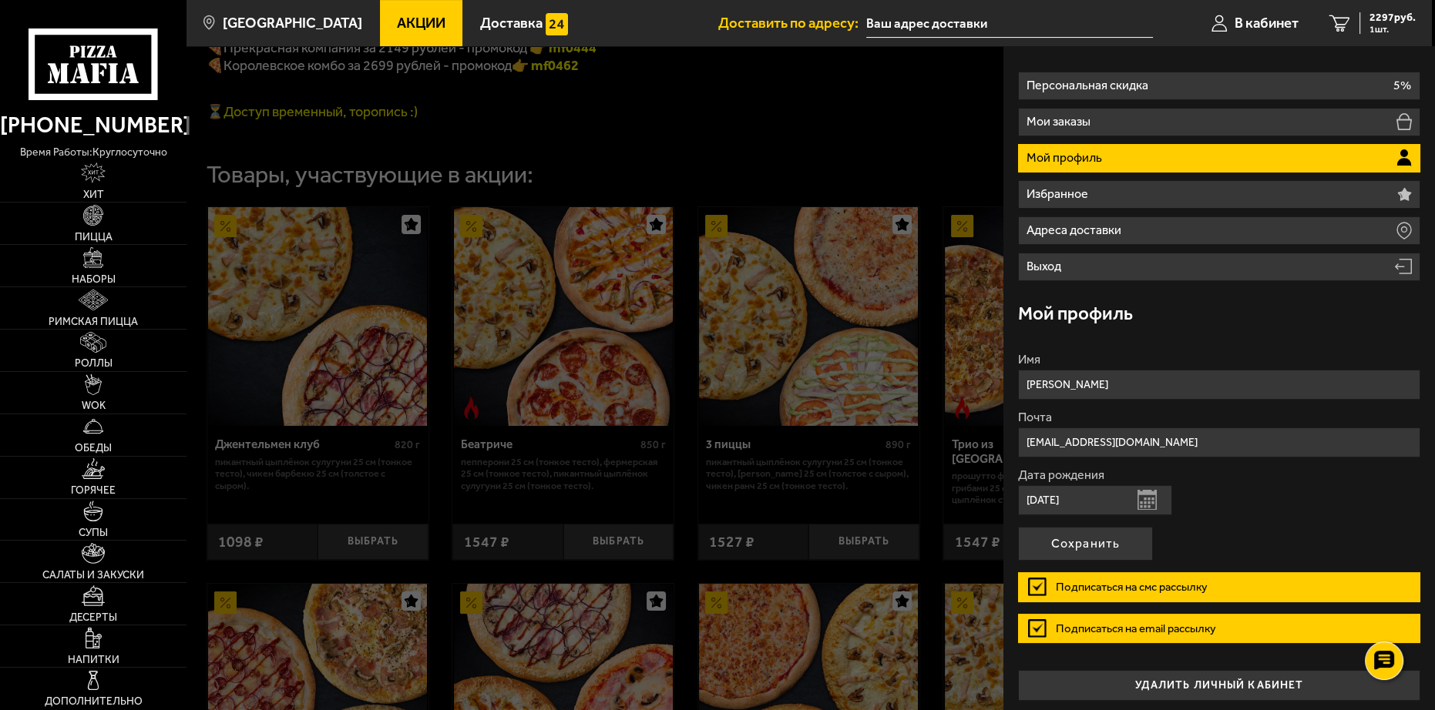
scroll to position [44, 0]
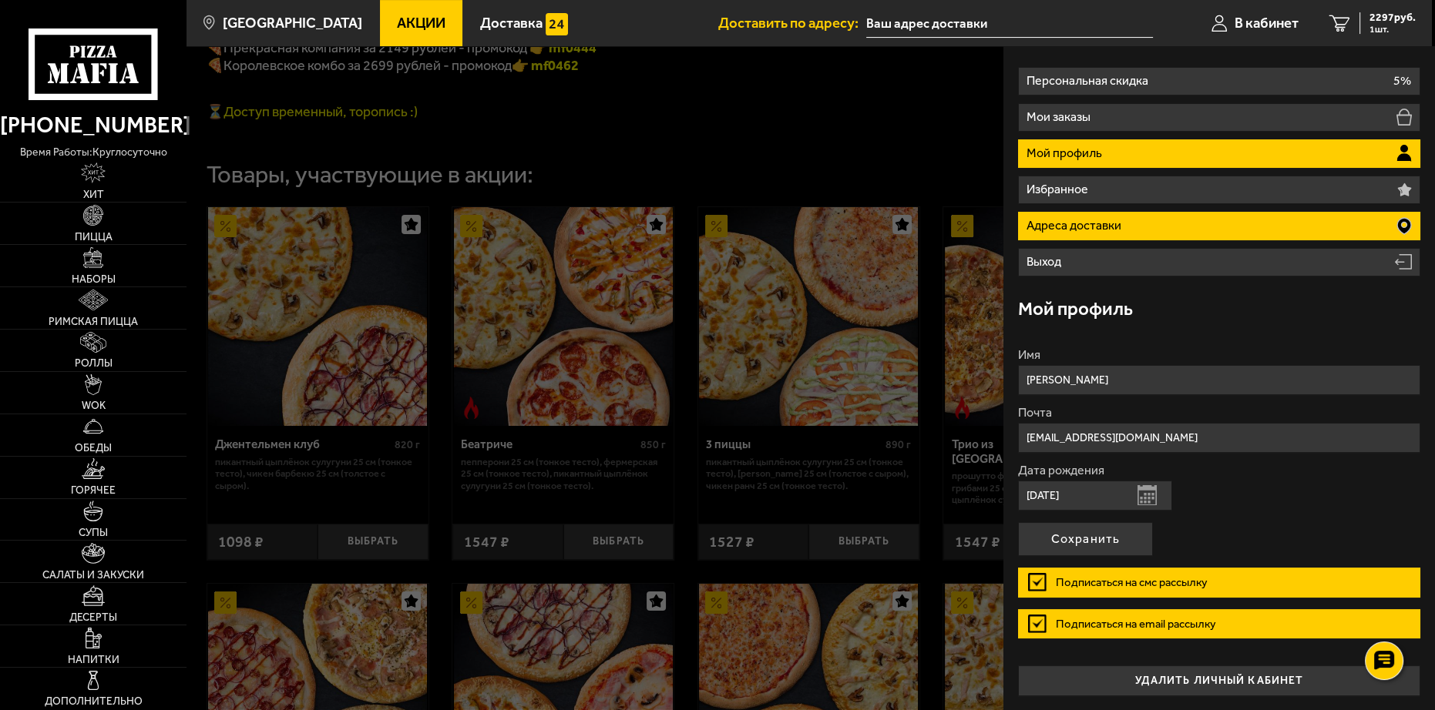
click at [1155, 217] on li "Адреса доставки" at bounding box center [1218, 226] width 401 height 29
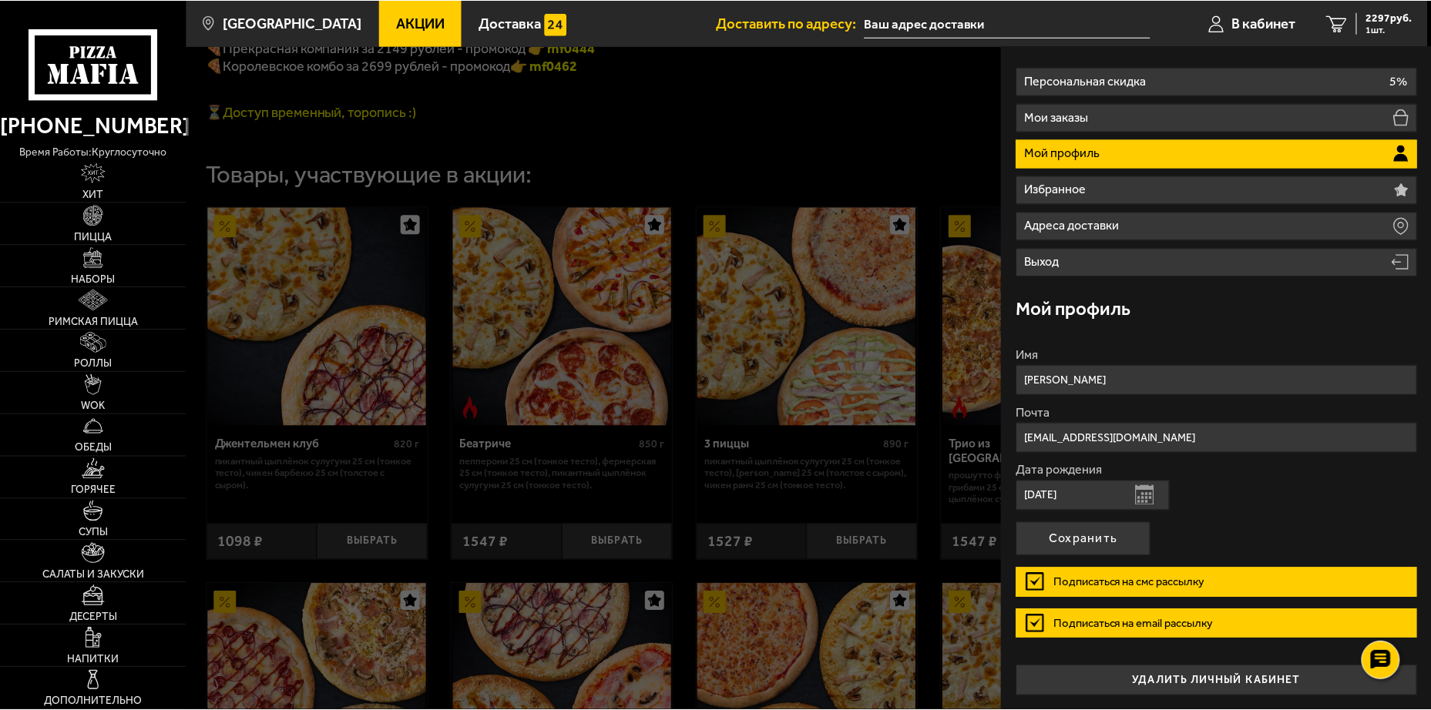
scroll to position [0, 0]
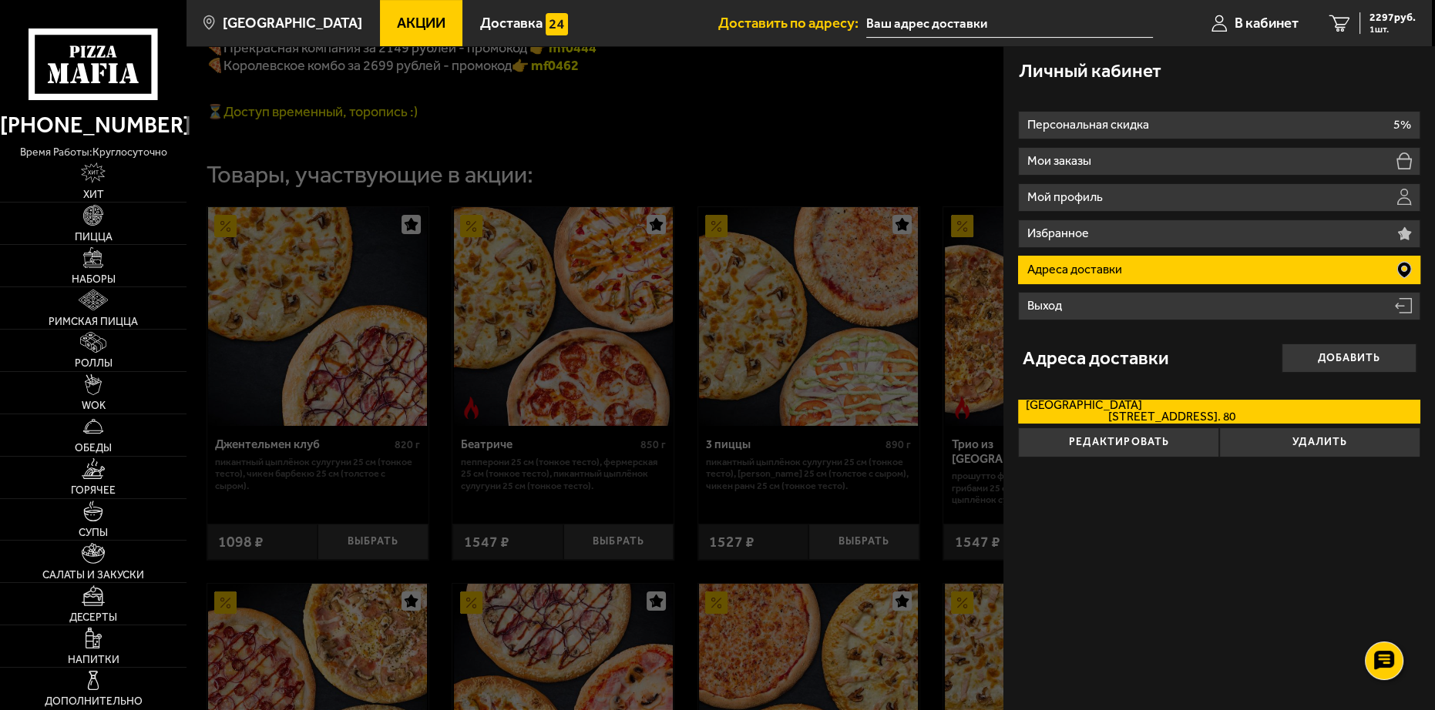
click at [1082, 415] on span "Новоизмайловский проспект, дом 18к2 кв. 80" at bounding box center [1131, 417] width 210 height 12
click at [0, 0] on input "Санкт-Петербург Новоизмайловский проспект, дом 18к2 кв. 80" at bounding box center [0, 0] width 0 height 0
click at [1085, 416] on span "Новоизмайловский проспект, дом 18к2 кв. 80" at bounding box center [1131, 417] width 210 height 12
click at [0, 0] on input "Санкт-Петербург Новоизмайловский проспект, дом 18к2 кв. 80" at bounding box center [0, 0] width 0 height 0
click at [1087, 417] on span "Новоизмайловский проспект, дом 18к2 кв. 80" at bounding box center [1131, 417] width 210 height 12
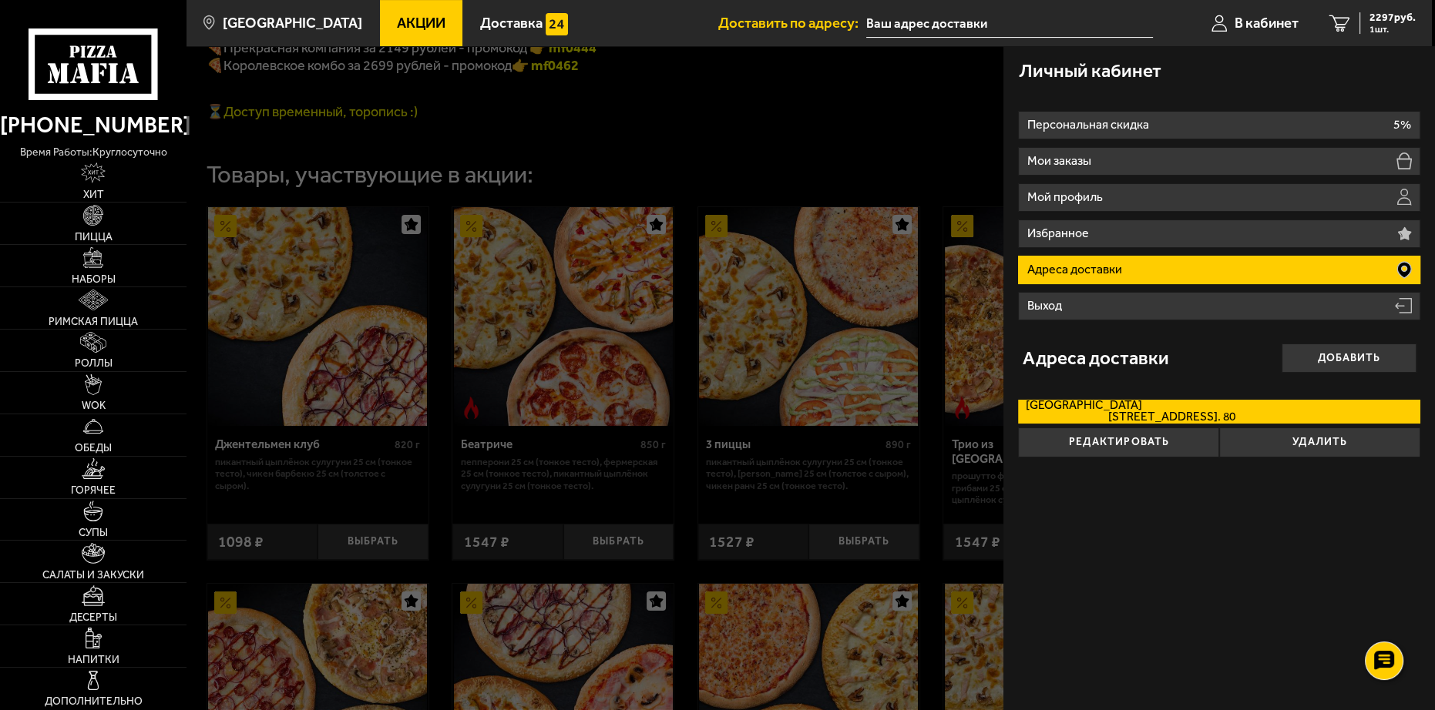
click at [0, 0] on input "Санкт-Петербург Новоизмайловский проспект, дом 18к2 кв. 80" at bounding box center [0, 0] width 0 height 0
click at [1093, 420] on span "Новоизмайловский проспект, дом 18к2 кв. 80" at bounding box center [1131, 417] width 210 height 12
click at [0, 0] on input "Санкт-Петербург Новоизмайловский проспект, дом 18к2 кв. 80" at bounding box center [0, 0] width 0 height 0
click at [1160, 448] on button "Редактировать" at bounding box center [1118, 443] width 201 height 30
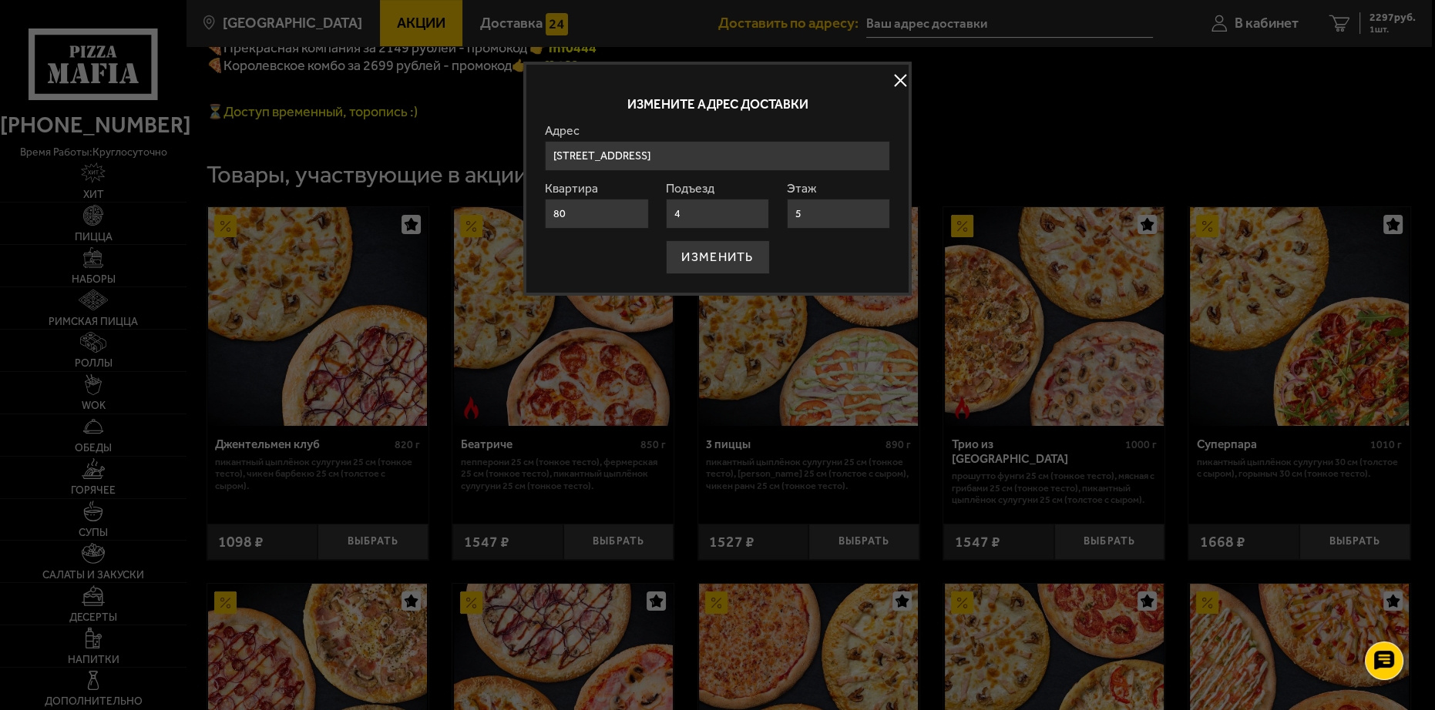
click at [912, 68] on div at bounding box center [717, 355] width 1435 height 710
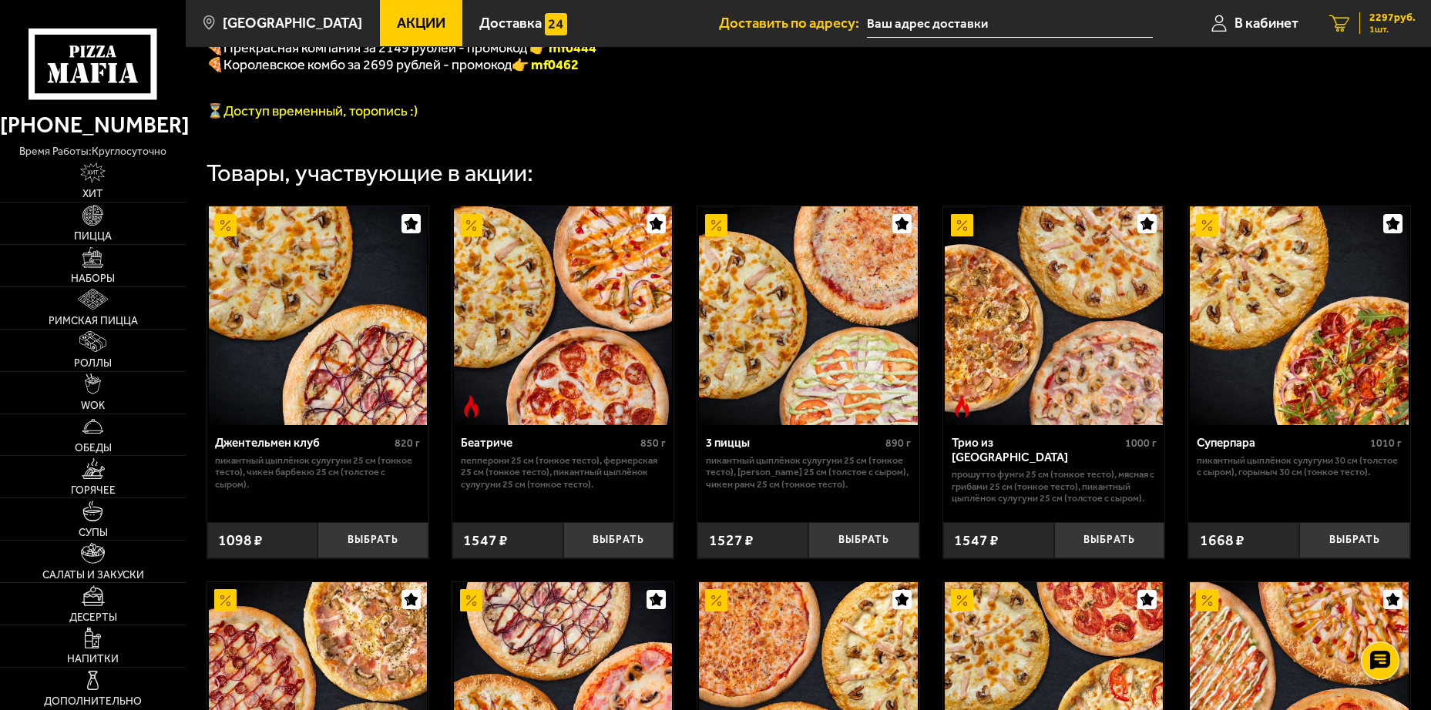
click at [1379, 22] on span "2297 руб." at bounding box center [1392, 17] width 46 height 11
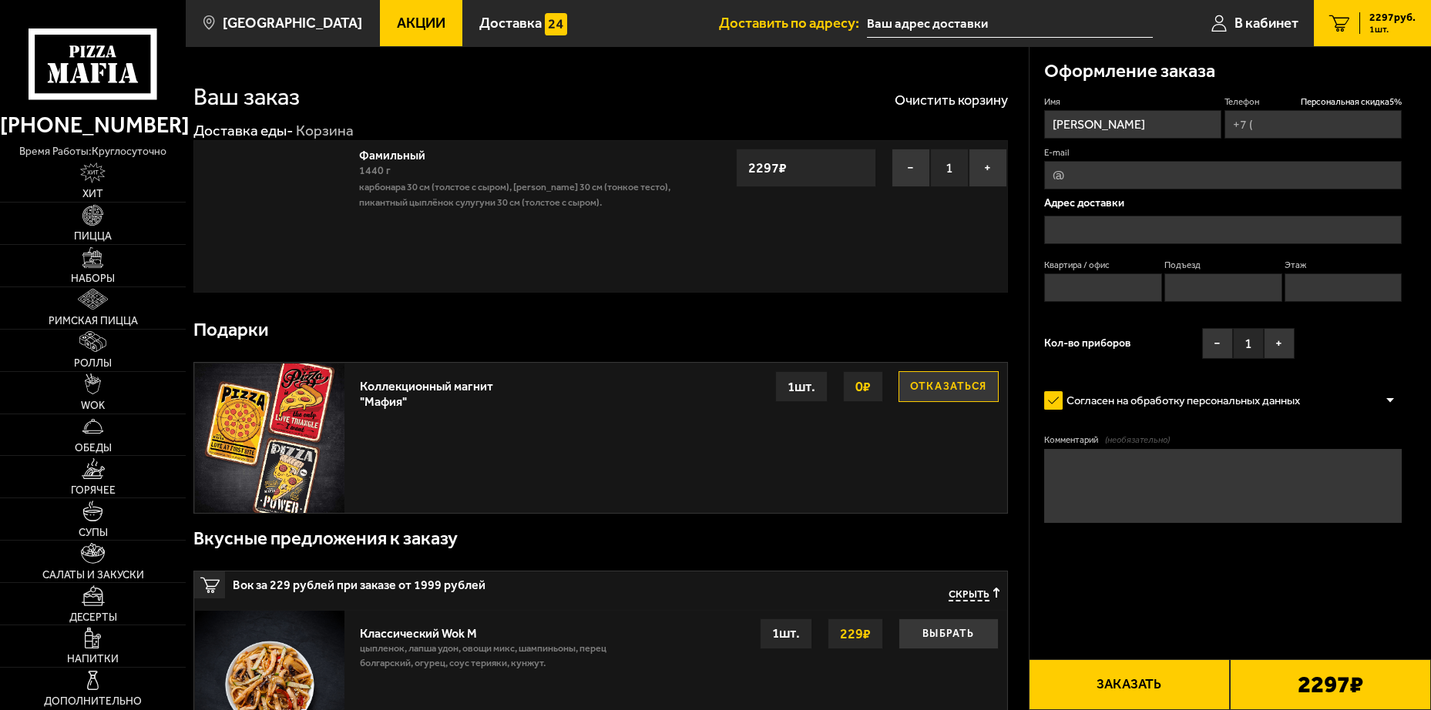
type input "+7 (991) 000-12-23"
type input "Санкт-Петербург, Новоизмайловский проспект, 18к2, подъезд 4"
type input "80"
type input "4"
type input "5"
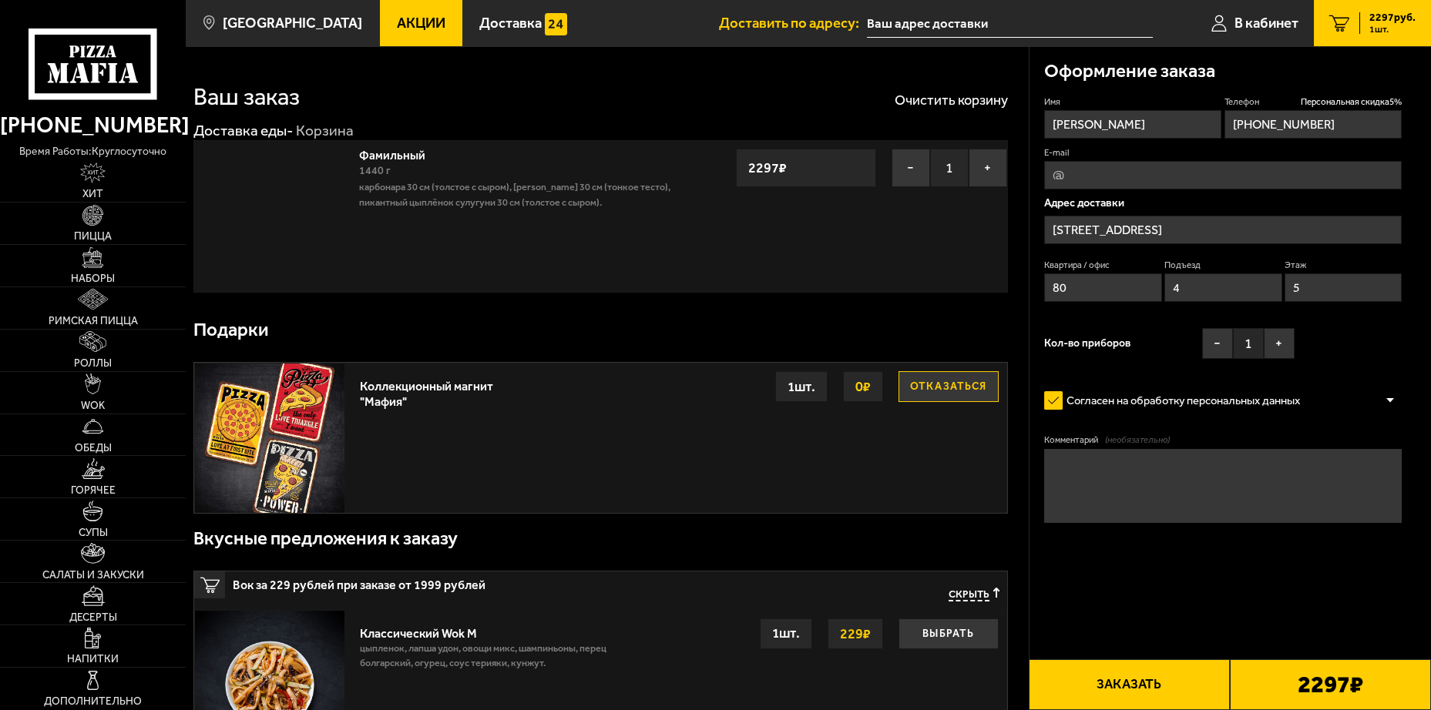
type input "Новоизмайловский проспект, 18к2"
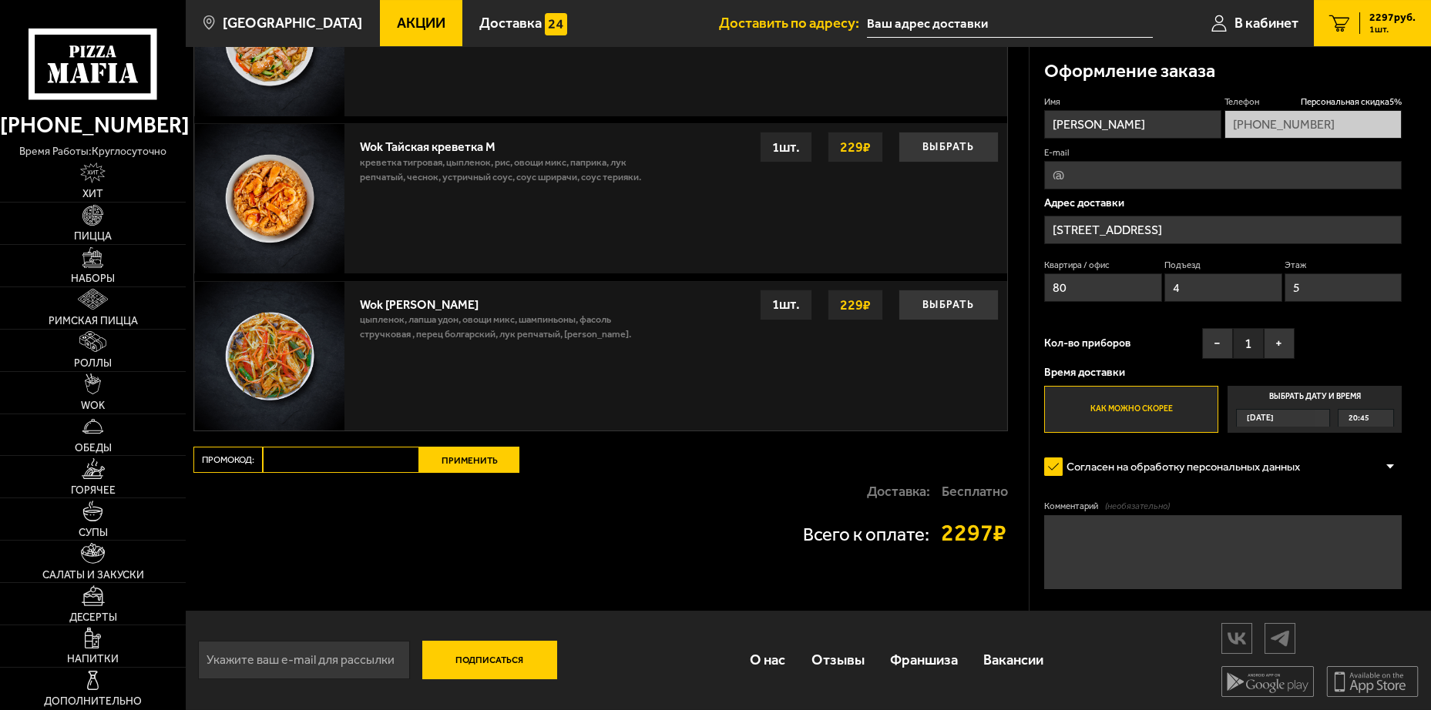
scroll to position [1122, 0]
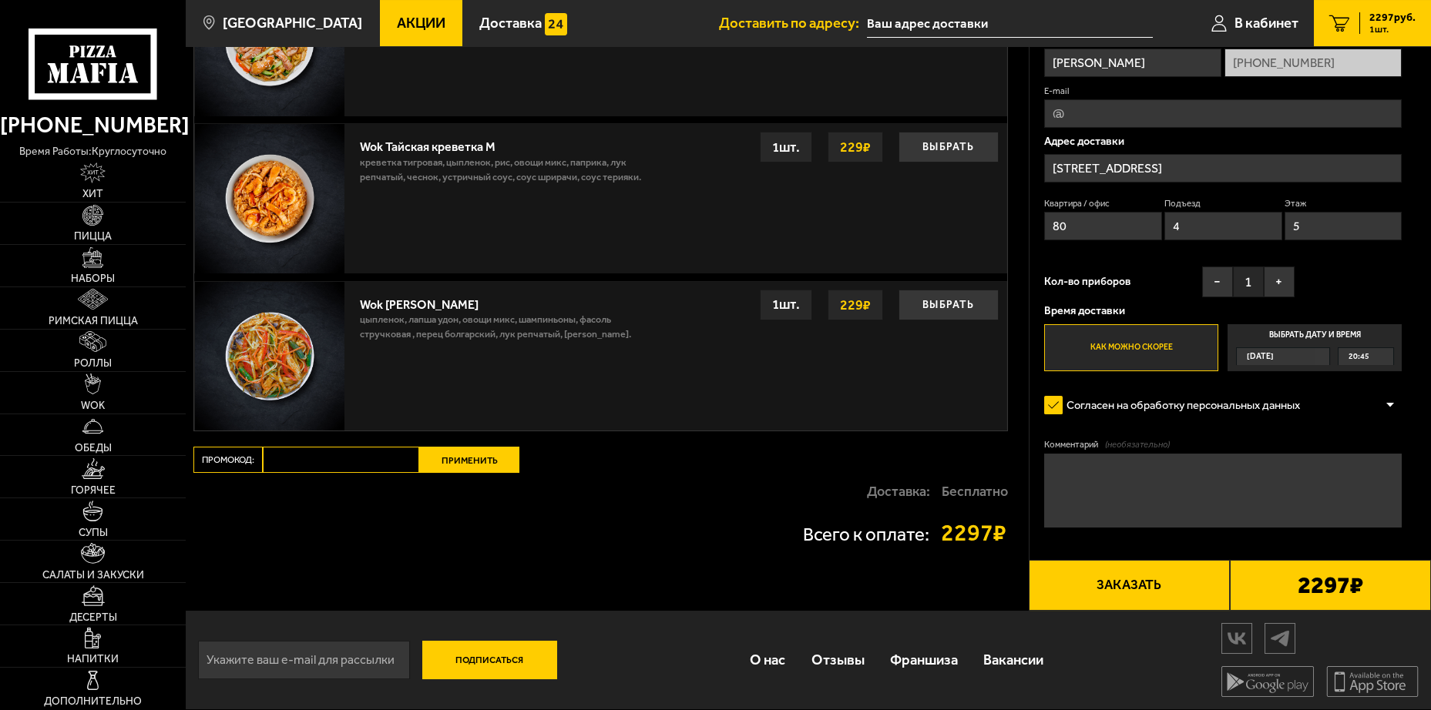
click at [339, 460] on input "Промокод:" at bounding box center [341, 460] width 156 height 26
paste input "mf0408"
type input "mf0408"
click at [469, 455] on button "Применить" at bounding box center [469, 460] width 100 height 26
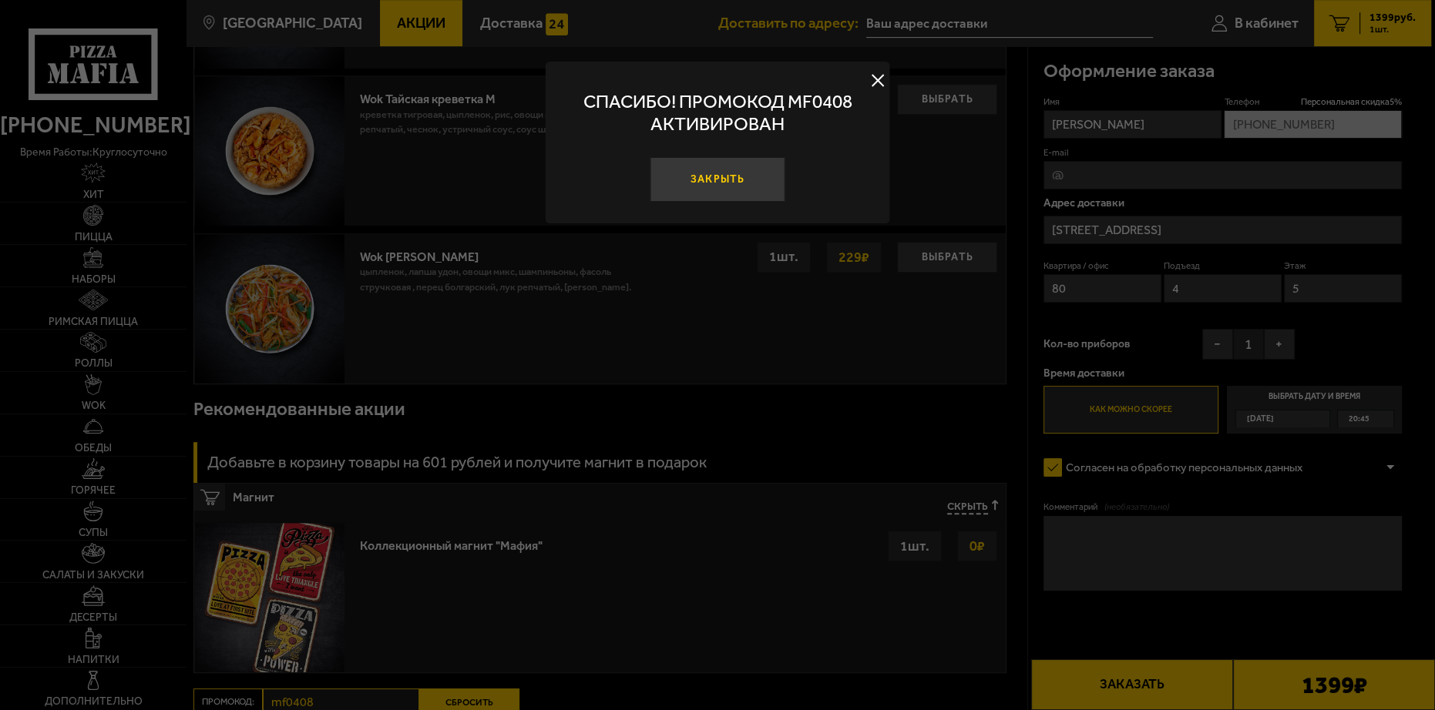
click at [751, 188] on button "Закрыть" at bounding box center [717, 179] width 135 height 45
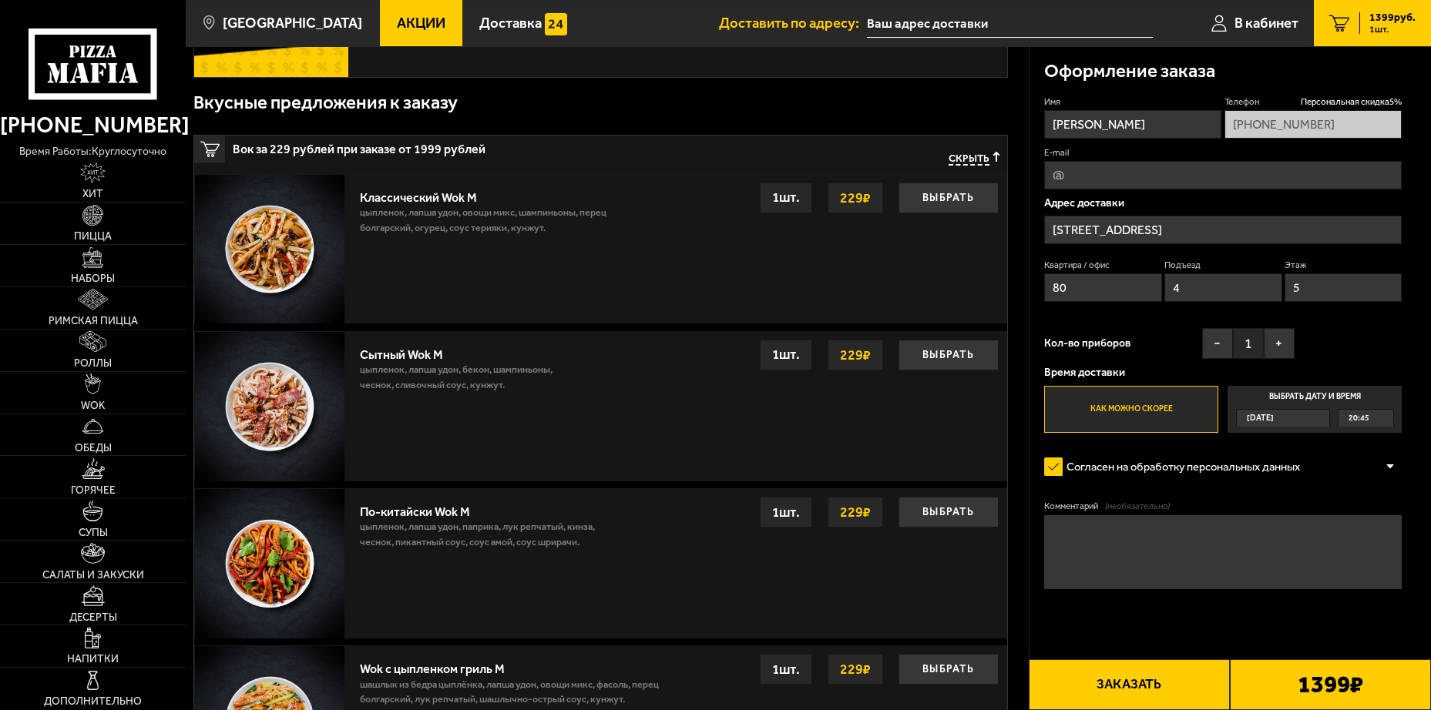
scroll to position [386, 0]
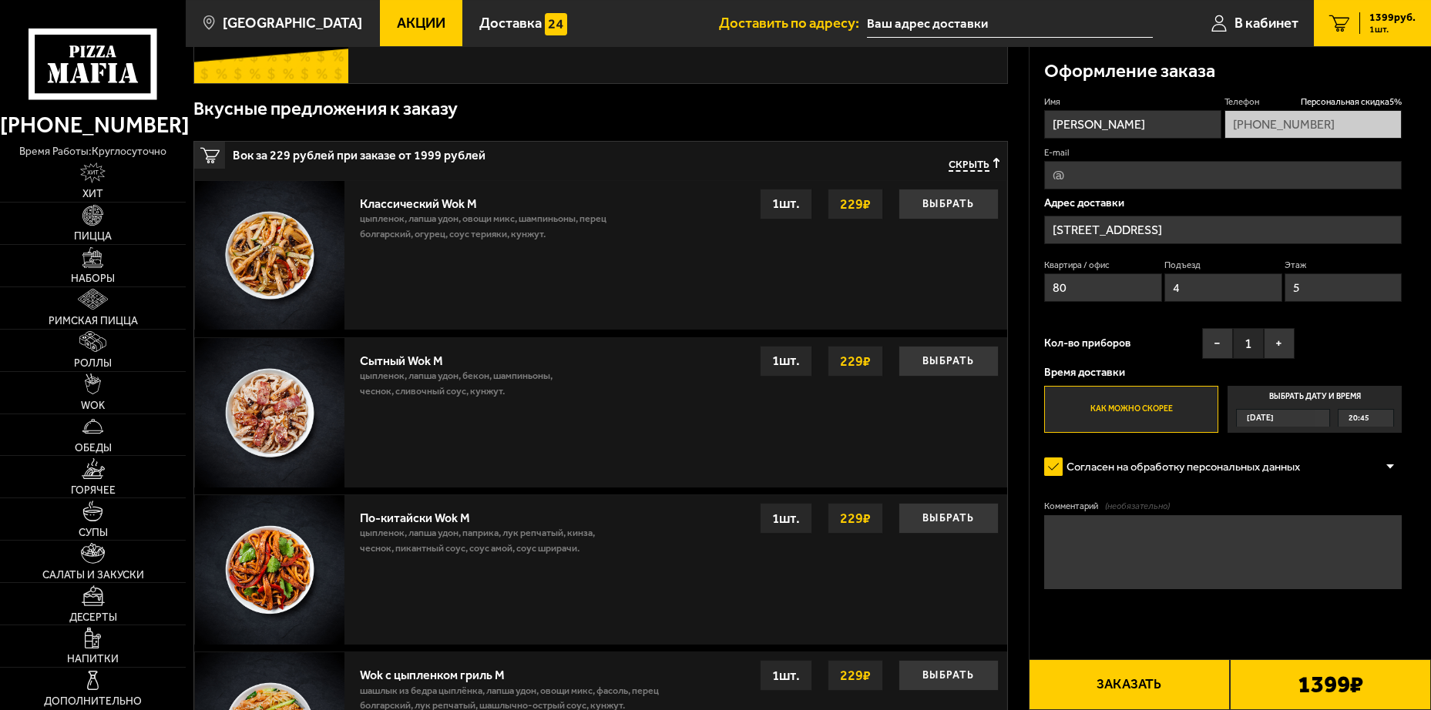
click at [1355, 422] on span "20:45" at bounding box center [1359, 418] width 21 height 17
click at [0, 0] on input "Выбрать дату и время Сегодня 20:45" at bounding box center [0, 0] width 0 height 0
click at [1303, 418] on div "Сегодня" at bounding box center [1276, 418] width 79 height 17
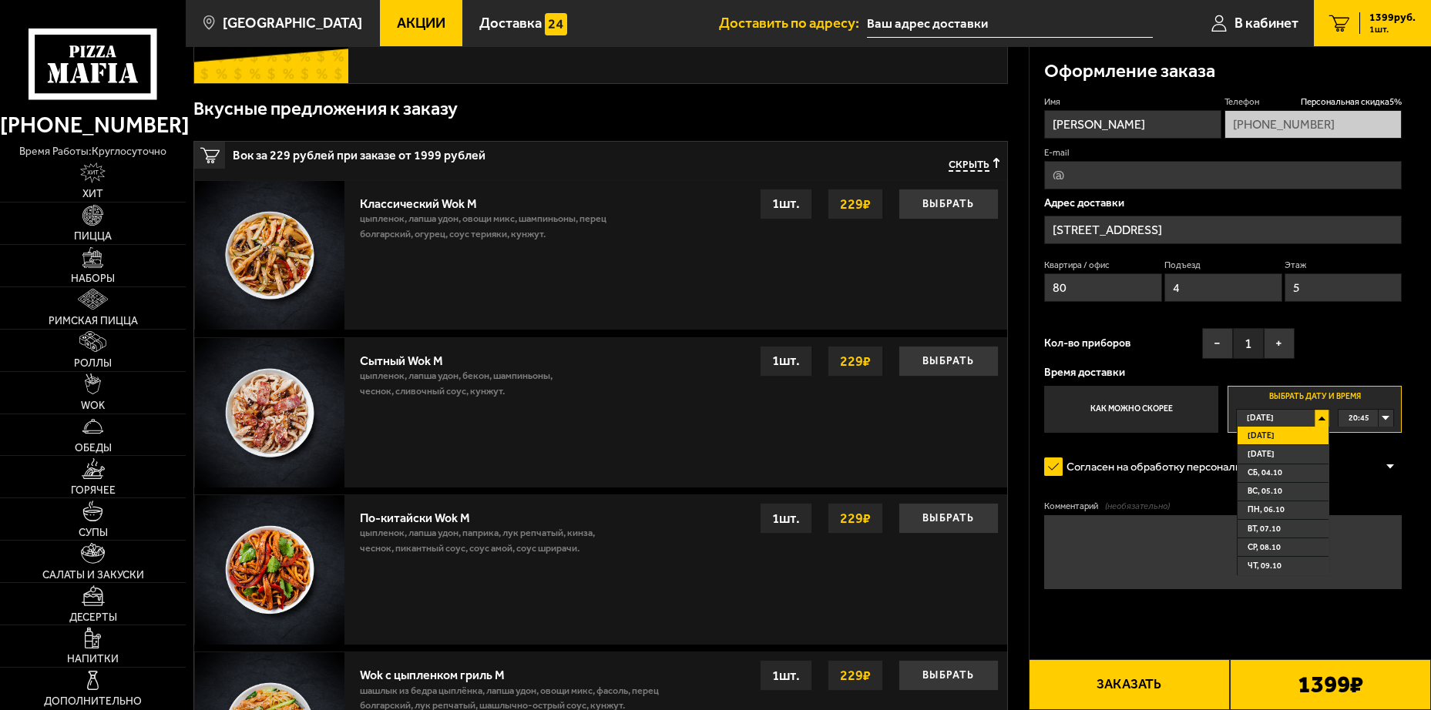
click at [1358, 418] on span "20:45" at bounding box center [1359, 418] width 21 height 17
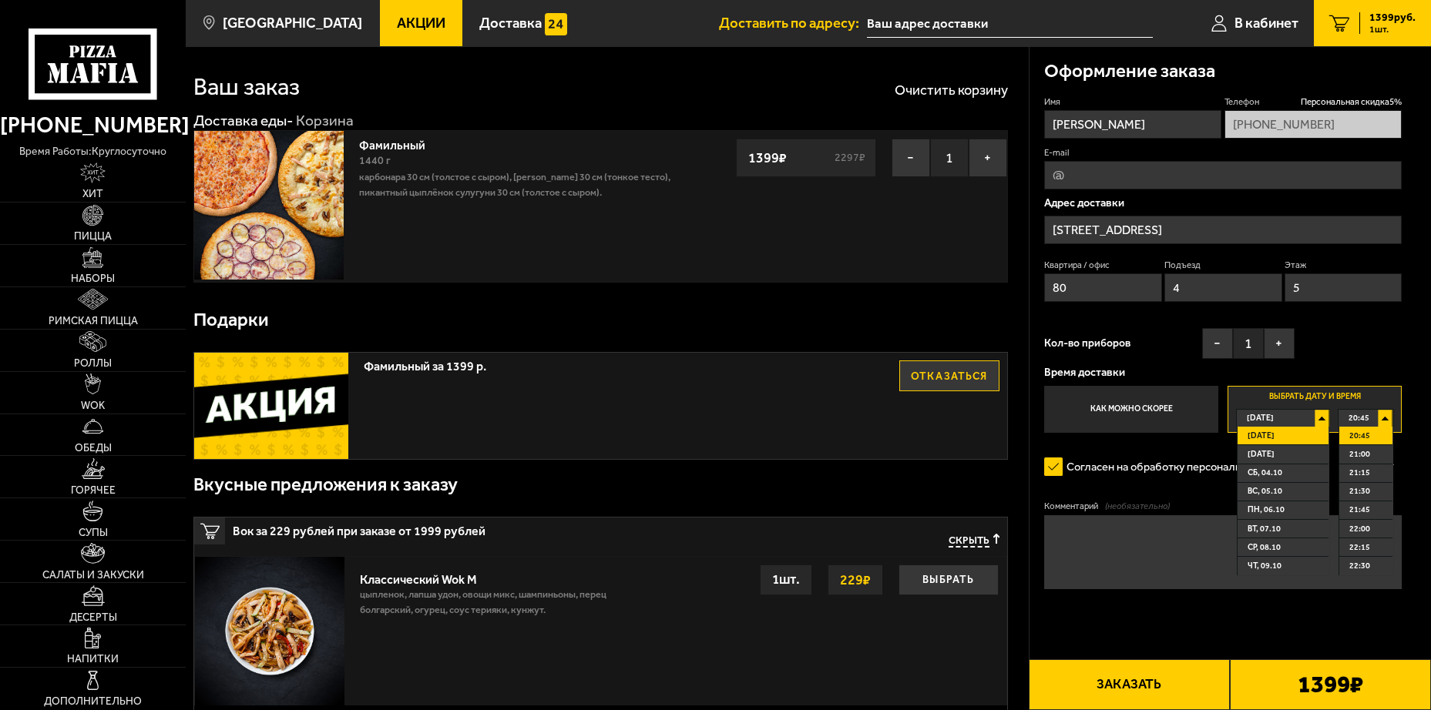
scroll to position [0, 0]
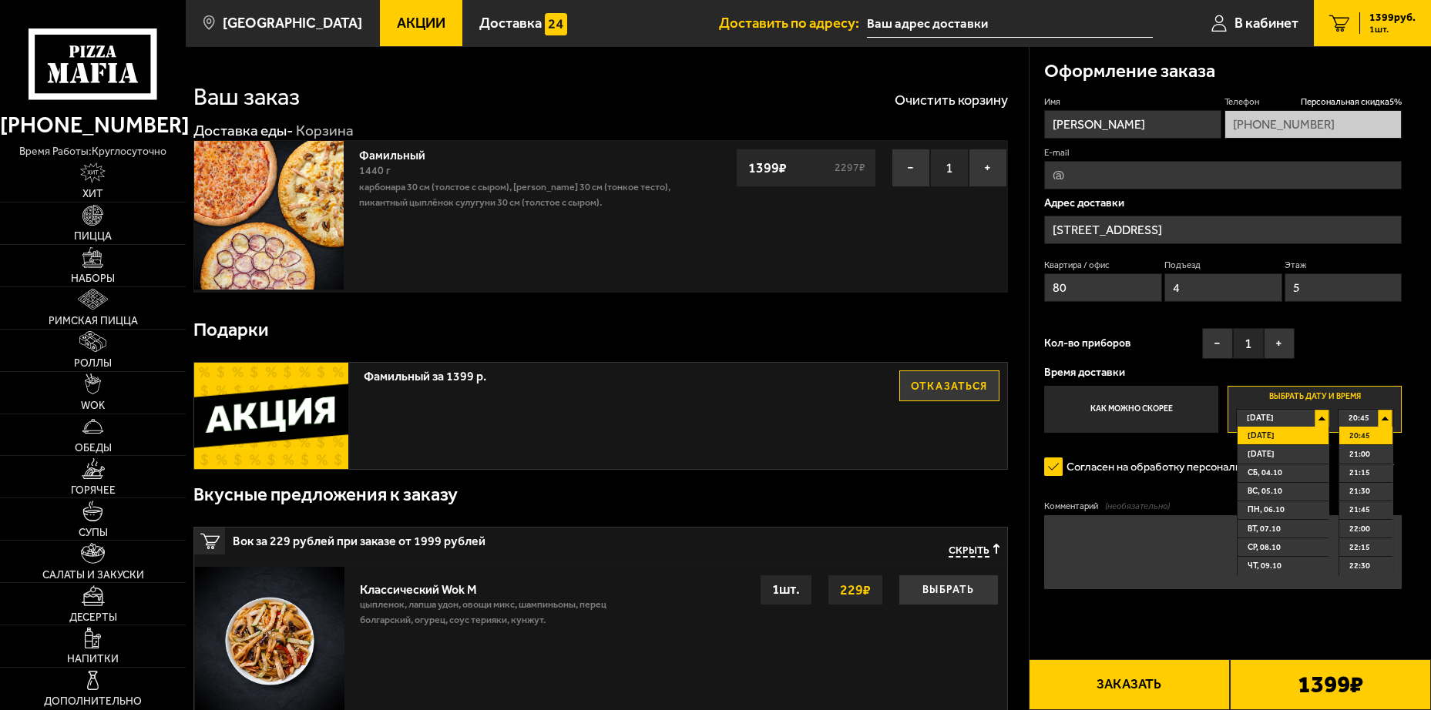
click at [1359, 431] on span "20:45" at bounding box center [1359, 436] width 21 height 17
click at [1366, 350] on div "Имя Роман Владиславович Бондарев Телефон Персональная скидка 5 % +7 (991) 000-1…" at bounding box center [1223, 265] width 358 height 338
click at [1288, 343] on button "+" at bounding box center [1279, 343] width 31 height 31
click at [1377, 334] on div "Имя Роман Владиславович Бондарев Телефон Персональная скидка 5 % +7 (991) 000-1…" at bounding box center [1223, 265] width 358 height 338
click at [1298, 409] on label "Выбрать дату и время Сегодня Сегодня Завтра сб, 04.10 вс, 05.10 пн, 06.10 вт, 0…" at bounding box center [1315, 410] width 174 height 48
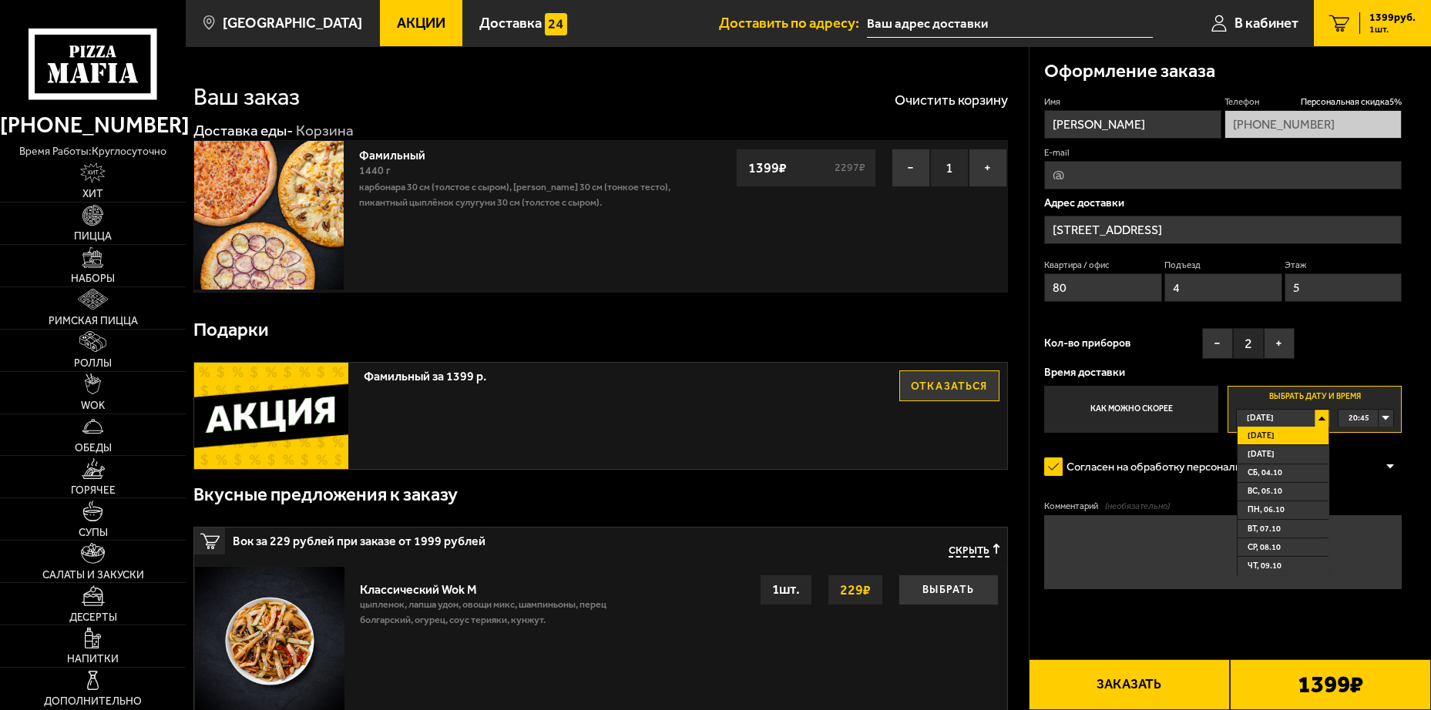
click at [1292, 418] on div "Сегодня" at bounding box center [1276, 418] width 79 height 17
click at [1362, 341] on div "Имя Роман Владиславович Бондарев Телефон Персональная скидка 5 % +7 (991) 000-1…" at bounding box center [1223, 265] width 358 height 338
click at [1129, 176] on input "E-mail" at bounding box center [1223, 175] width 358 height 29
click at [1162, 166] on input "E-mail" at bounding box center [1223, 175] width 358 height 29
type input "bond.rus@gmail.com"
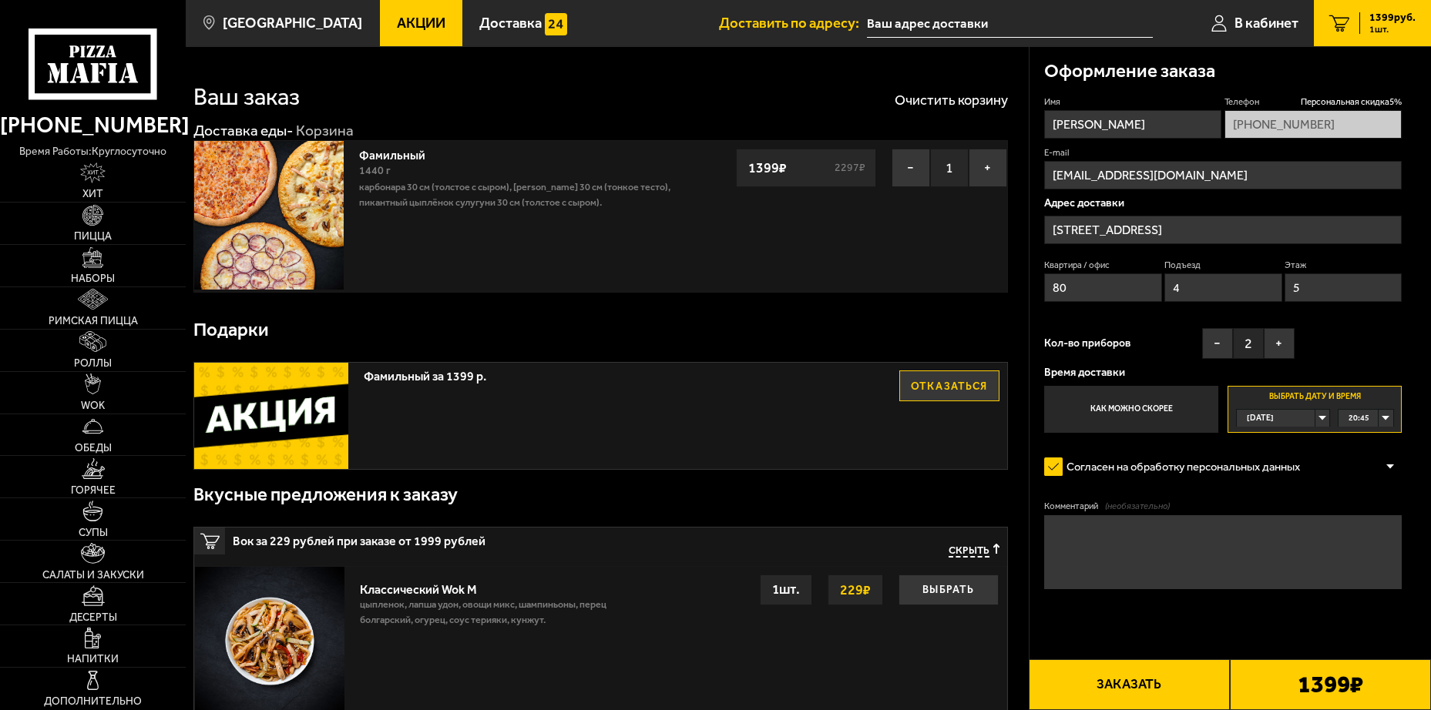
click at [1135, 345] on div "Кол-во приборов − 2 +" at bounding box center [1169, 347] width 250 height 39
click at [1077, 425] on label "Как можно скорее" at bounding box center [1131, 410] width 174 height 48
click at [0, 0] on input "Как можно скорее" at bounding box center [0, 0] width 0 height 0
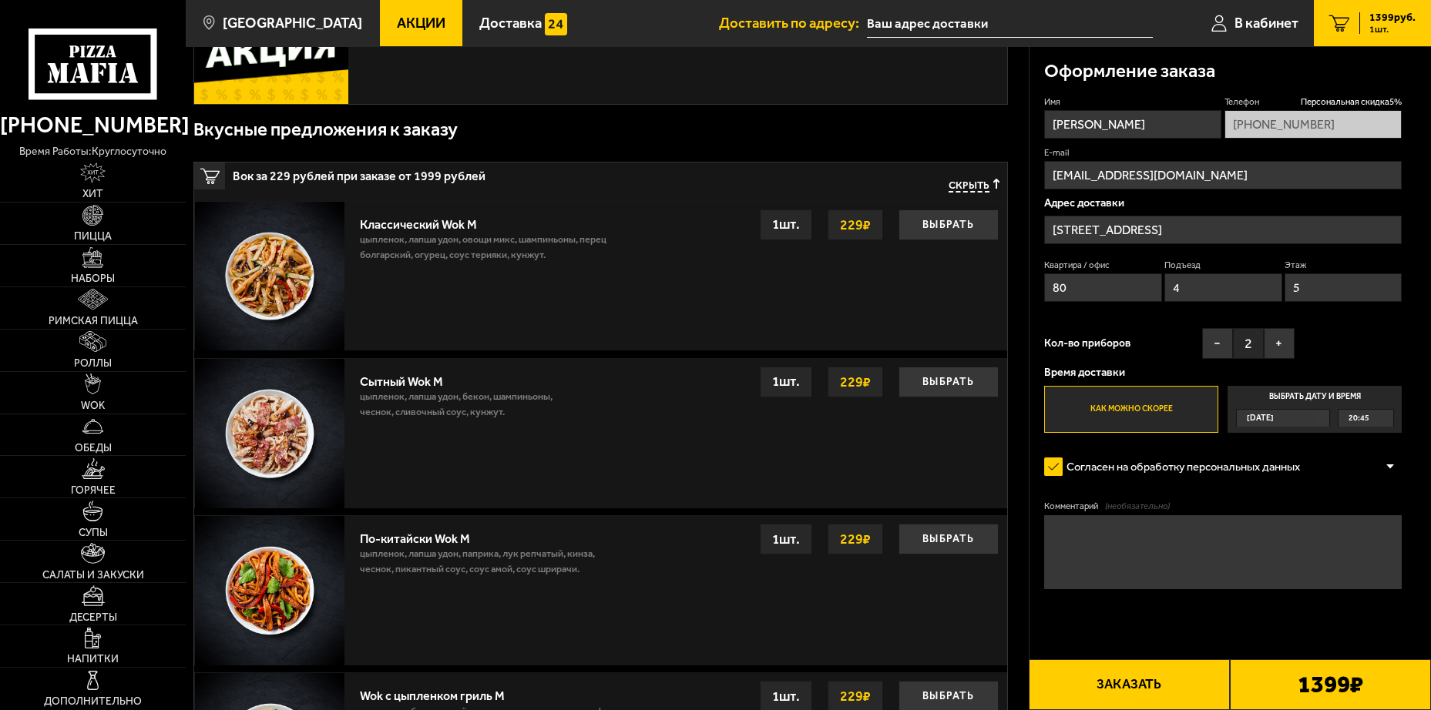
scroll to position [420, 0]
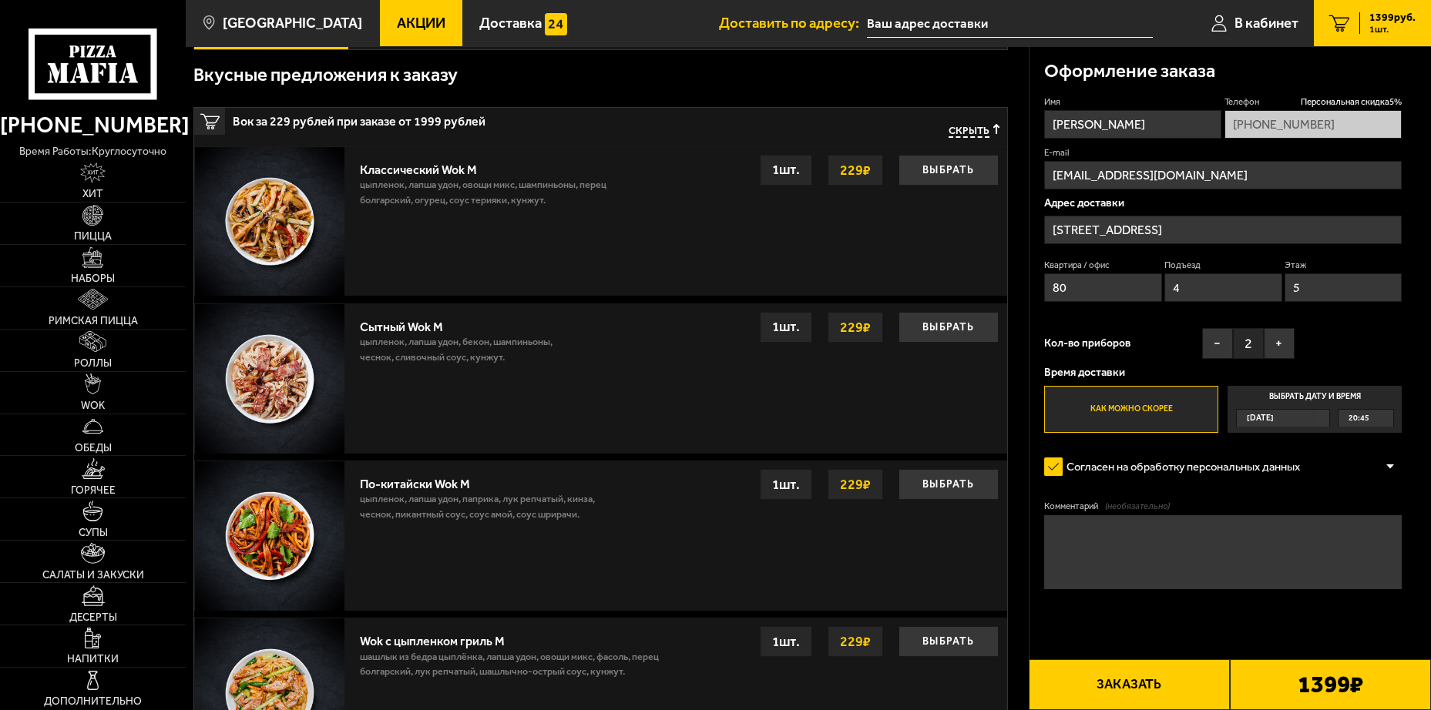
click at [1268, 217] on input "Новоизмайловский проспект, 18к2" at bounding box center [1223, 230] width 358 height 29
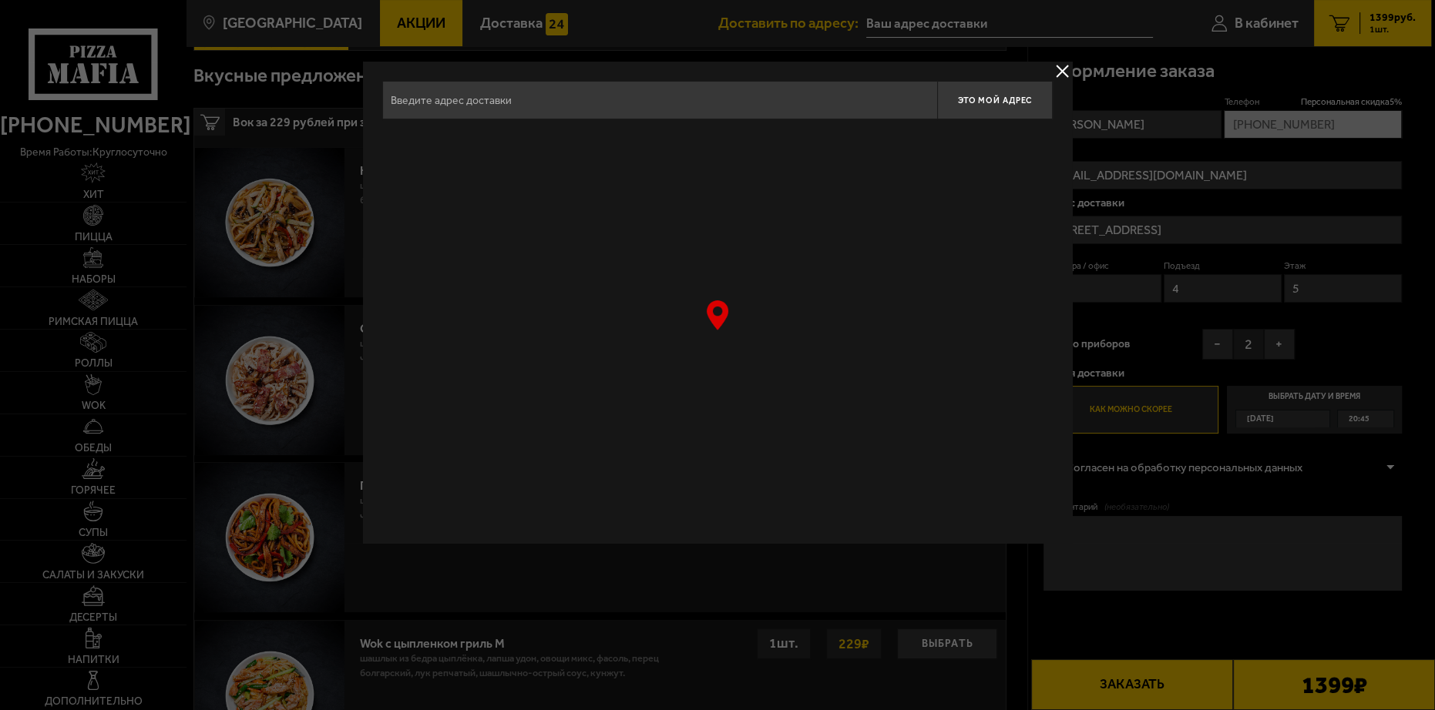
type input "Новоизмайловский проспект, 18к2"
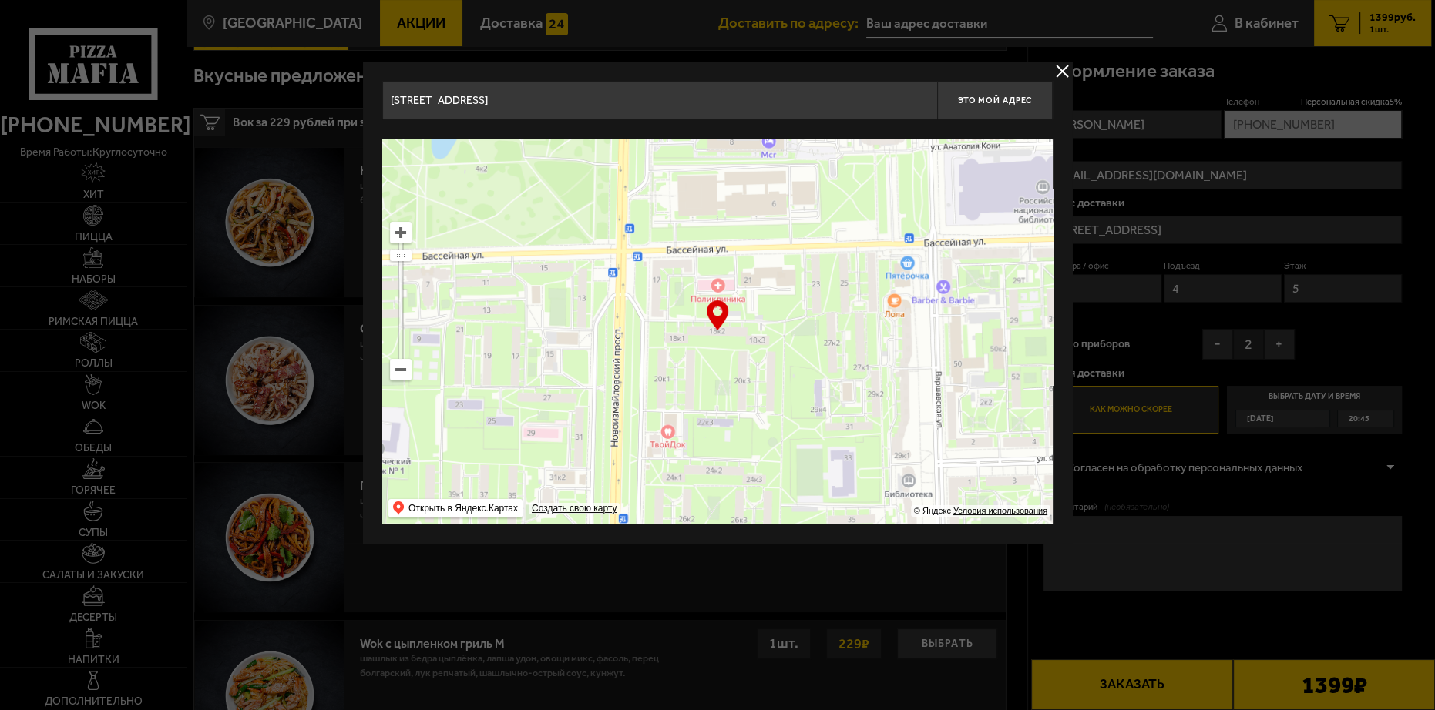
click at [1067, 69] on button "delivery type" at bounding box center [1062, 71] width 19 height 19
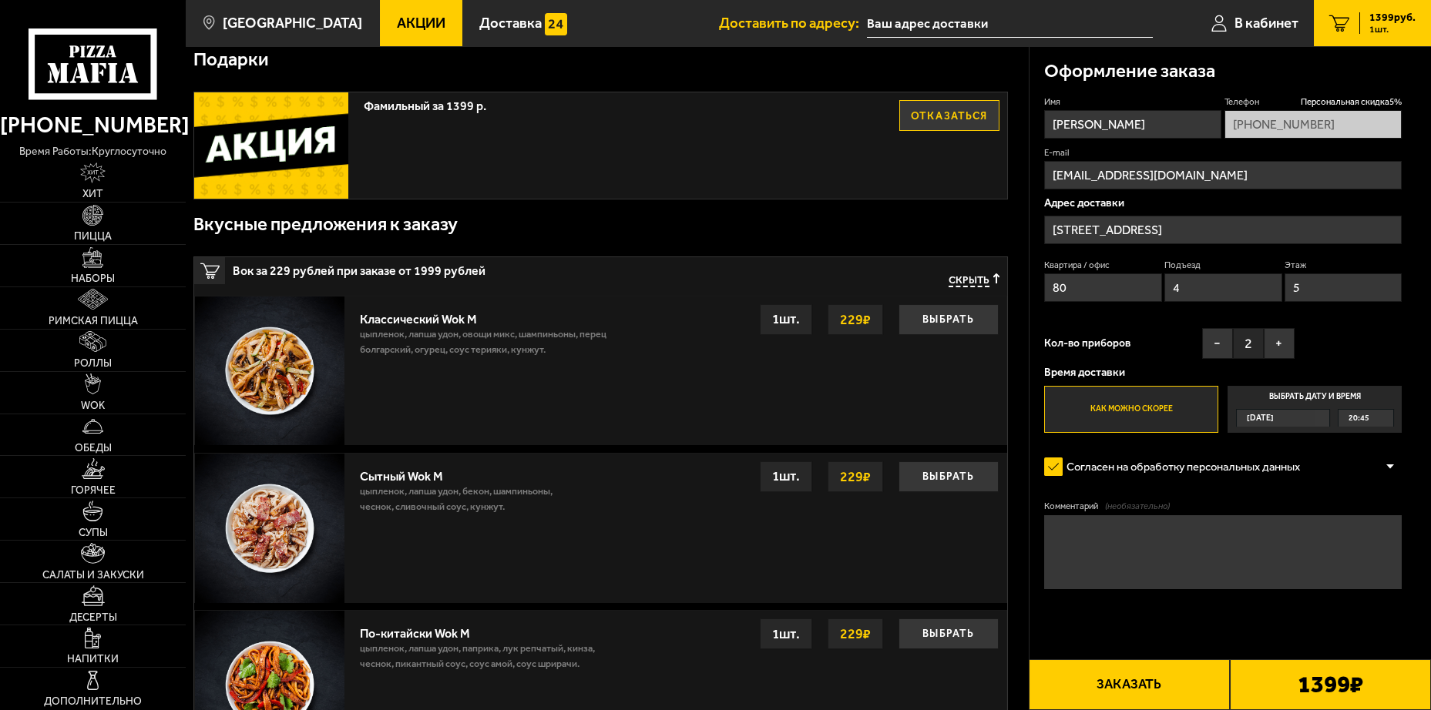
scroll to position [0, 0]
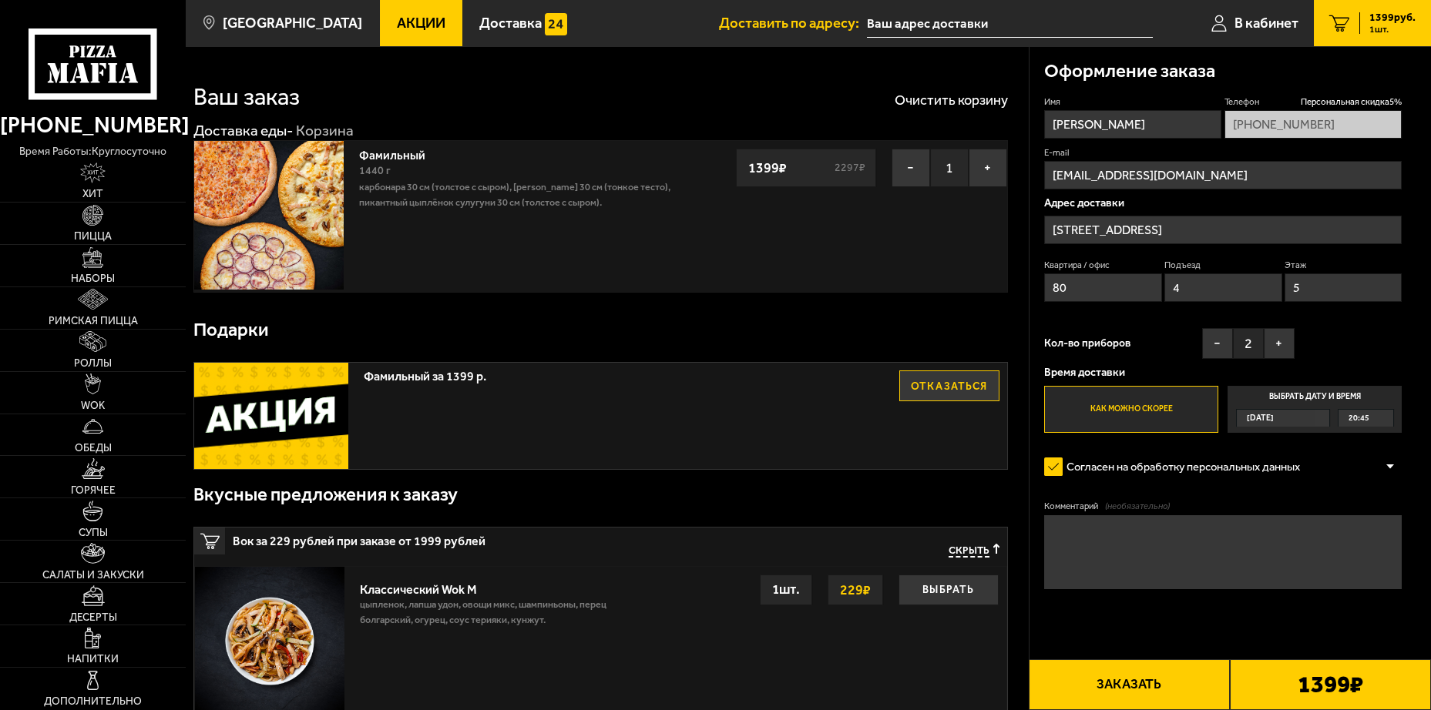
click at [1098, 679] on button "Заказать" at bounding box center [1129, 685] width 201 height 51
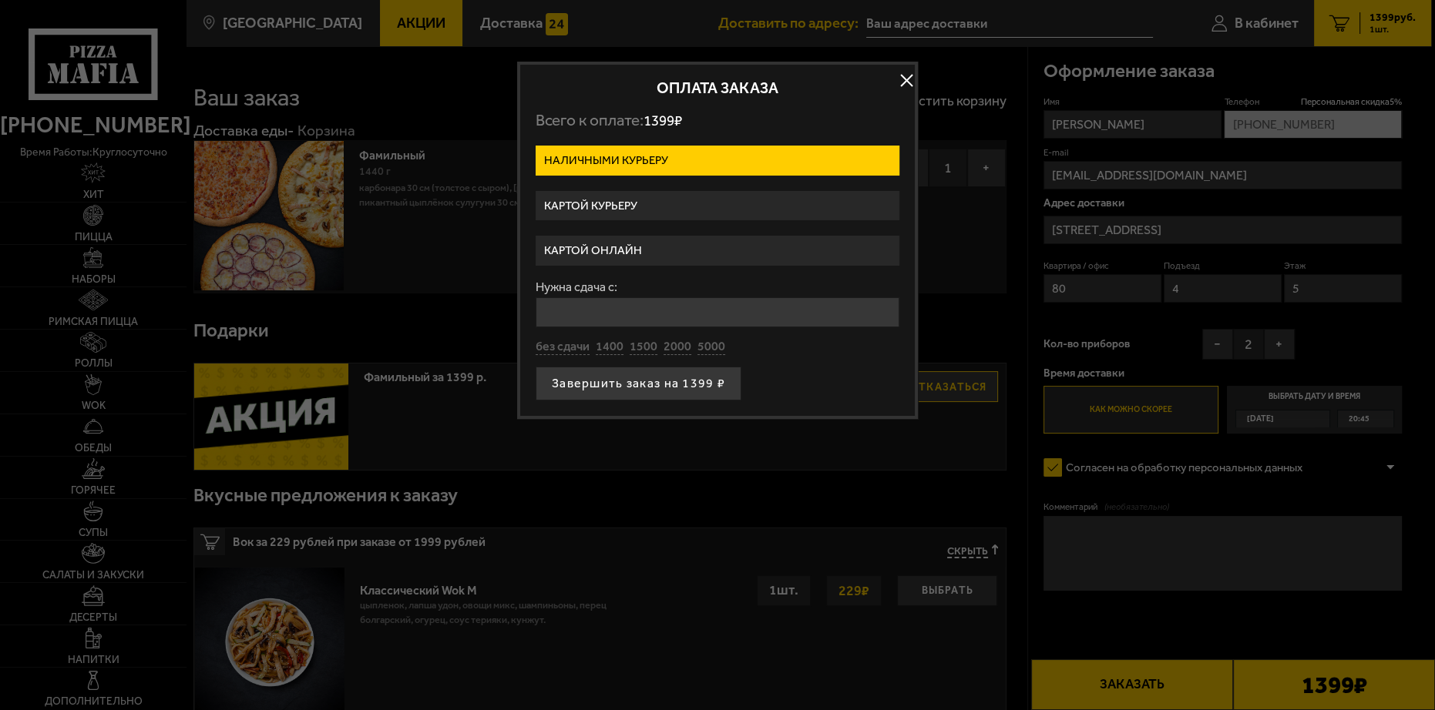
click at [593, 216] on label "Картой курьеру" at bounding box center [718, 206] width 364 height 30
click at [0, 0] on input "Картой курьеру" at bounding box center [0, 0] width 0 height 0
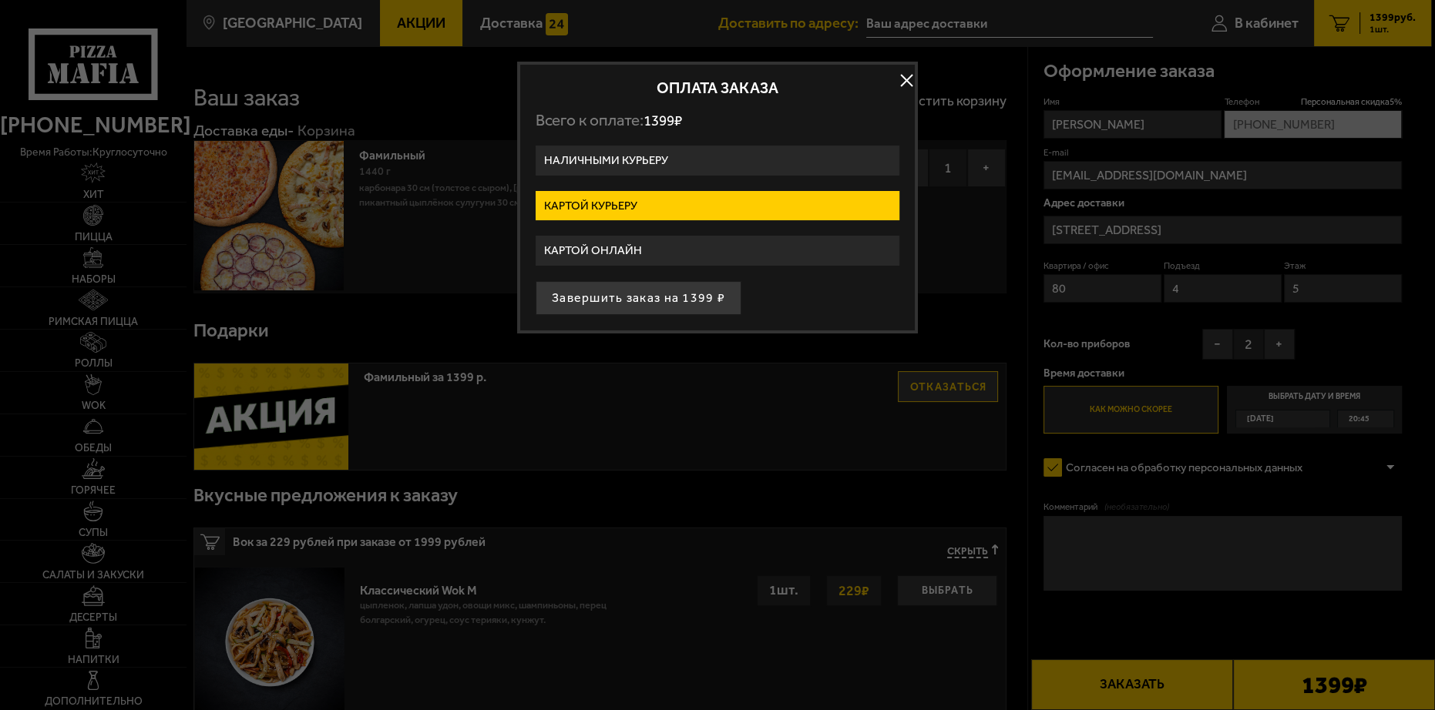
click at [600, 251] on label "Картой онлайн" at bounding box center [718, 251] width 364 height 30
click at [0, 0] on input "Картой онлайн" at bounding box center [0, 0] width 0 height 0
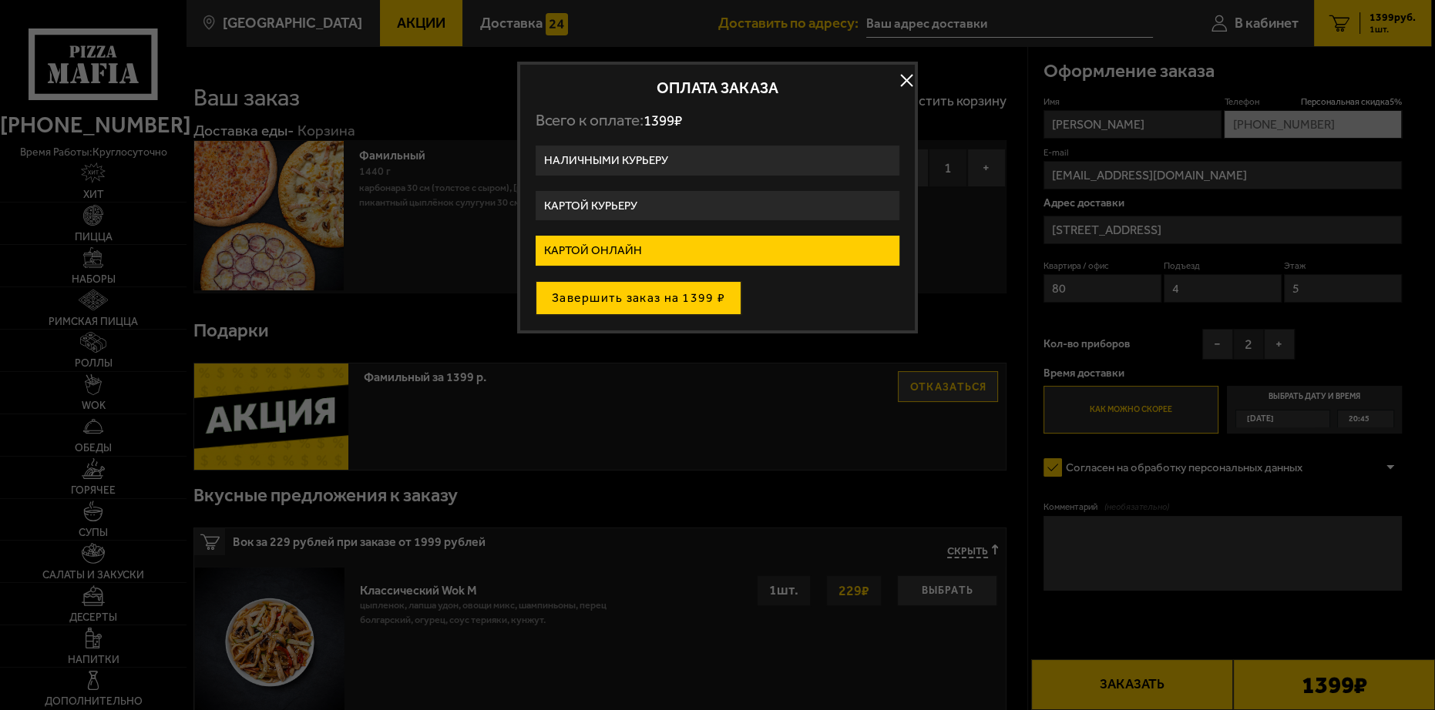
click at [604, 311] on button "Завершить заказ на 1399 ₽" at bounding box center [639, 298] width 206 height 34
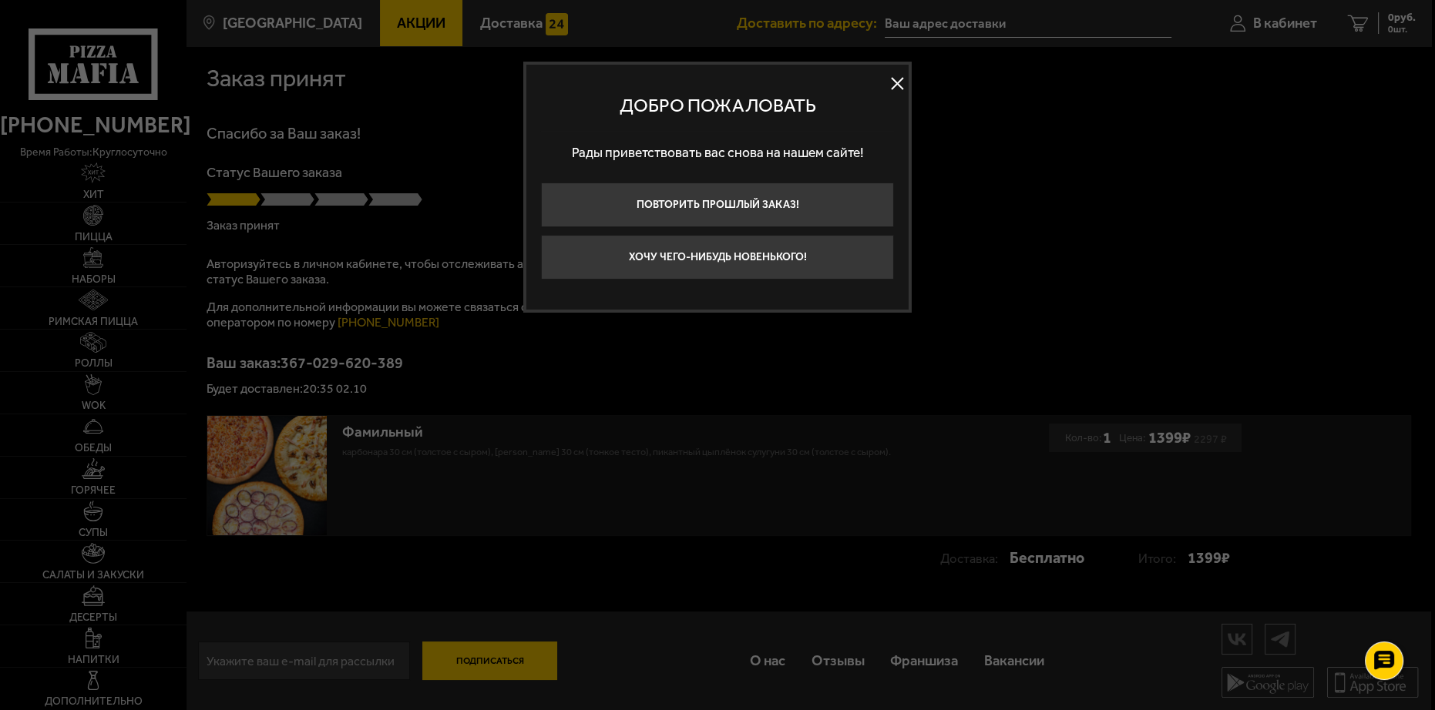
click at [895, 83] on button at bounding box center [896, 83] width 23 height 23
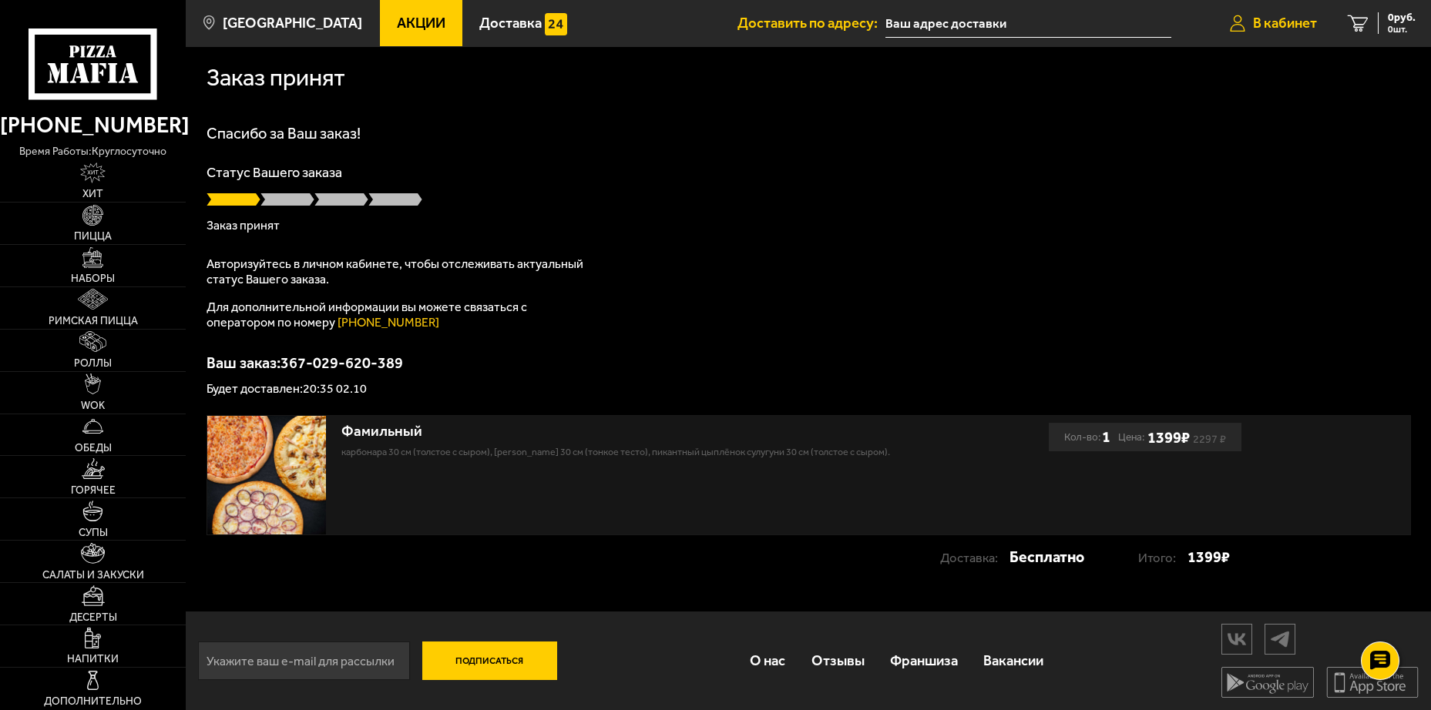
click at [1298, 31] on link "В кабинет" at bounding box center [1273, 23] width 118 height 46
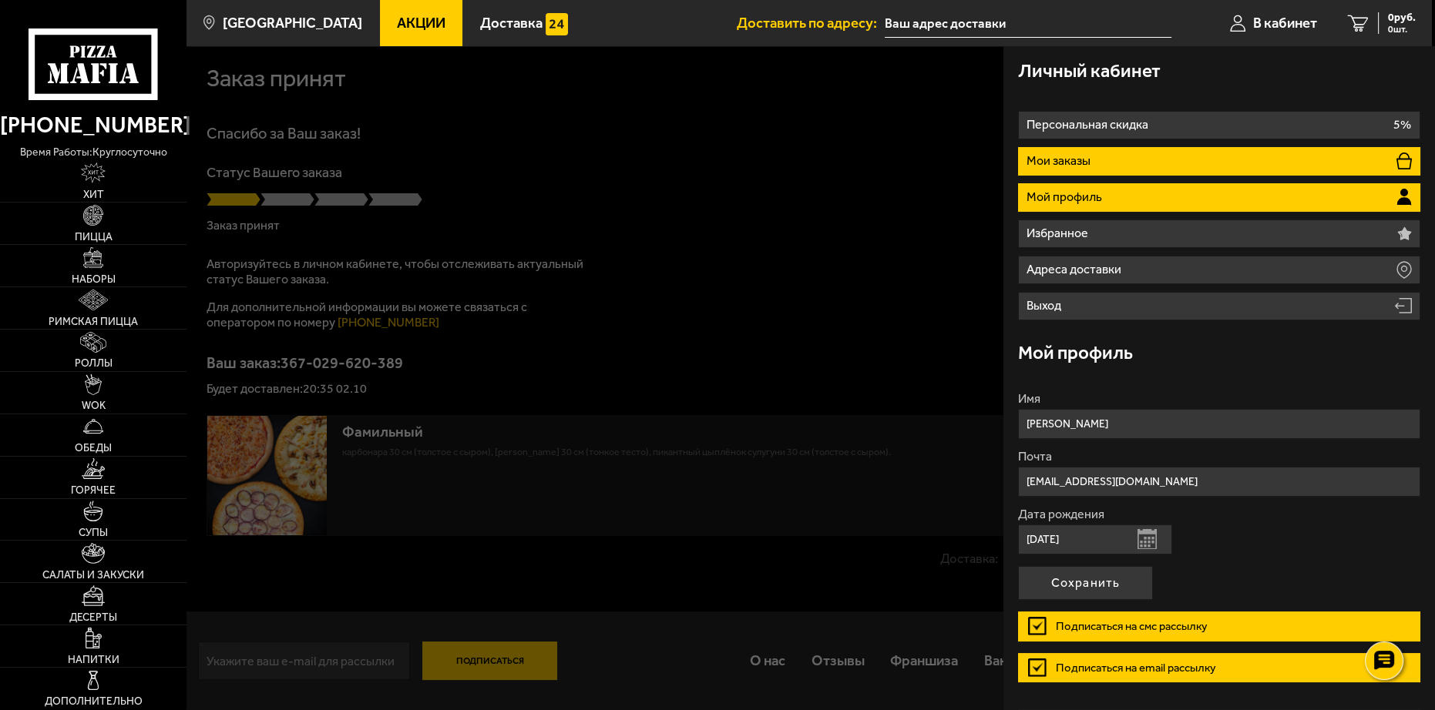
click at [1171, 155] on li "Мои заказы" at bounding box center [1218, 161] width 401 height 29
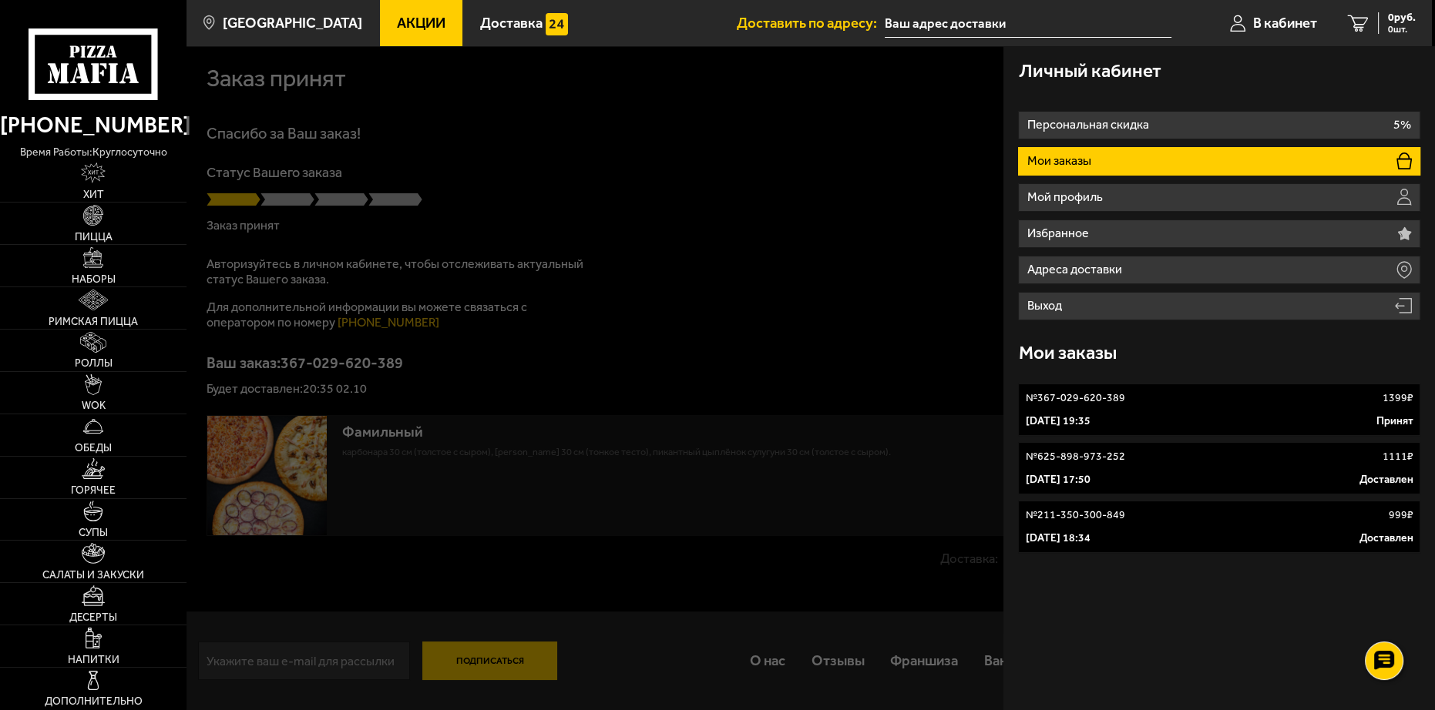
click at [1184, 405] on div "№ 367-029-620-389 1399 ₽" at bounding box center [1219, 398] width 388 height 15
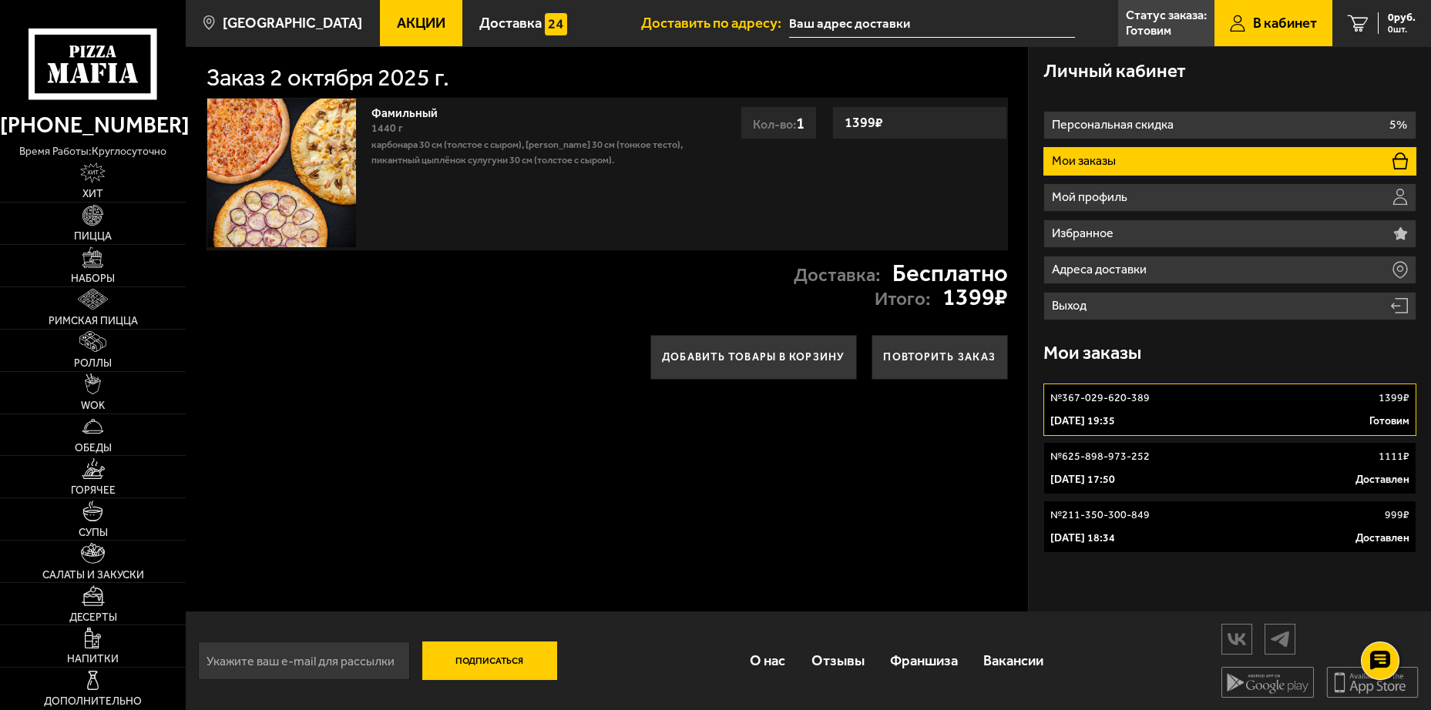
click at [702, 494] on div "Заказ [DATE] Фамильный 1440 г Карбонара 30 см (толстое с сыром), [PERSON_NAME] …" at bounding box center [607, 329] width 842 height 566
click at [733, 468] on div "Заказ [DATE] Фамильный 1440 г Карбонара 30 см (толстое с сыром), [PERSON_NAME] …" at bounding box center [607, 329] width 842 height 566
